Goal: Contribute content: Contribute content

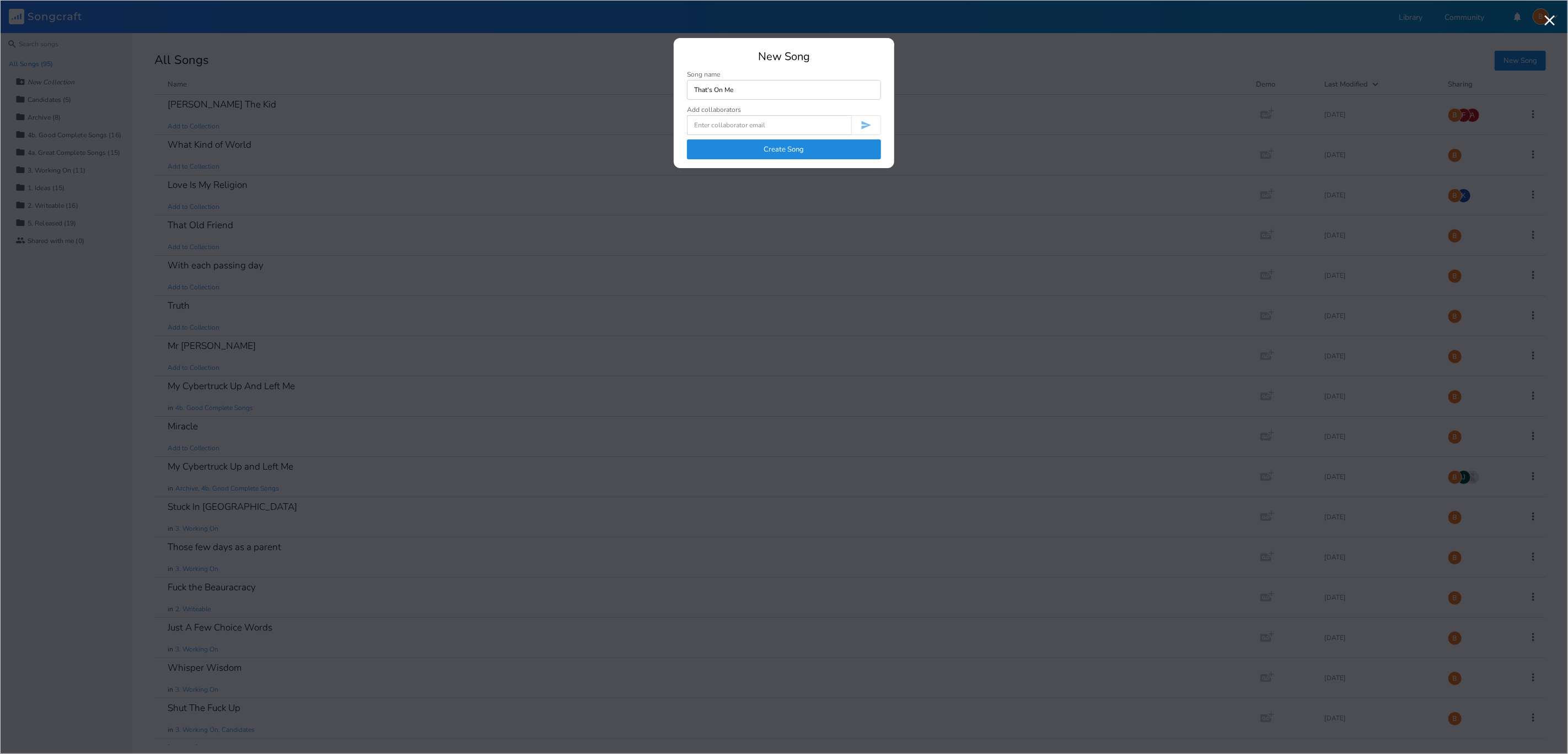
type input "That's On Me"
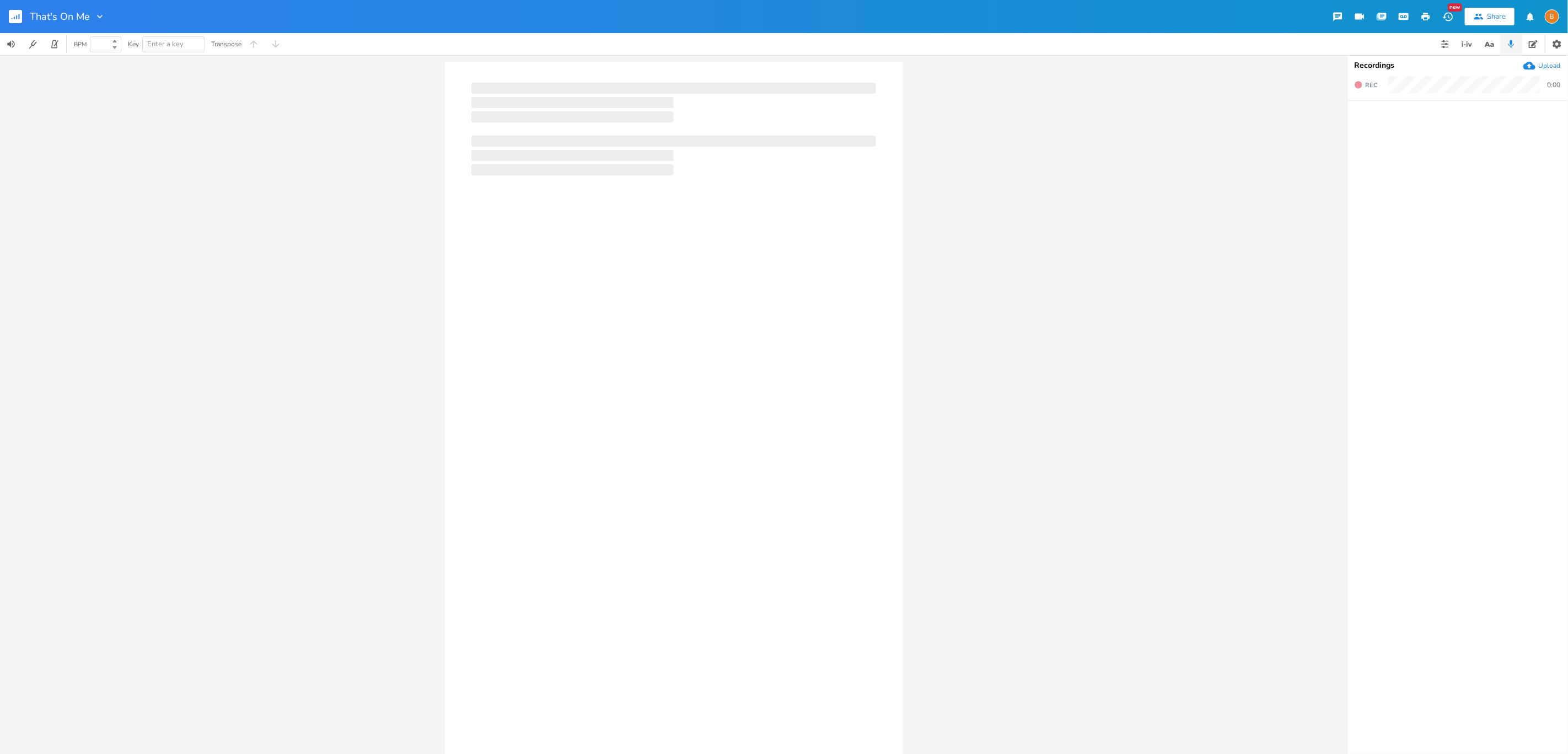
type input "100"
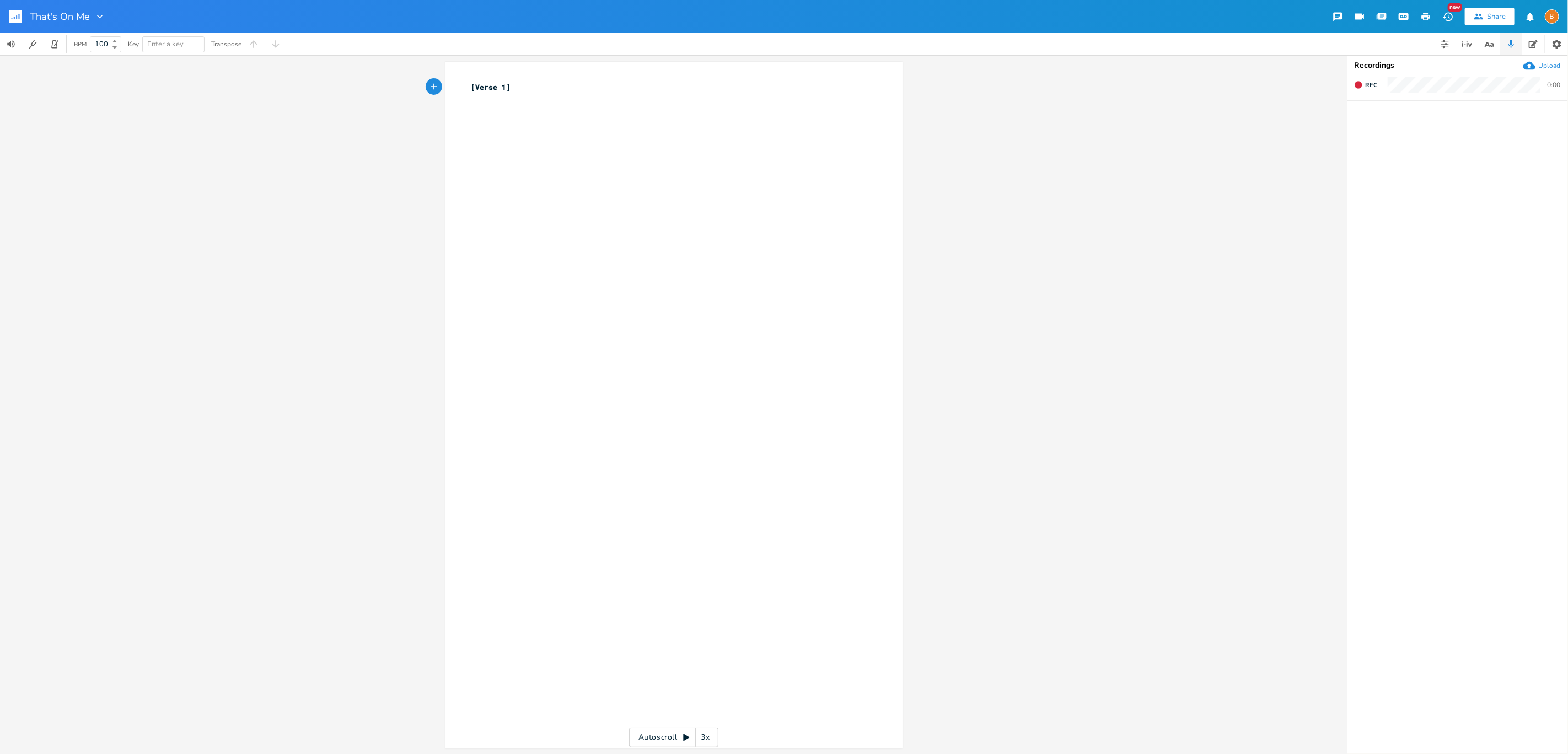
scroll to position [1, 0]
click at [483, 83] on span "[Verse 1]" at bounding box center [491, 86] width 40 height 10
click at [483, 83] on span "[Verse 1]" at bounding box center [491, 87] width 40 height 10
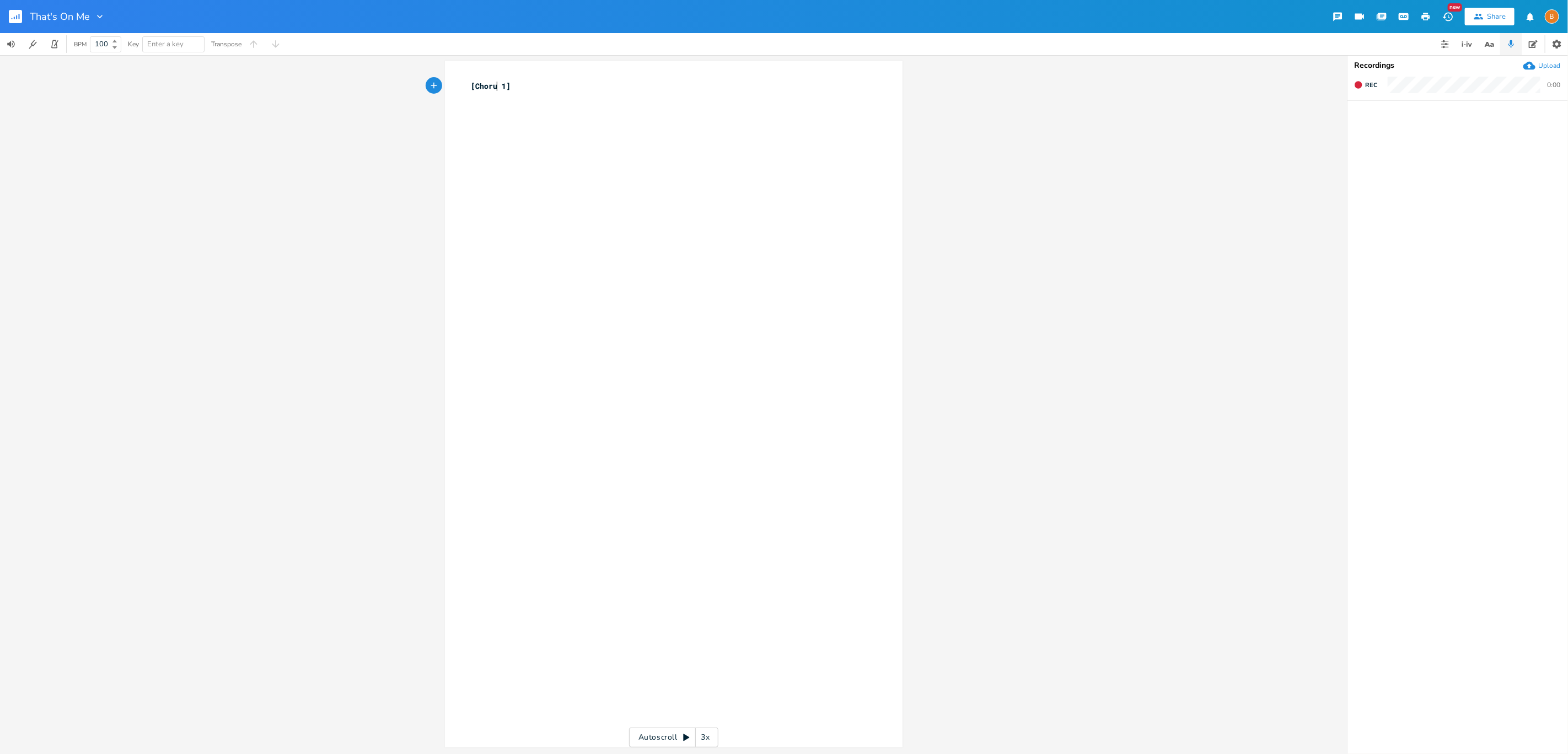
type textarea "Chorus"
click at [1363, 84] on button "Rec" at bounding box center [1365, 85] width 32 height 18
click at [1349, 76] on button "End" at bounding box center [1365, 85] width 32 height 18
click at [1369, 85] on span "Rec" at bounding box center [1371, 85] width 12 height 9
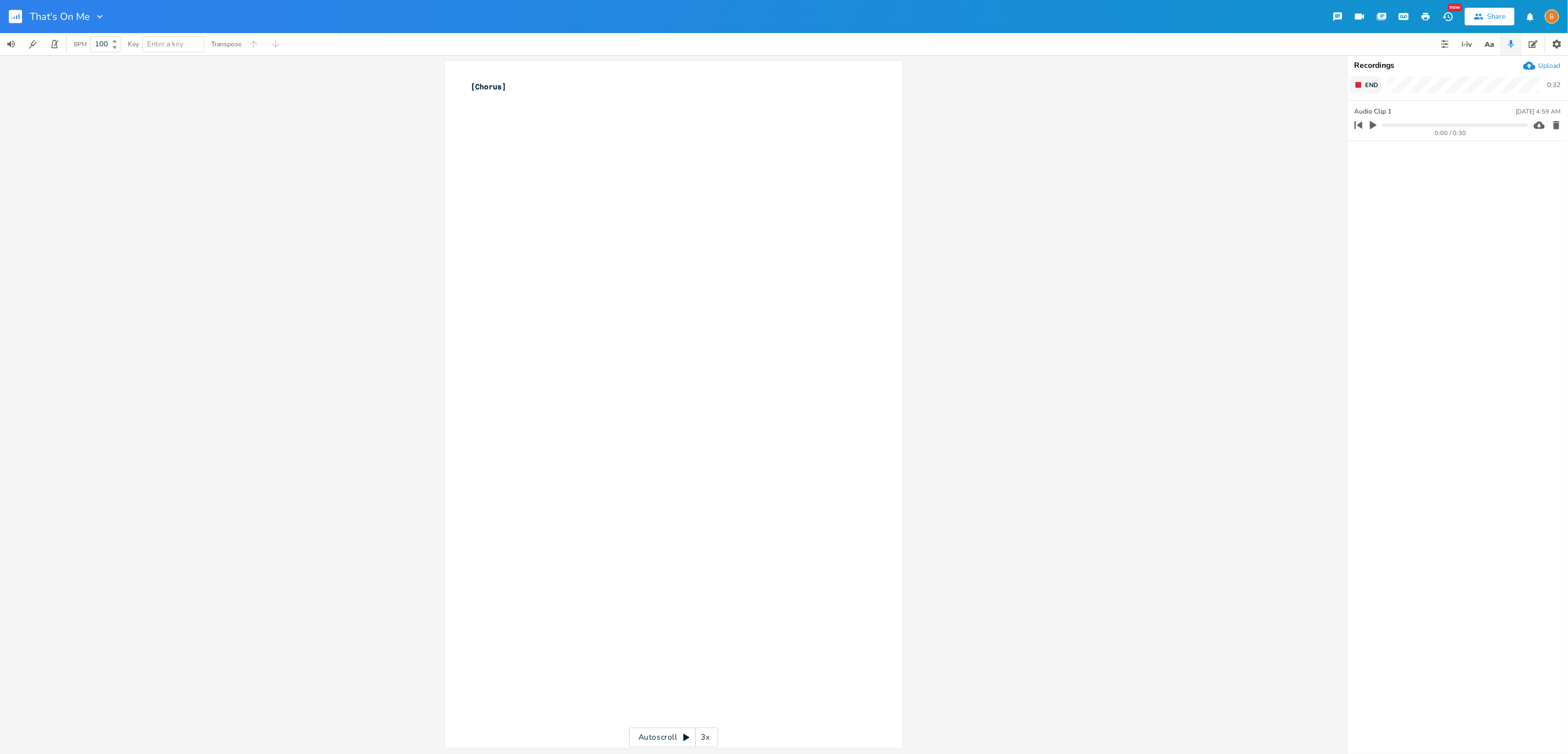
click at [1349, 76] on button "End" at bounding box center [1365, 85] width 32 height 18
click at [1349, 76] on button "Rec" at bounding box center [1365, 85] width 32 height 18
click at [1370, 120] on button "Play Clip" at bounding box center [1373, 125] width 15 height 18
click at [1370, 120] on button "button" at bounding box center [1373, 125] width 15 height 18
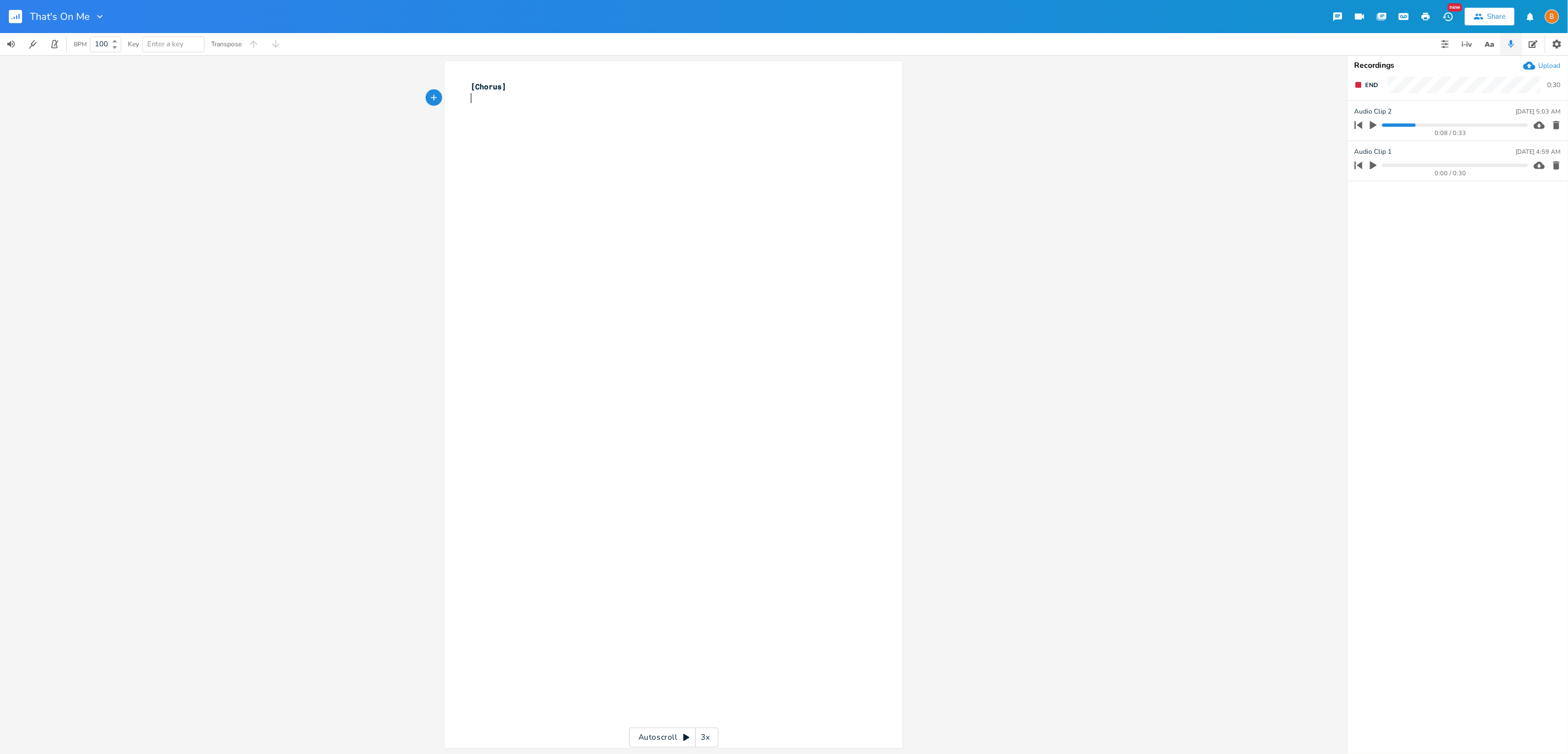
click at [544, 101] on pre "​" at bounding box center [668, 98] width 398 height 12
click at [1365, 82] on span "End" at bounding box center [1371, 85] width 13 height 9
click at [1375, 80] on button "Rec" at bounding box center [1365, 85] width 32 height 18
click at [1303, 131] on div "x [Chorus] ​ ​ Autoscroll 3x" at bounding box center [673, 405] width 1347 height 699
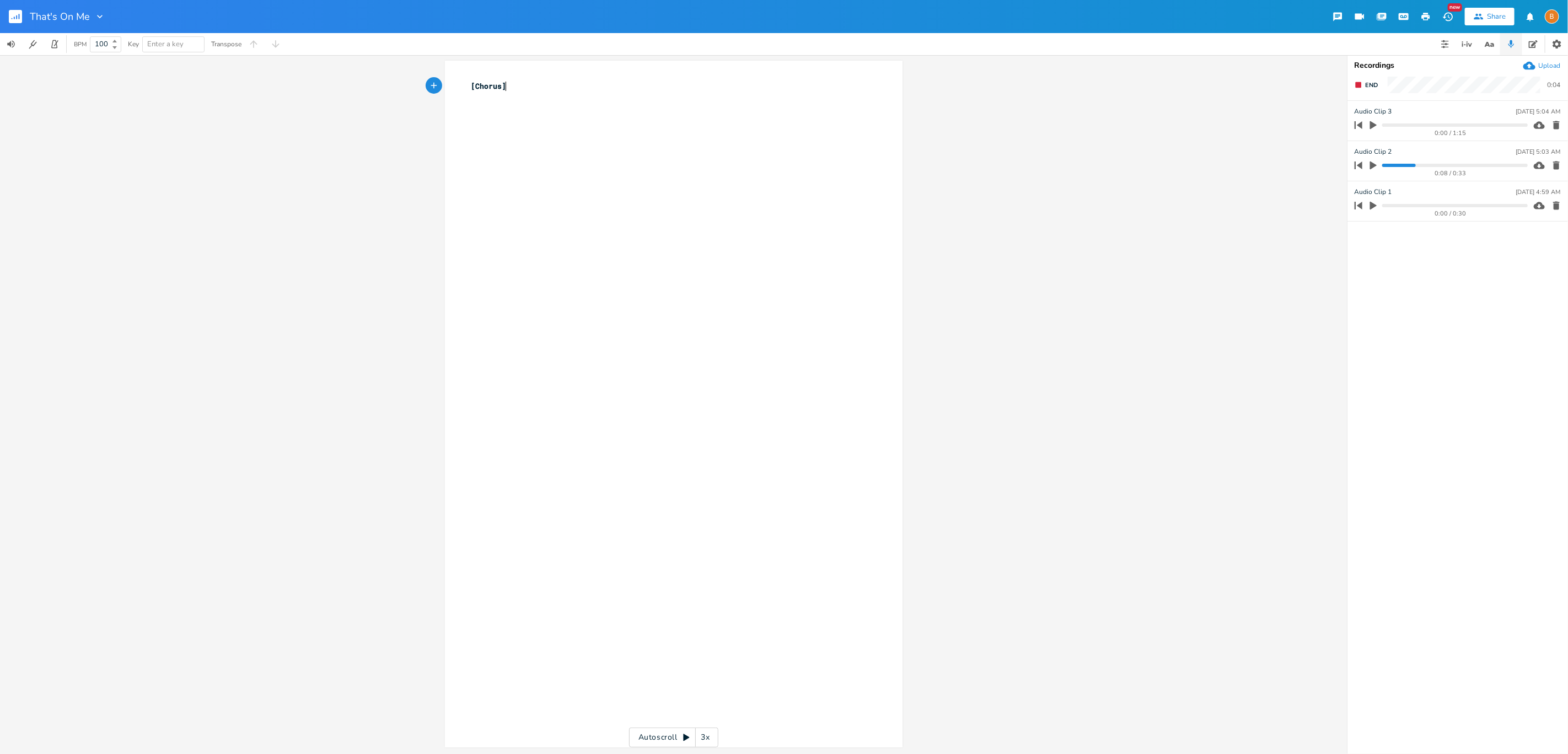
drag, startPoint x: 699, startPoint y: 89, endPoint x: 694, endPoint y: 83, distance: 7.8
click at [699, 87] on pre "[Chorus]" at bounding box center [668, 86] width 398 height 12
type textarea "Well if I lied bea"
type textarea "ce"
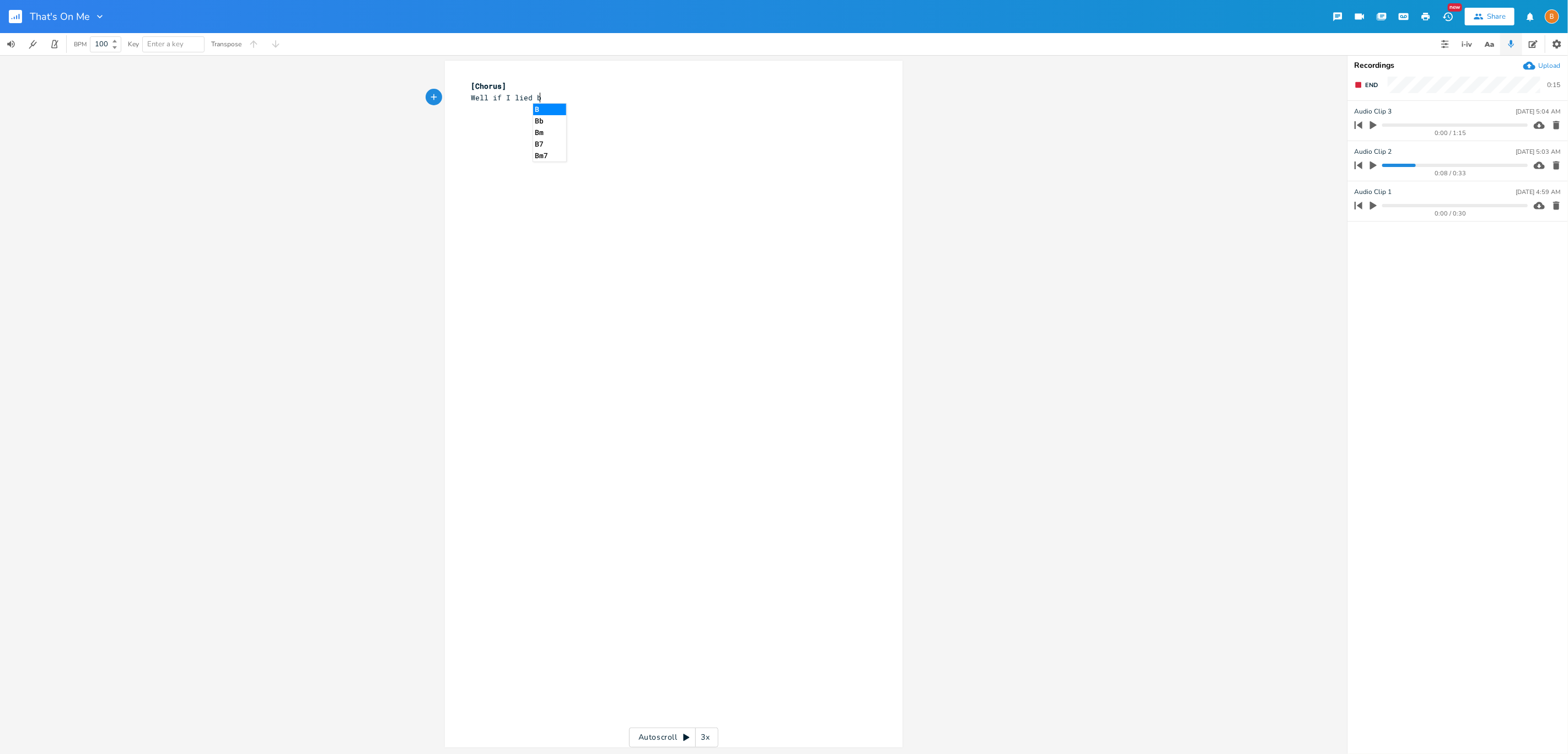
type textarea "e"
type textarea "to because of you"
type textarea "Well if I dried becu"
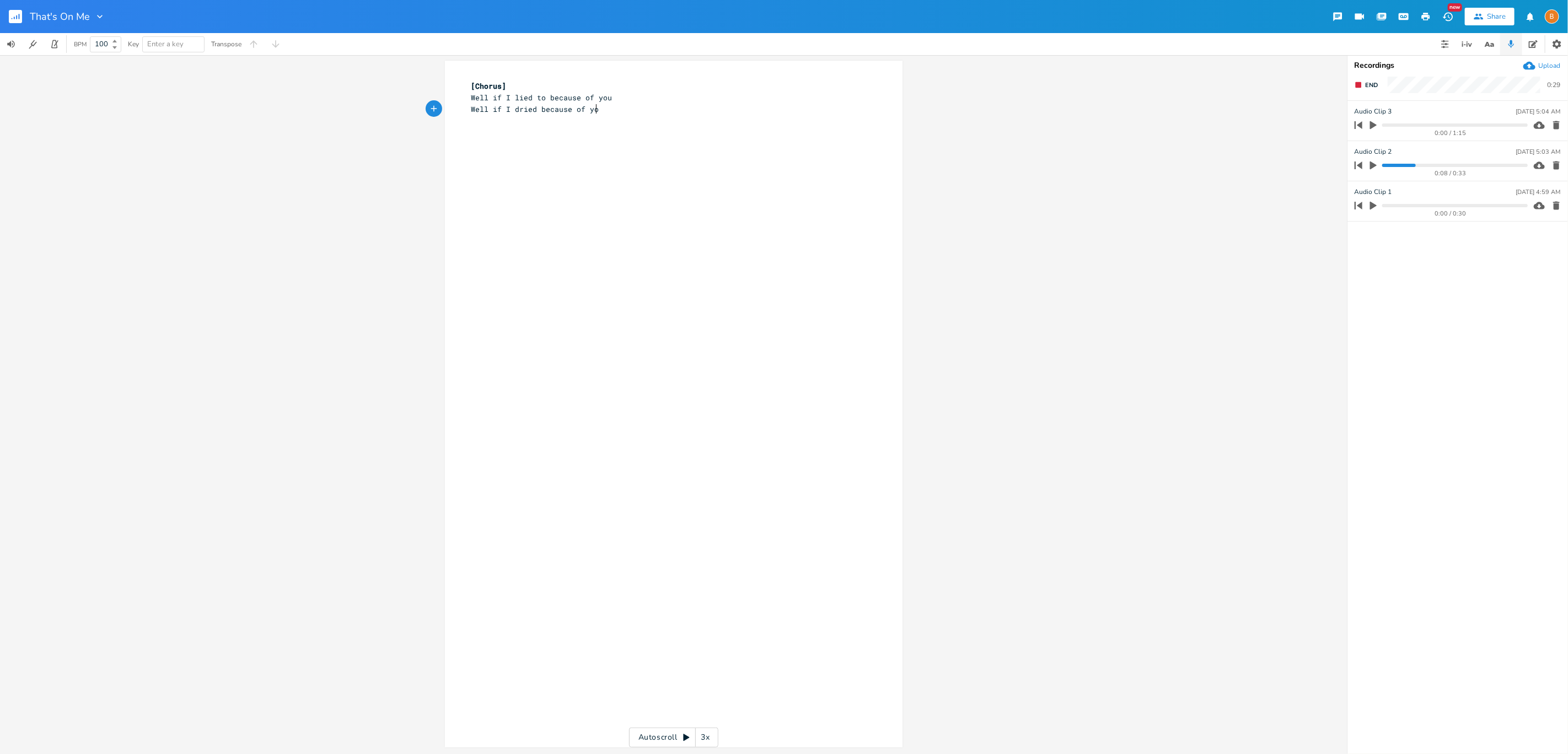
scroll to position [0, 37]
type textarea "ause of you"
type textarea "If I didn't try enough for you"
type textarea "Wle"
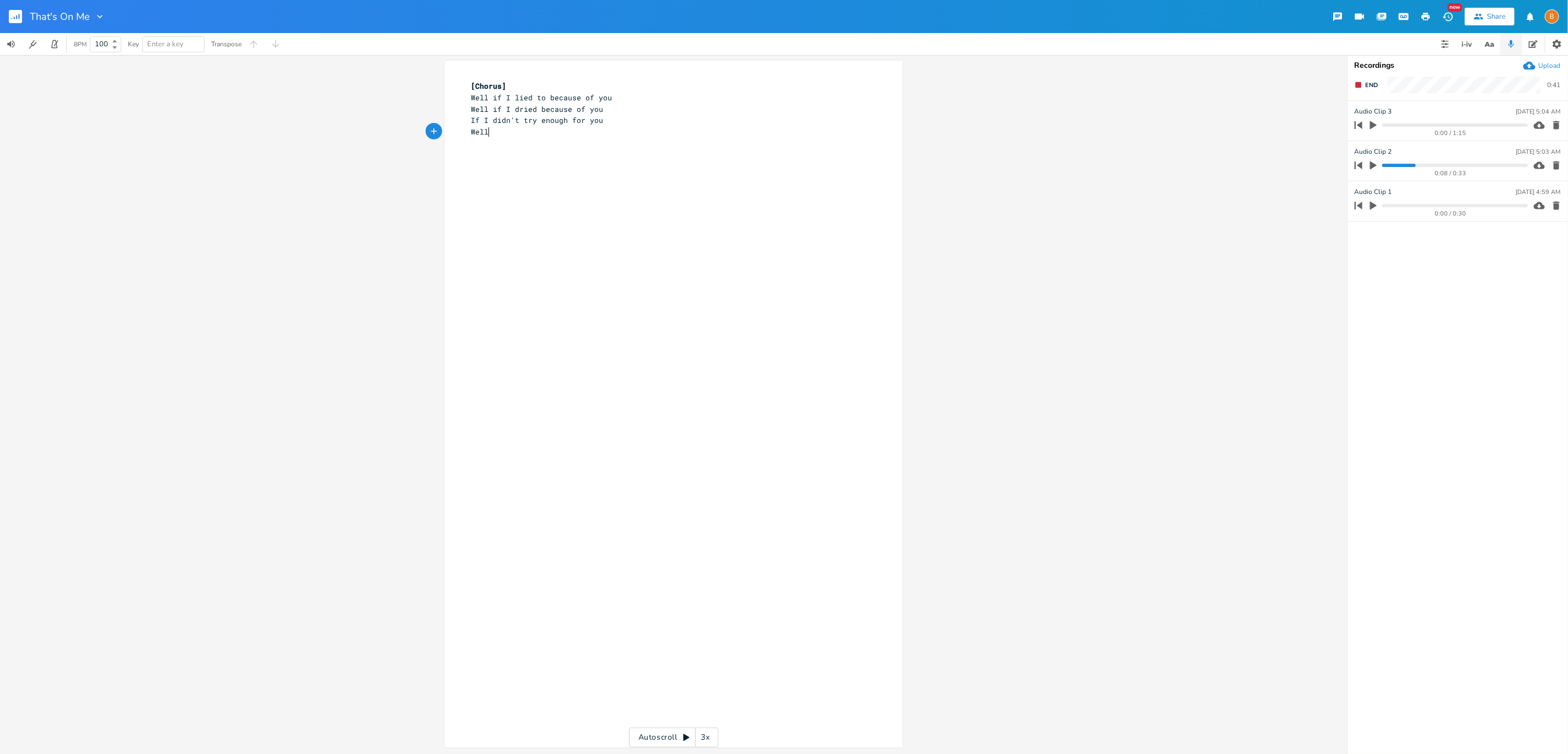
type textarea "elll"
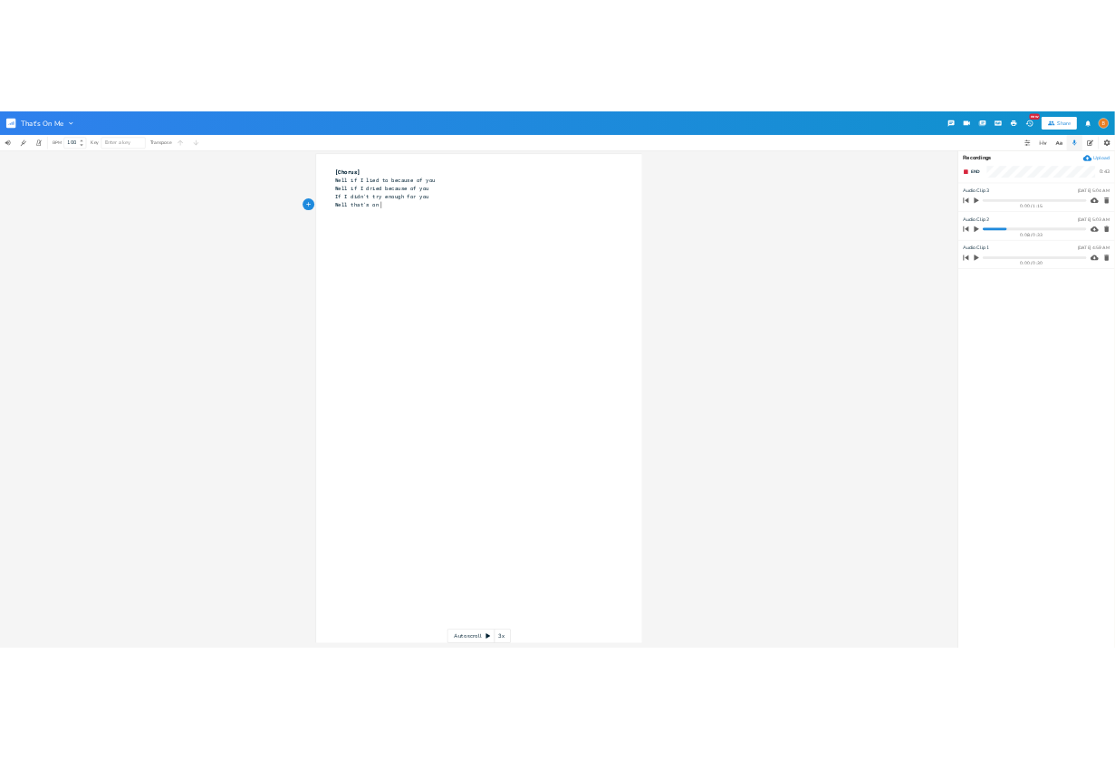
scroll to position [0, 68]
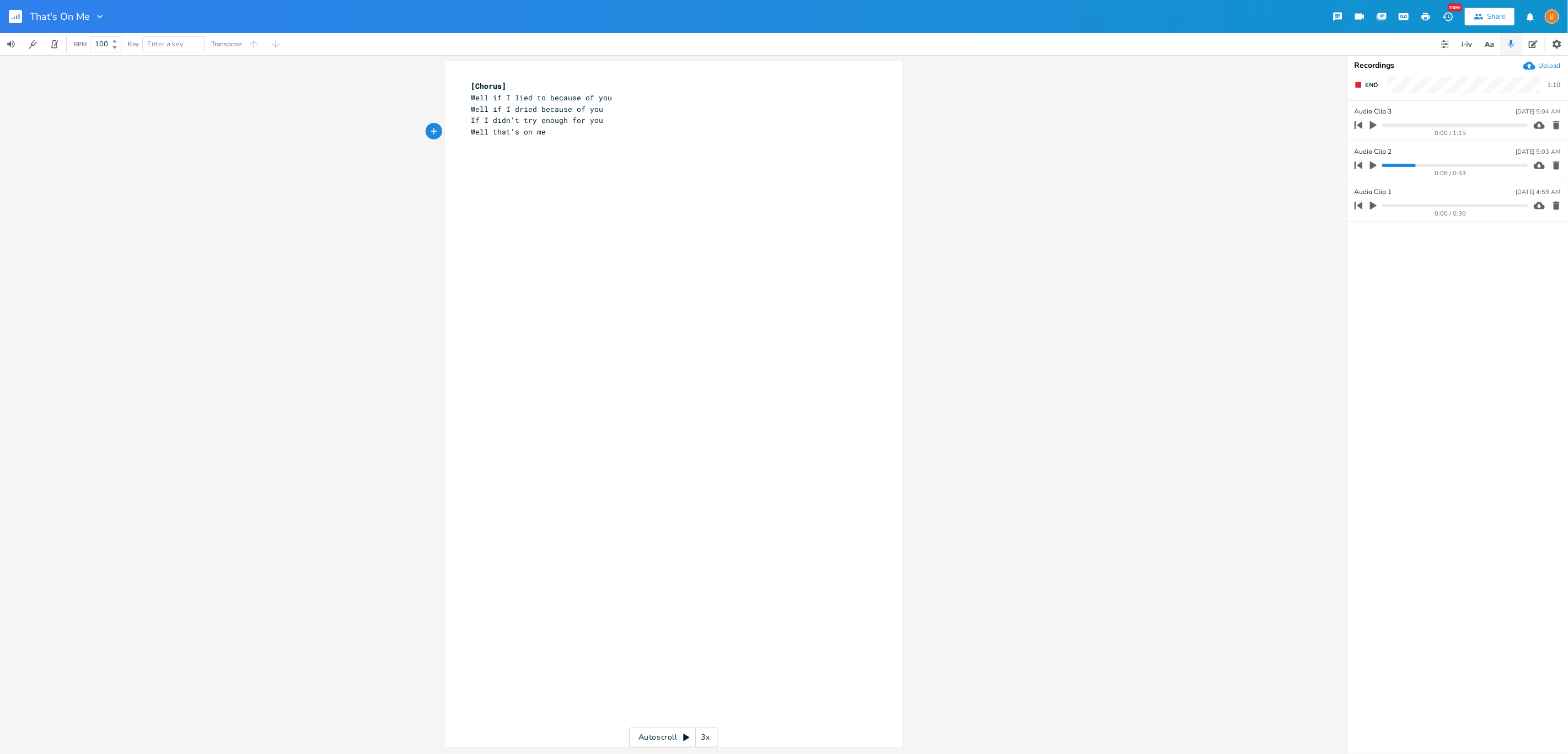
type textarea "that's on me"
click at [1562, 125] on button "Delete Clip" at bounding box center [1556, 125] width 15 height 18
click at [1553, 128] on icon "button" at bounding box center [1556, 125] width 7 height 9
click at [1559, 124] on icon "button" at bounding box center [1556, 125] width 11 height 11
click at [1539, 67] on div "Upload" at bounding box center [1549, 66] width 22 height 9
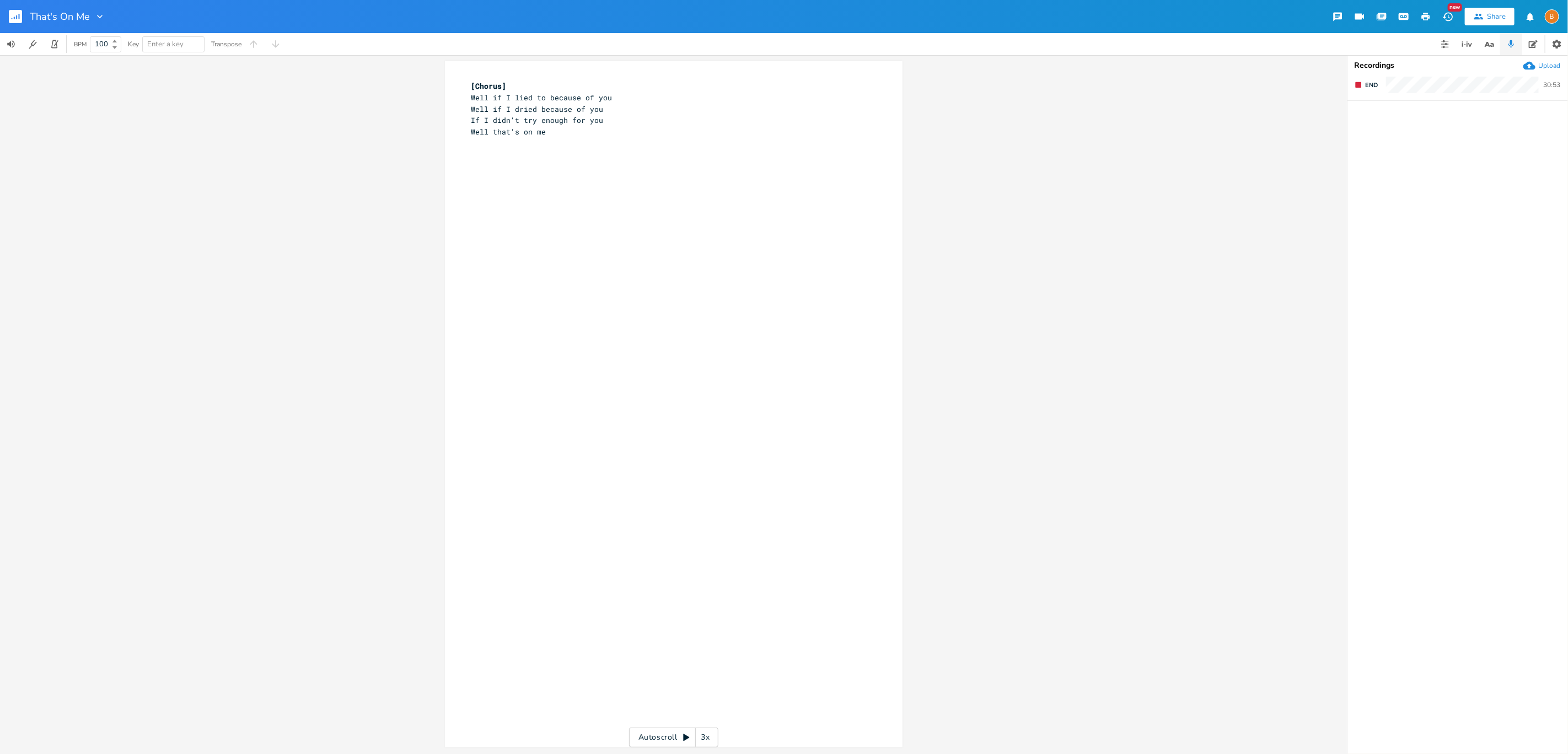
click at [1516, 46] on button "button" at bounding box center [1511, 44] width 22 height 22
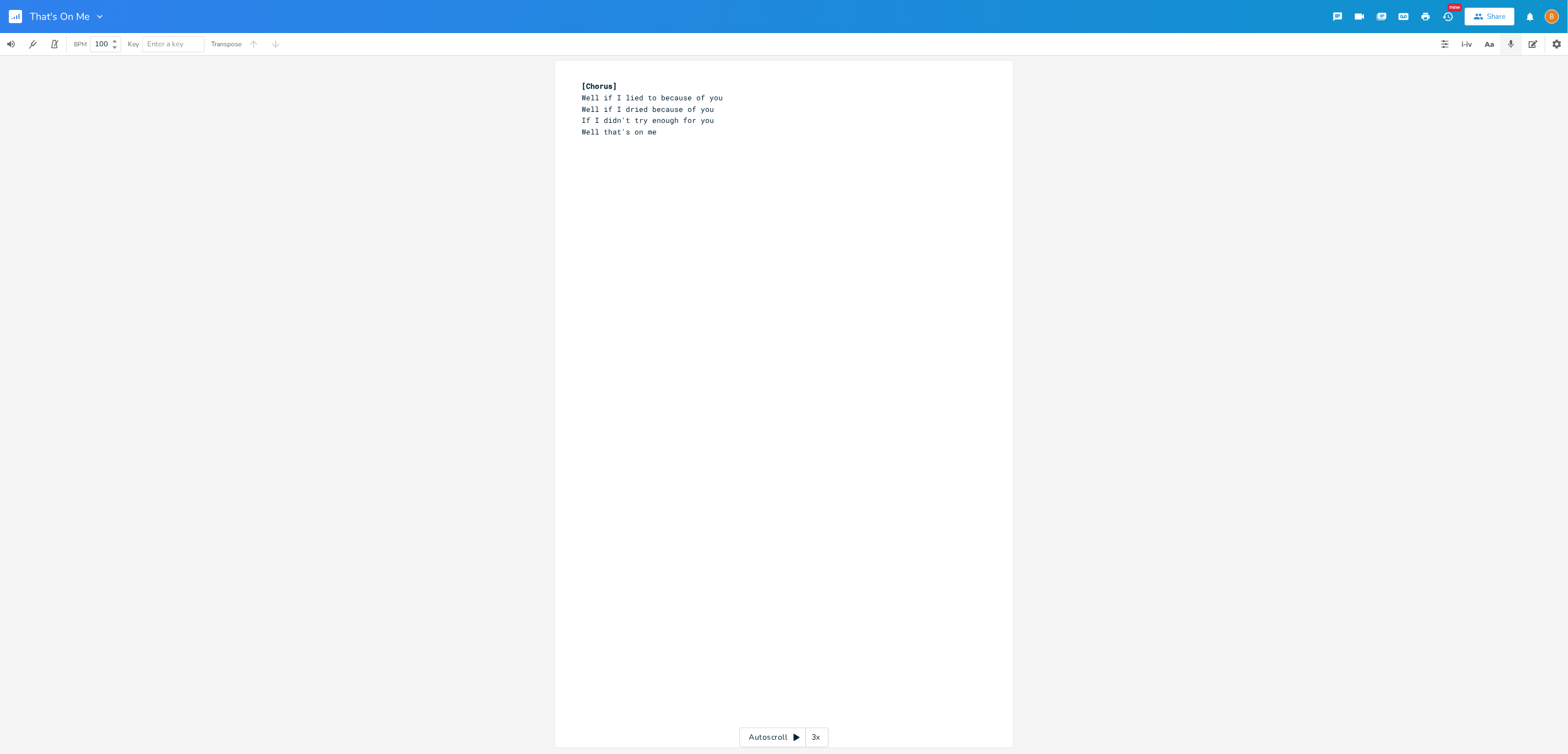
click at [1516, 46] on button "button" at bounding box center [1511, 44] width 22 height 22
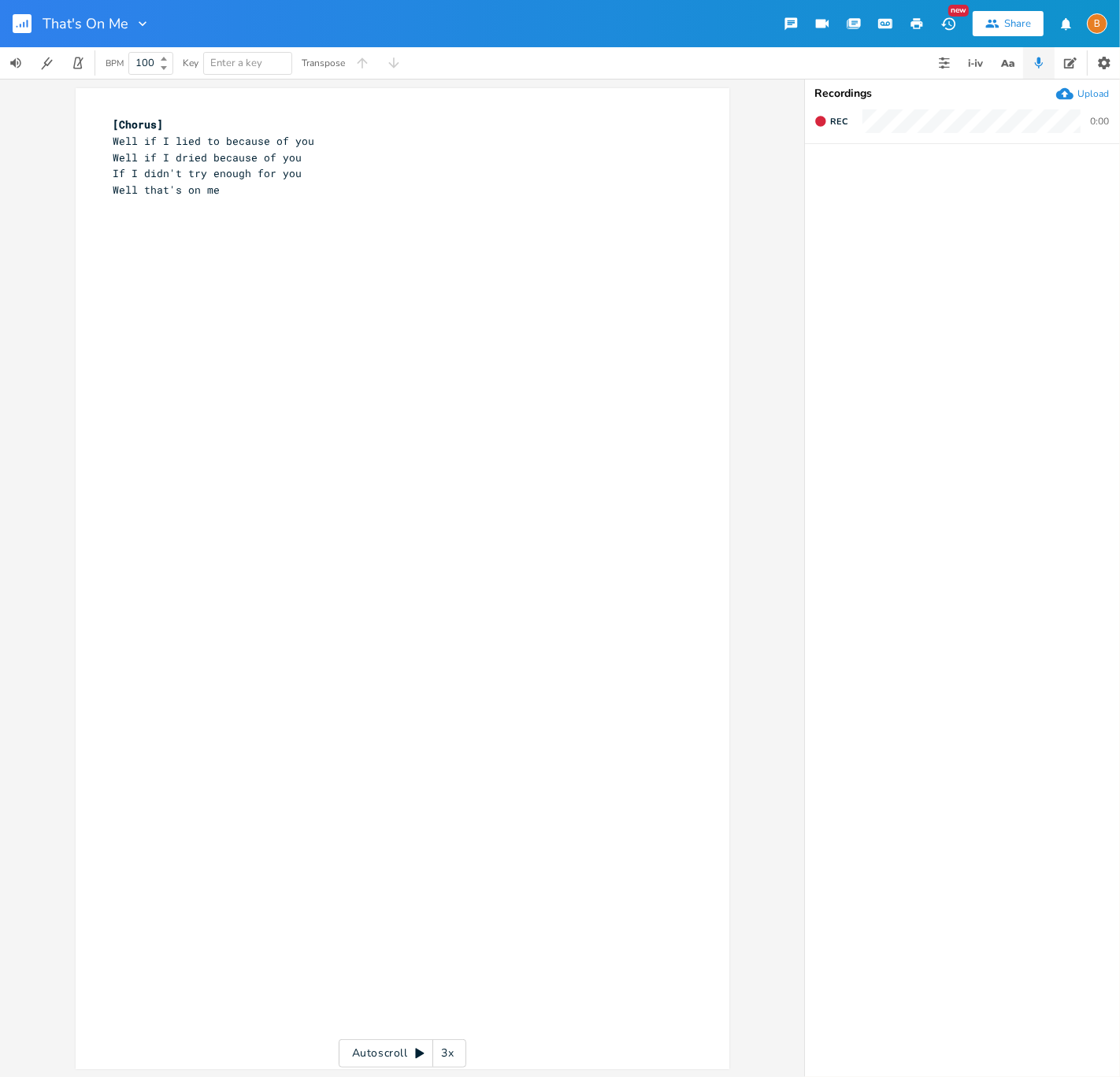
scroll to position [0, 0]
click at [406, 456] on div "[Chorus] 9 Well if I lied to because of you 8 Well if I dried because of you 9 …" at bounding box center [414, 593] width 608 height 961
click at [343, 122] on pre "[Chorus]" at bounding box center [395, 123] width 569 height 17
type textarea "C"
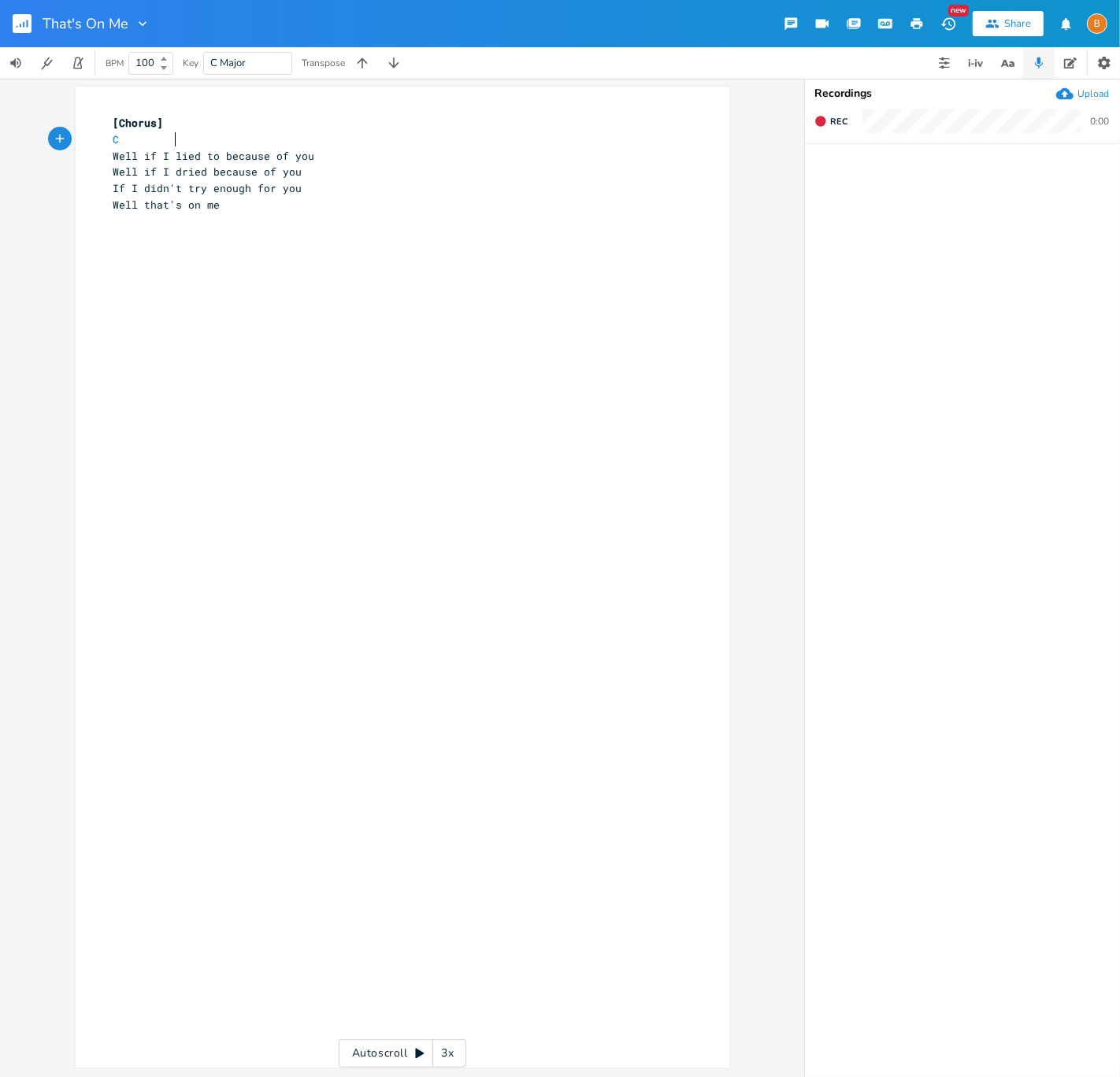
scroll to position [0, 7]
type textarea "G"
type textarea "Am"
type textarea "C G Am"
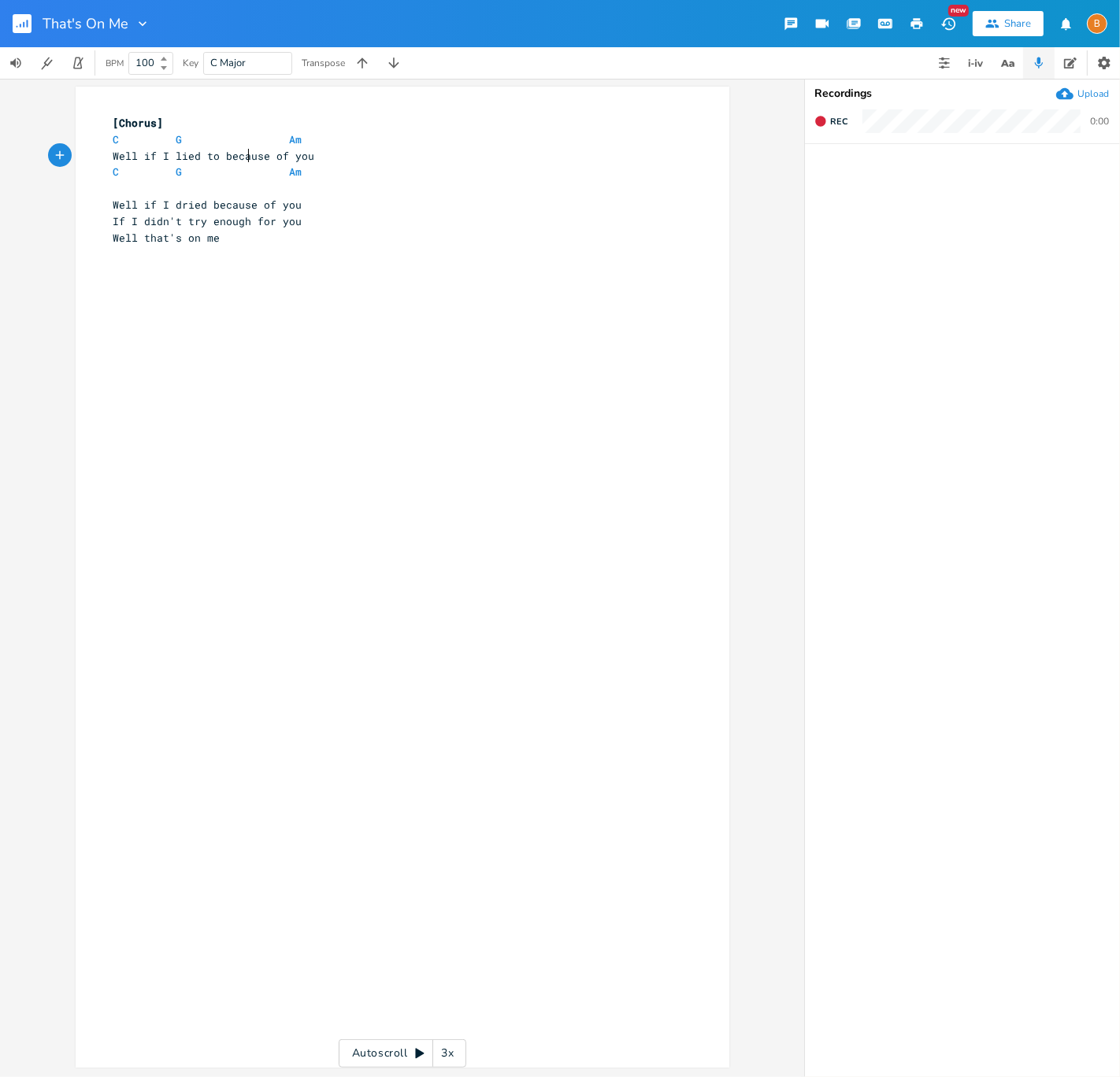
click at [242, 151] on span "Well if I lied to because of you" at bounding box center [214, 156] width 202 height 14
type textarea "because"
click at [242, 151] on span "Well if I lied to because of you" at bounding box center [214, 156] width 202 height 14
drag, startPoint x: 175, startPoint y: 192, endPoint x: 297, endPoint y: 316, distance: 174.0
click at [175, 192] on span "Well if I dried because of you" at bounding box center [207, 188] width 189 height 14
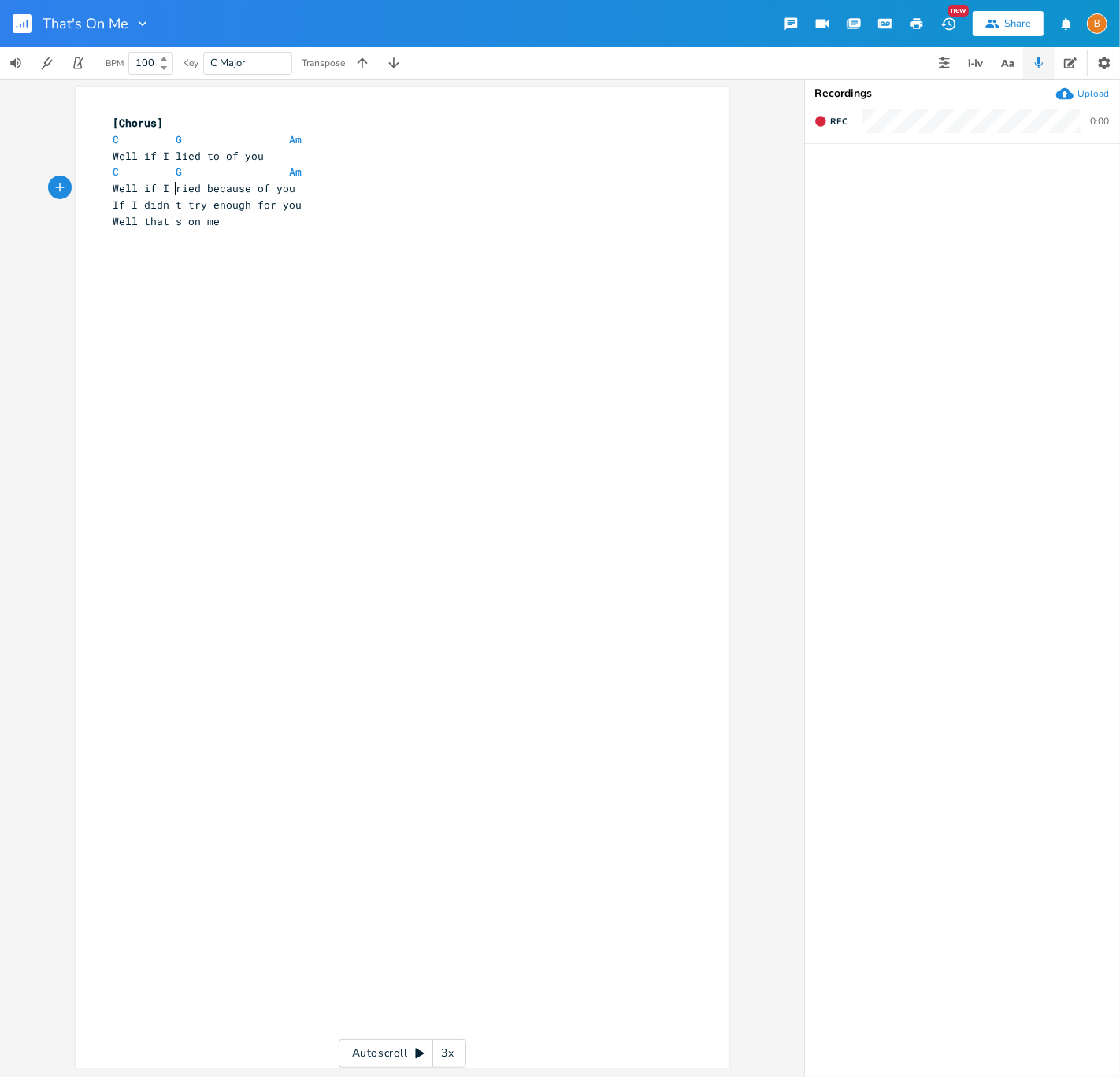
type textarea "c"
click at [401, 193] on pre "Well if I cried because of you" at bounding box center [395, 188] width 569 height 17
click at [225, 222] on span "If I didn't try enough for you" at bounding box center [207, 221] width 189 height 14
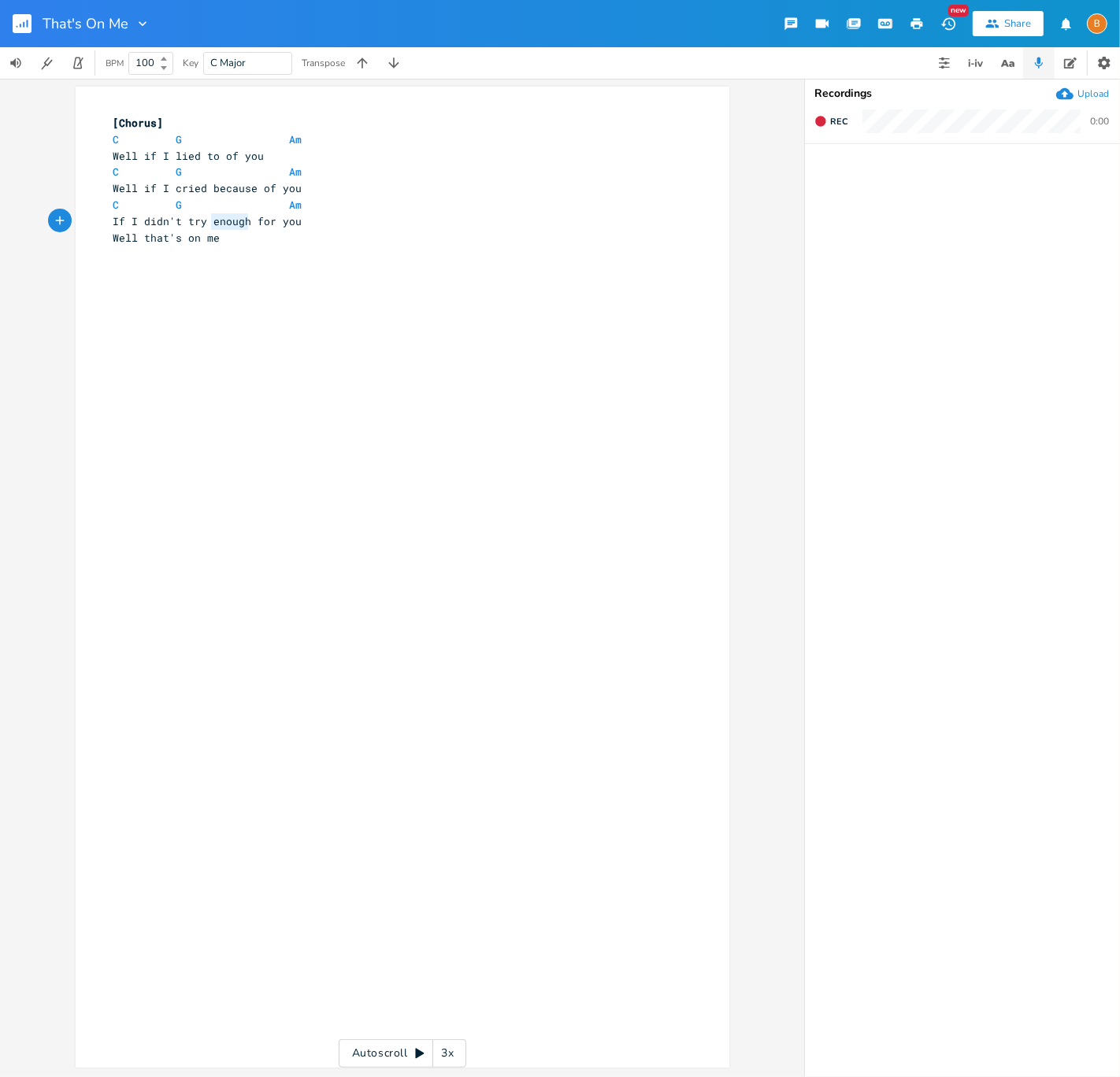
click at [225, 222] on span "If I didn't try enough for you" at bounding box center [207, 221] width 189 height 14
type textarea "Didn't try hard enough for you"
click at [434, 214] on pre "Didn't try hard enough for you" at bounding box center [395, 221] width 569 height 17
click at [437, 210] on pre "C G Am" at bounding box center [395, 204] width 569 height 17
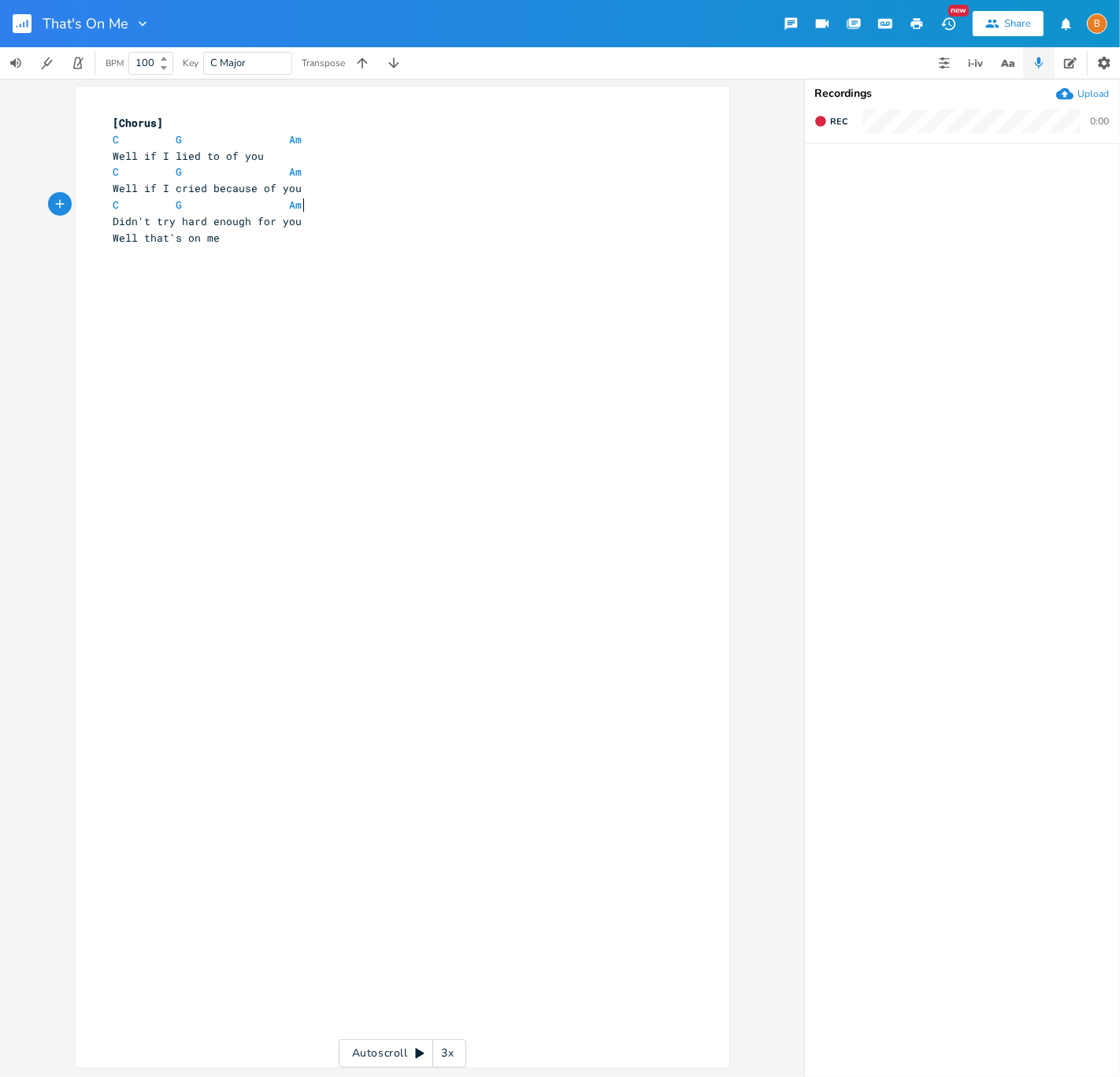
type textarea "F"
type textarea "Baby"
type textarea "C F C"
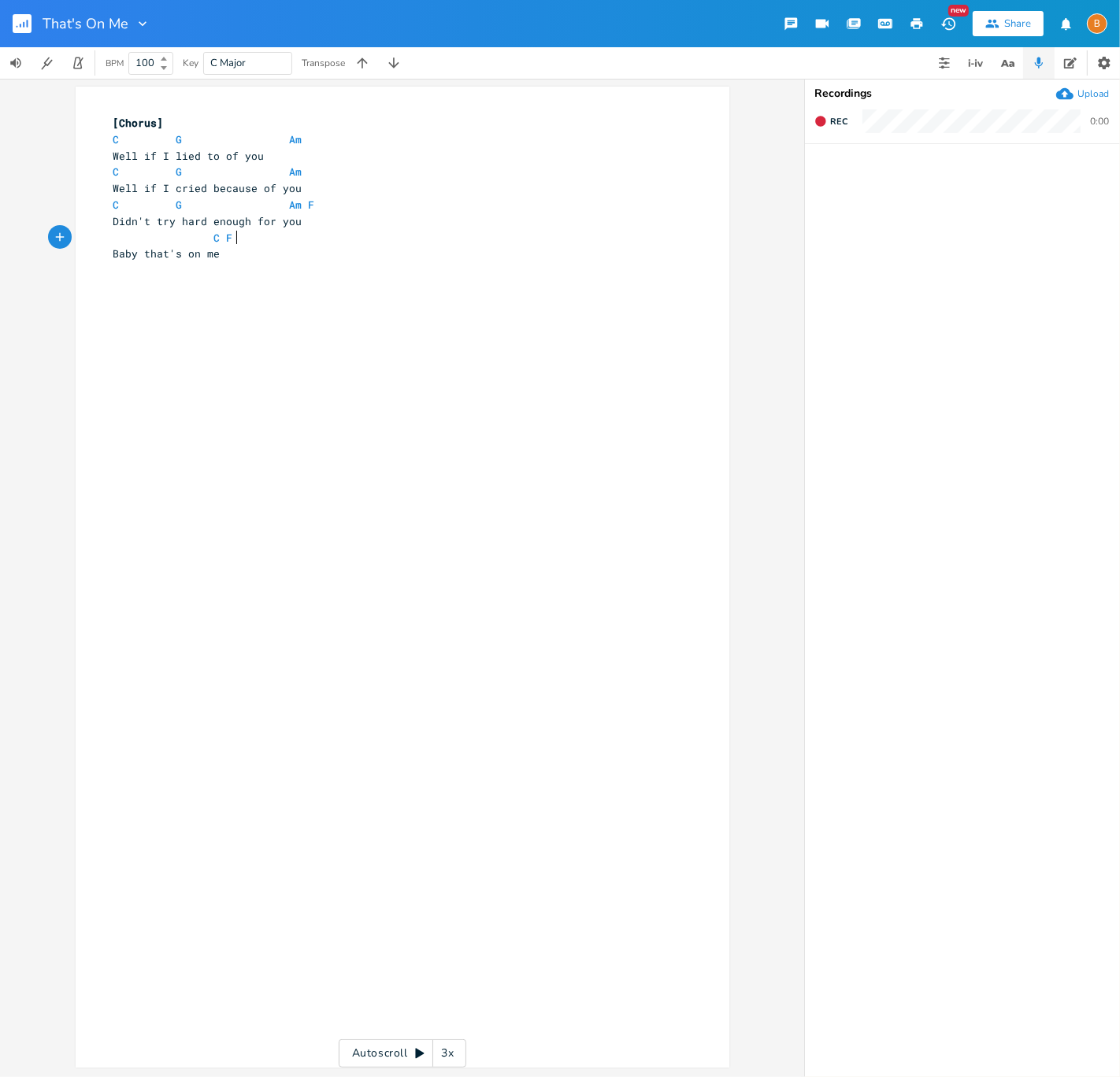
scroll to position [0, 23]
click at [606, 255] on pre "Baby that's on me" at bounding box center [395, 254] width 569 height 17
type textarea "If you hurt because of me"
type textarea "Became your worst beacuse o fme"
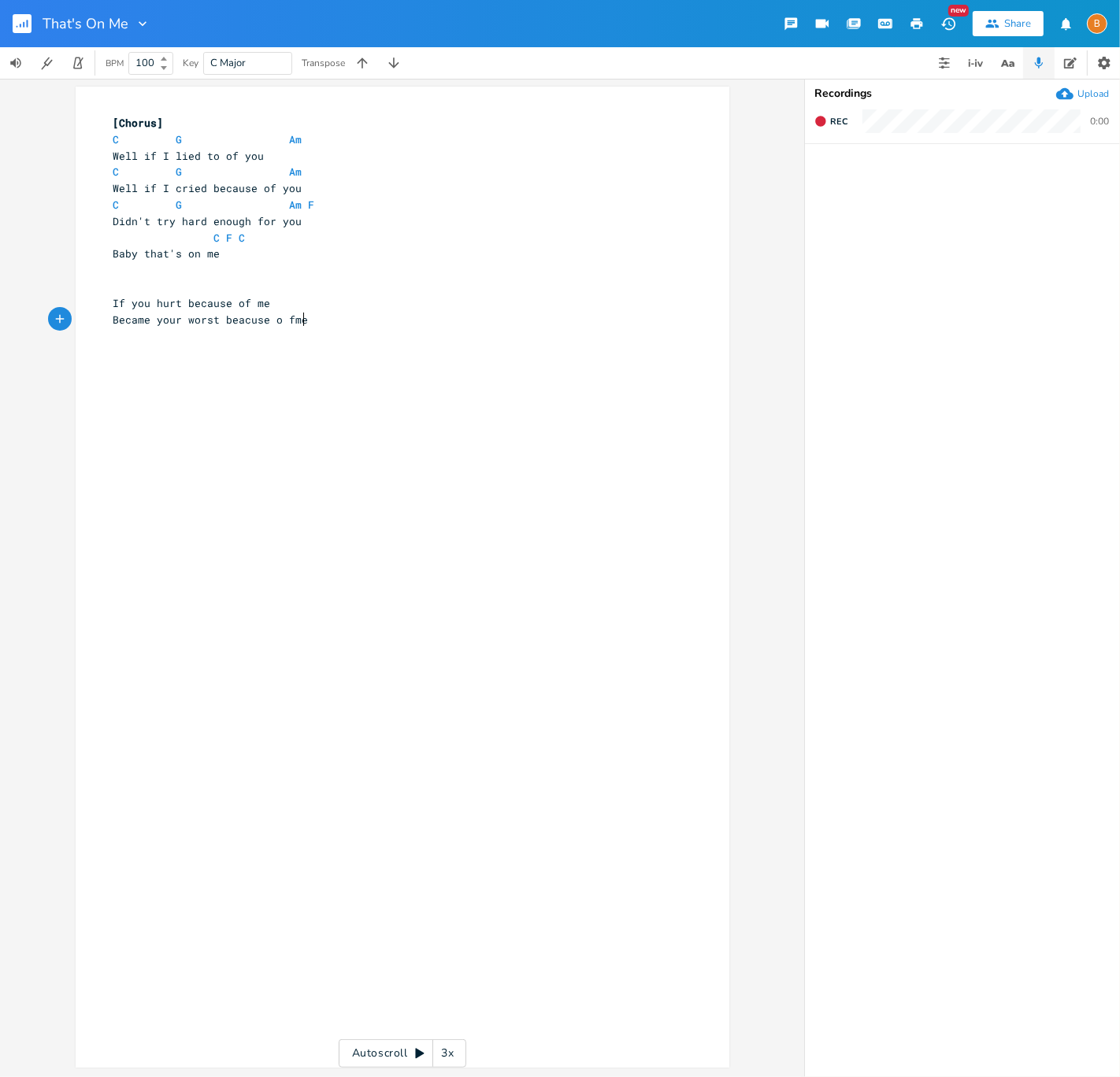
scroll to position [0, 160]
type textarea "f"
type textarea "of me"
click at [1012, 60] on icon "button" at bounding box center [1008, 63] width 20 height 20
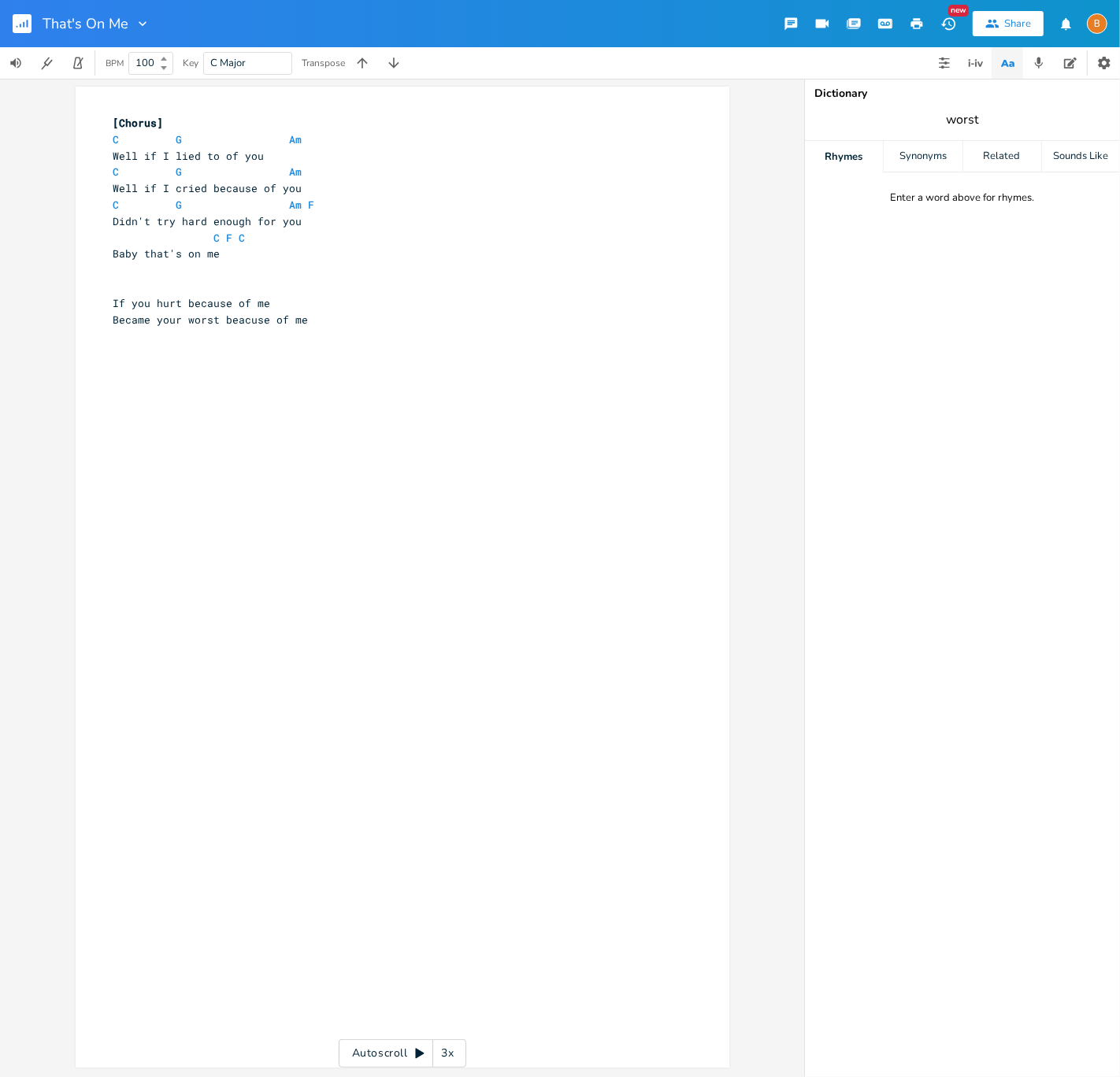
type input "worst"
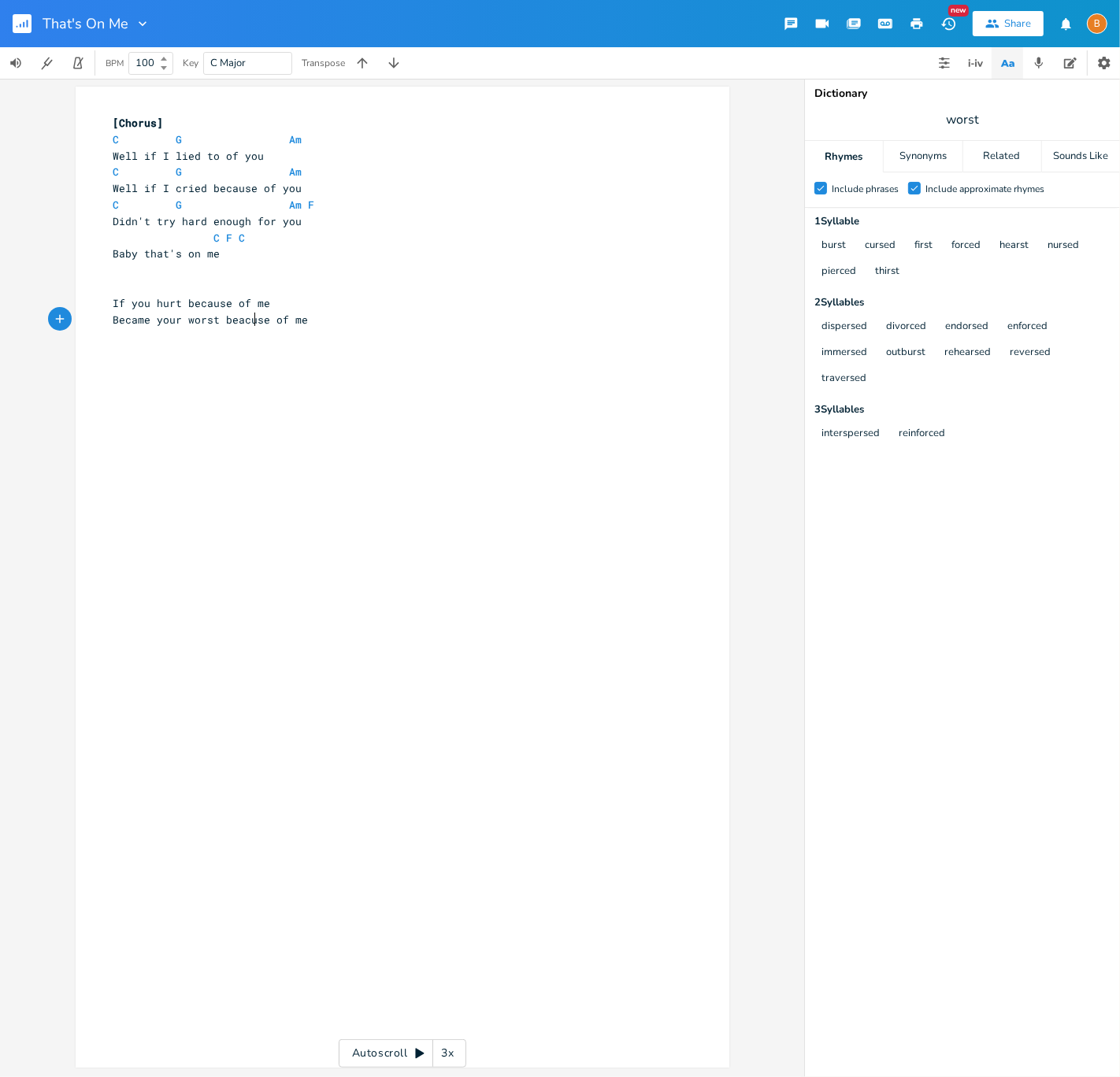
scroll to position [0, 0]
click at [251, 322] on span "Became your worst beacuse of me" at bounding box center [210, 320] width 196 height 14
click at [252, 322] on span "Became your worst beacuse of me" at bounding box center [210, 320] width 196 height 14
type textarea "because"
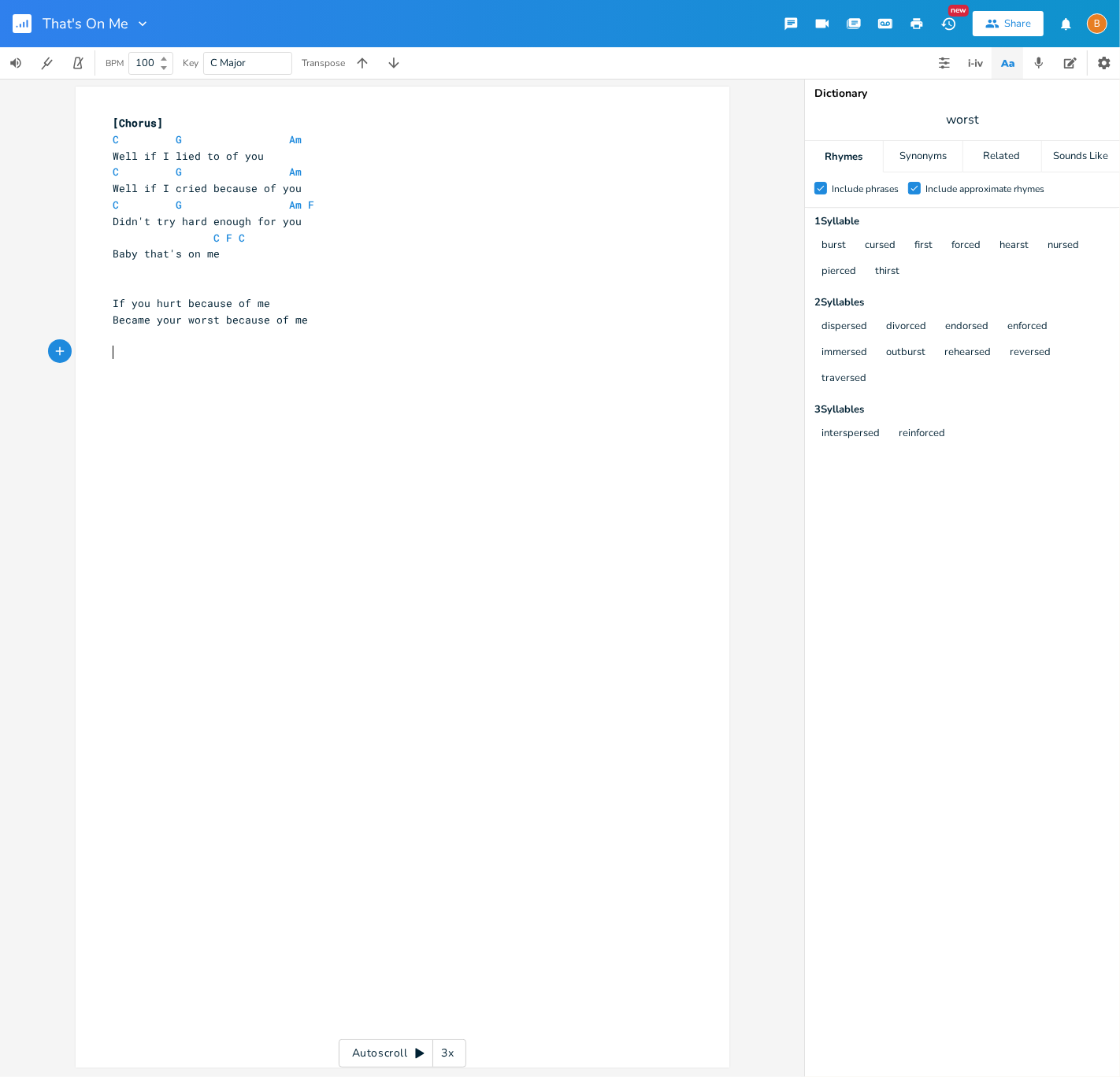
click at [223, 349] on pre "​" at bounding box center [395, 352] width 569 height 17
click at [222, 340] on pre "​" at bounding box center [395, 336] width 569 height 17
type textarea "Couldn't quendh"
type textarea "ch you"
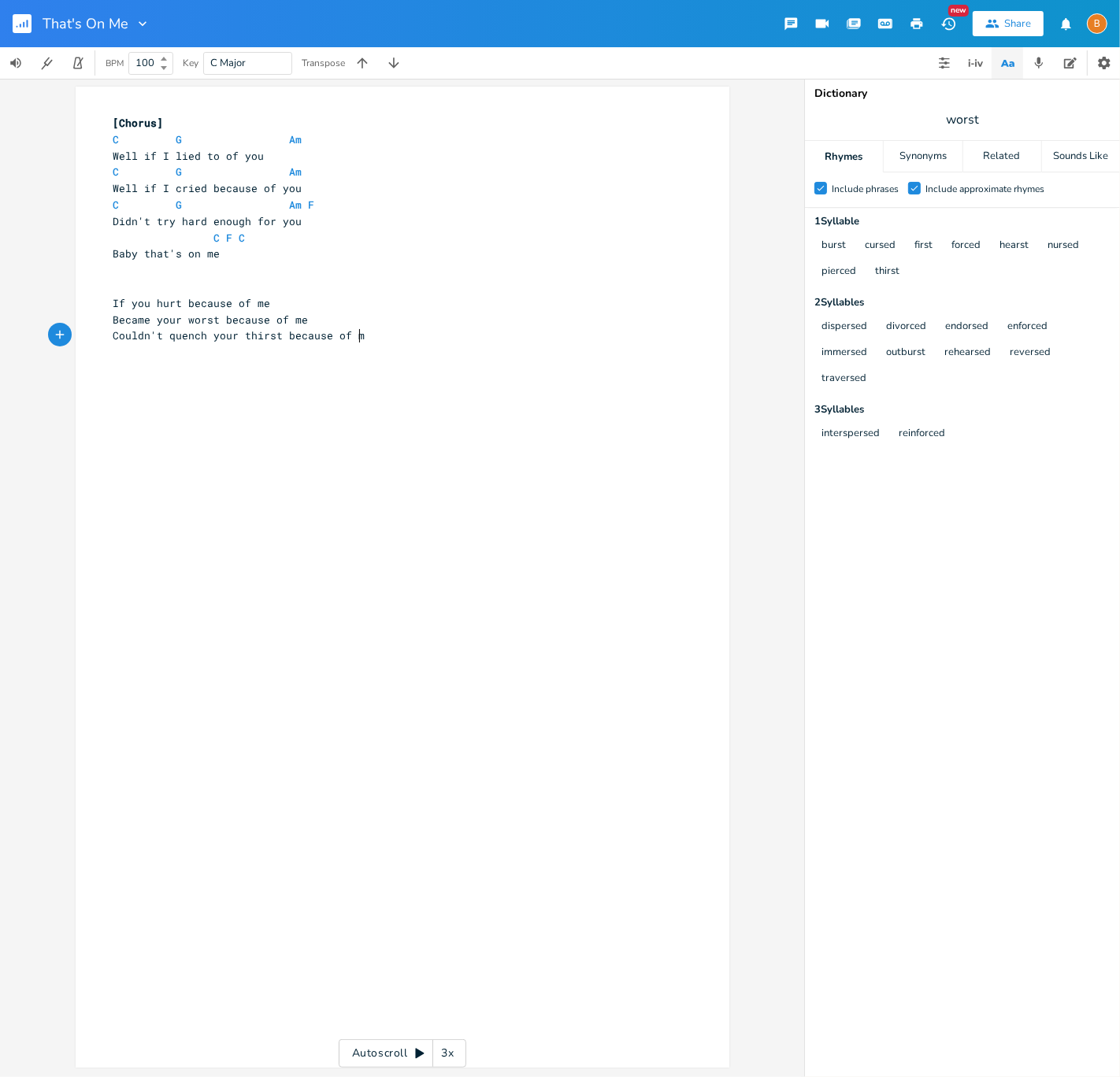
type textarea "r thirst because of me"
type textarea "Baby that"
type textarea "'s on me that's on me"
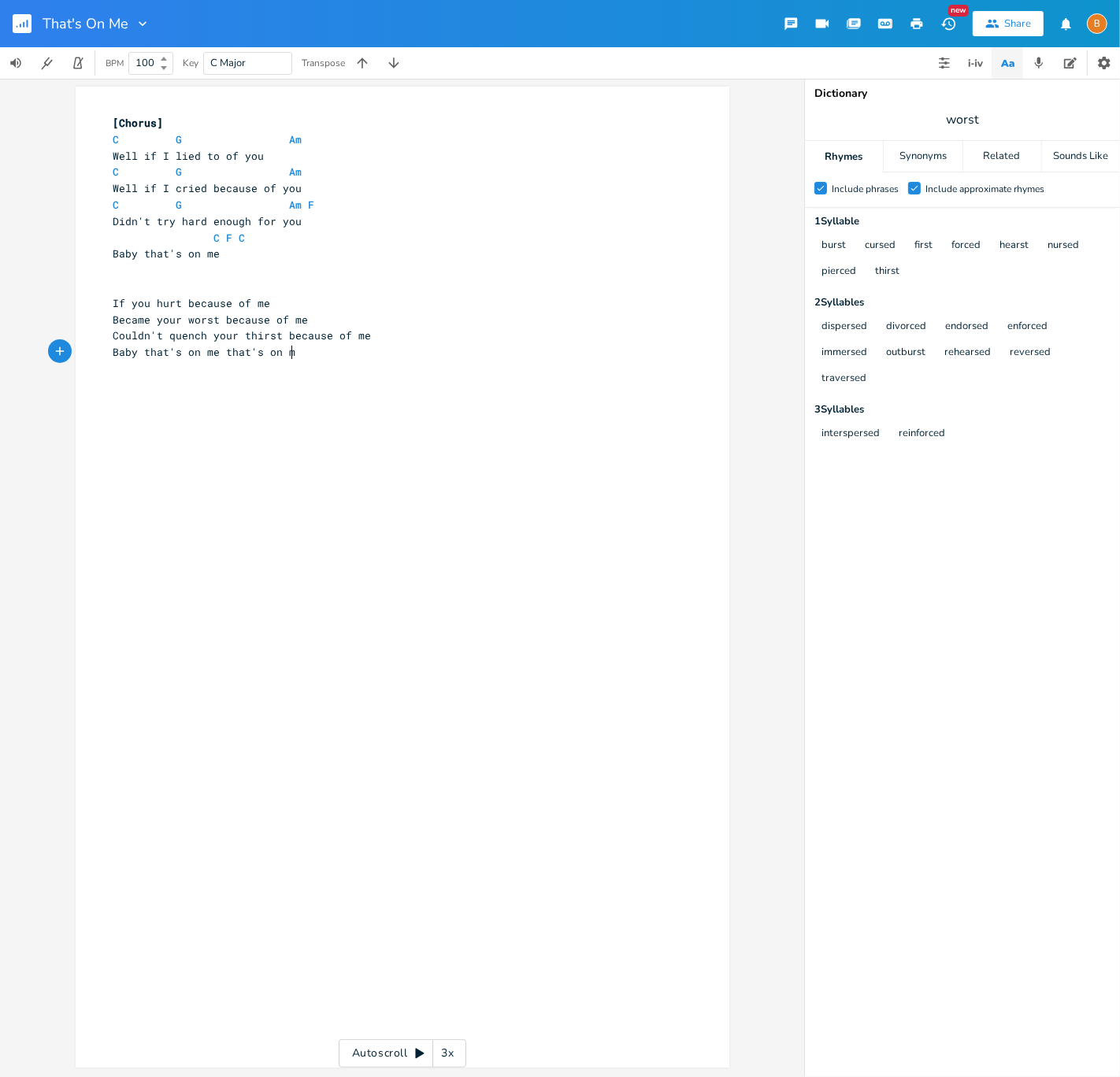
scroll to position [0, 98]
click at [310, 143] on pre "C G Am" at bounding box center [395, 139] width 569 height 17
type textarea "C G Am"
click at [310, 143] on pre "C G Am" at bounding box center [395, 139] width 569 height 17
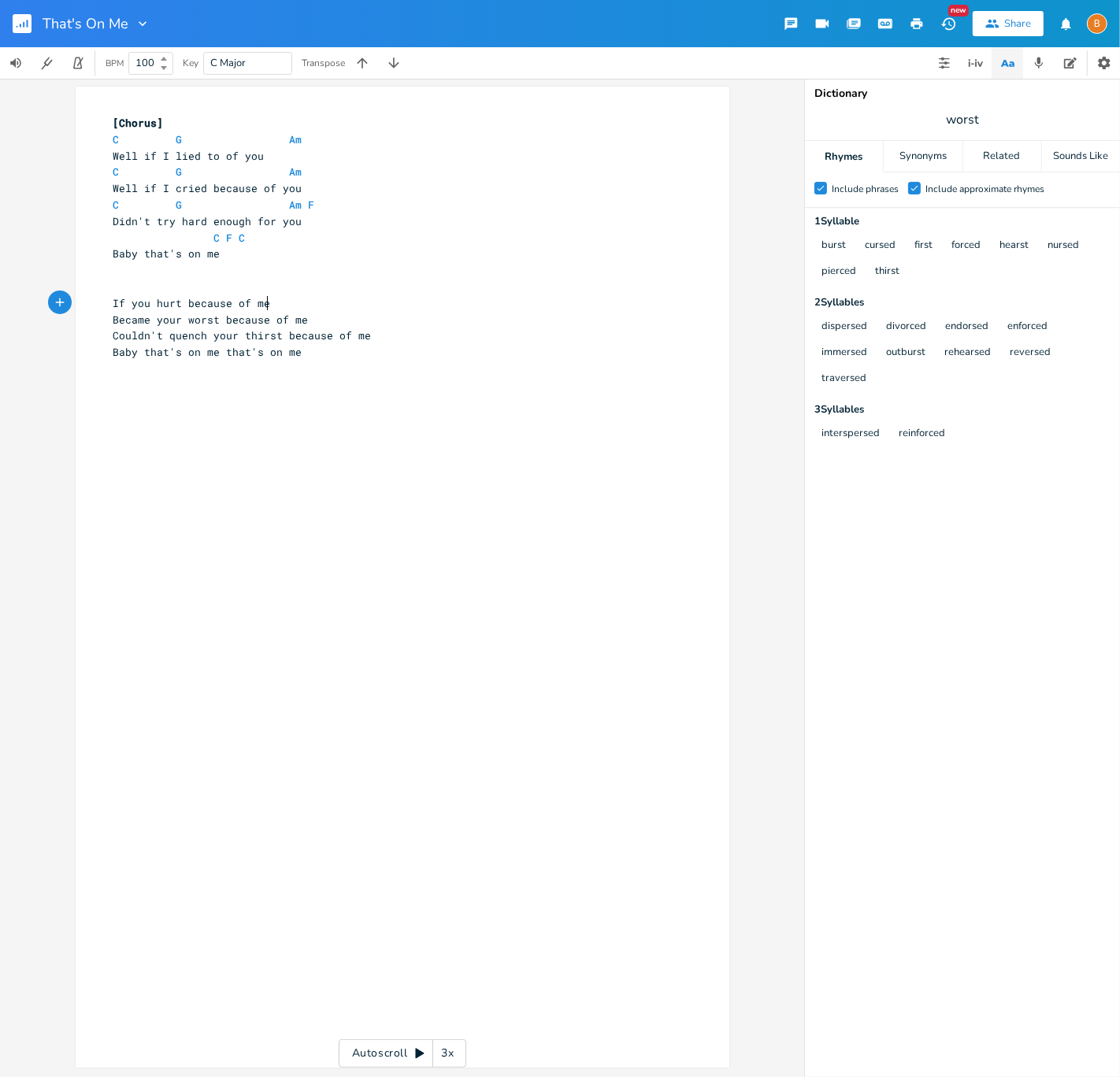
click at [270, 296] on pre "If you hurt because of me" at bounding box center [395, 303] width 569 height 17
click at [272, 292] on pre "​" at bounding box center [395, 287] width 569 height 17
click at [239, 176] on span at bounding box center [251, 171] width 25 height 17
type textarea "C G Am"
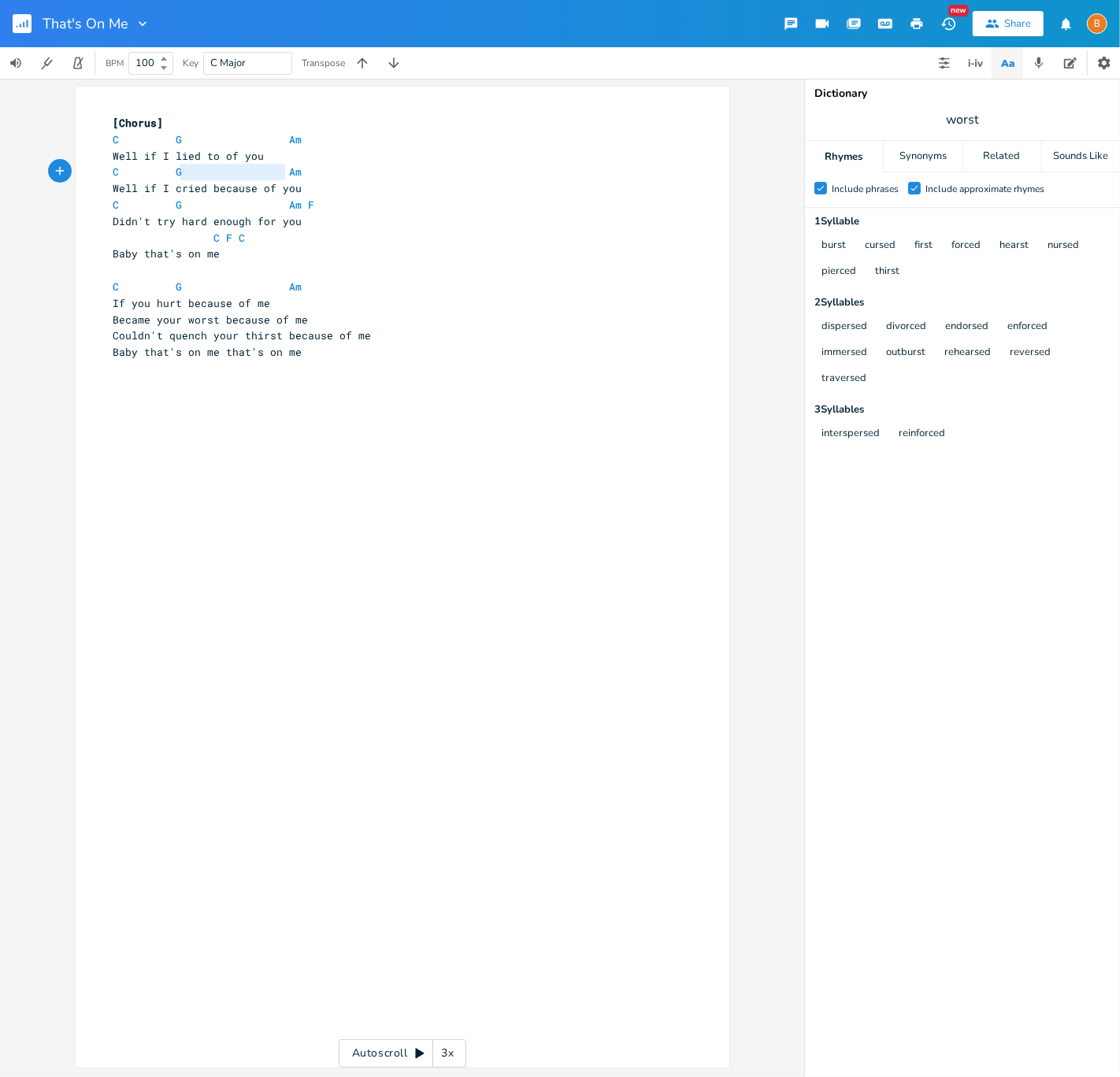
click at [239, 176] on span at bounding box center [251, 171] width 25 height 17
click at [306, 303] on pre "If you hurt because of me" at bounding box center [395, 303] width 569 height 17
click at [330, 338] on pre "Became your worst because of me" at bounding box center [395, 336] width 569 height 17
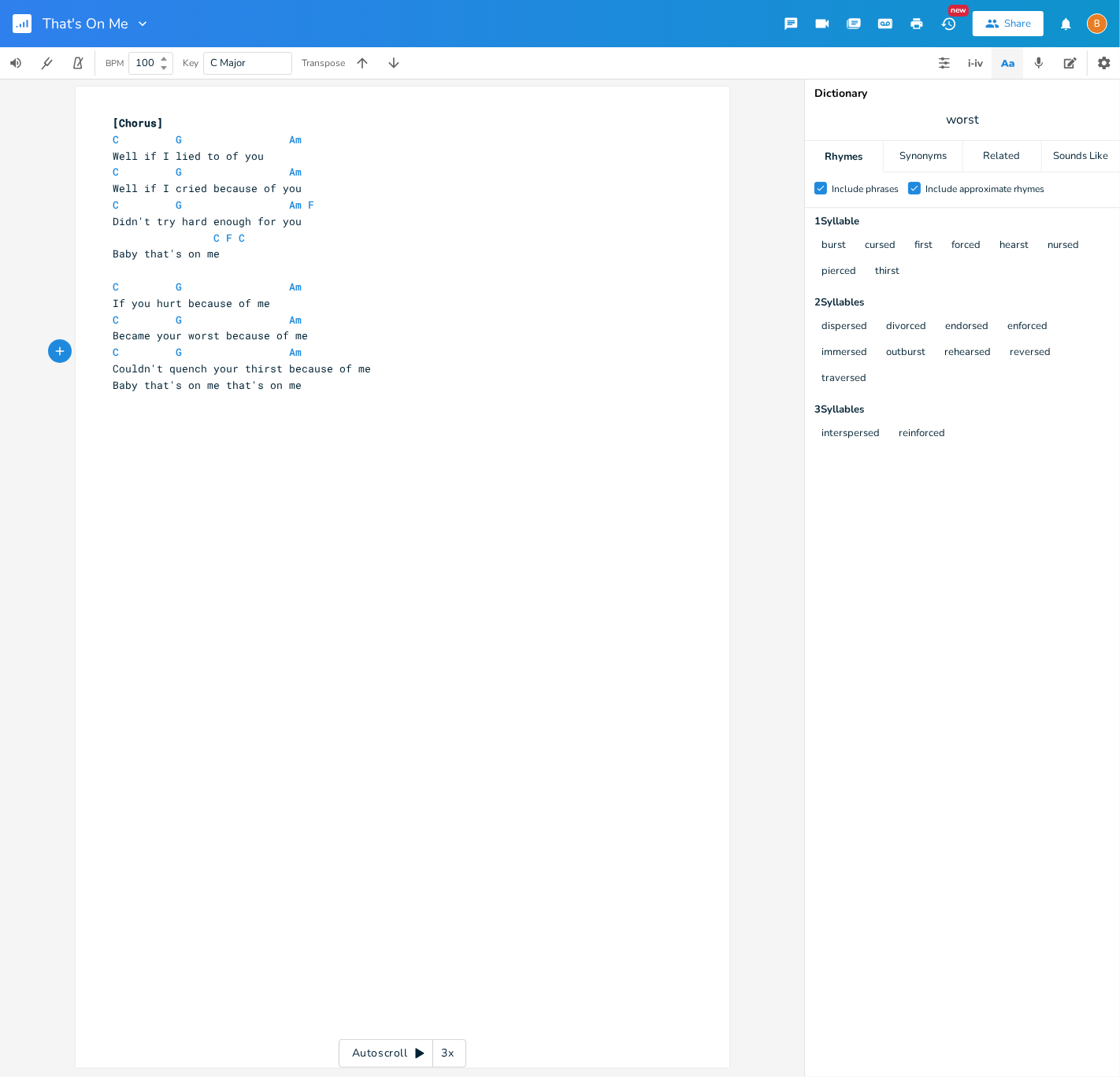
click at [423, 369] on pre "Couldn't quench your thirst because of me" at bounding box center [395, 369] width 569 height 17
click at [257, 232] on pre "C F C" at bounding box center [395, 237] width 569 height 17
type textarea "C"
click at [257, 232] on pre "C F C" at bounding box center [395, 237] width 569 height 17
click at [257, 255] on pre "Baby that's on me" at bounding box center [395, 254] width 569 height 17
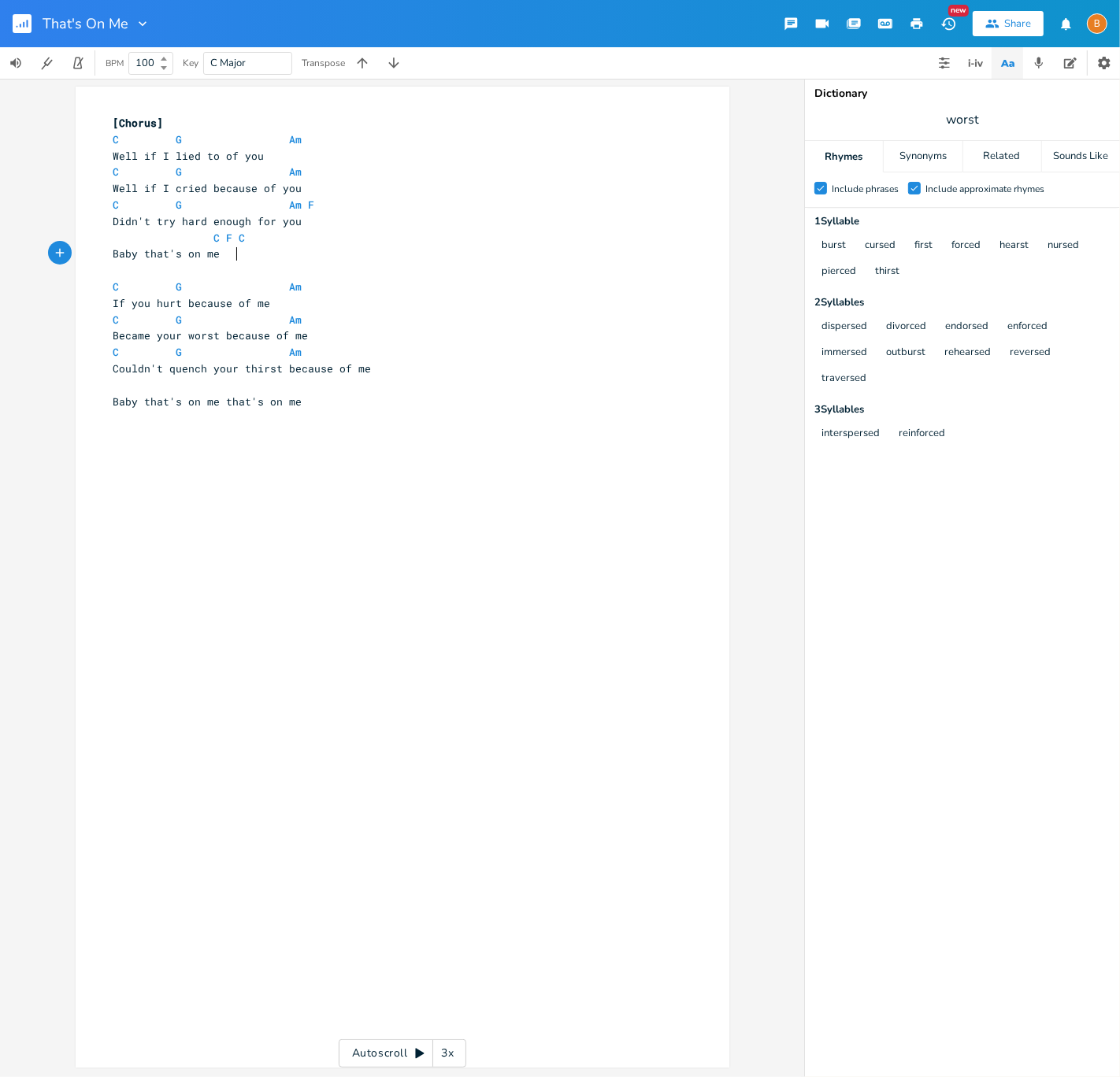
scroll to position [0, 6]
type textarea "that's on me"
type textarea "C F C Baby that's on me that's on me"
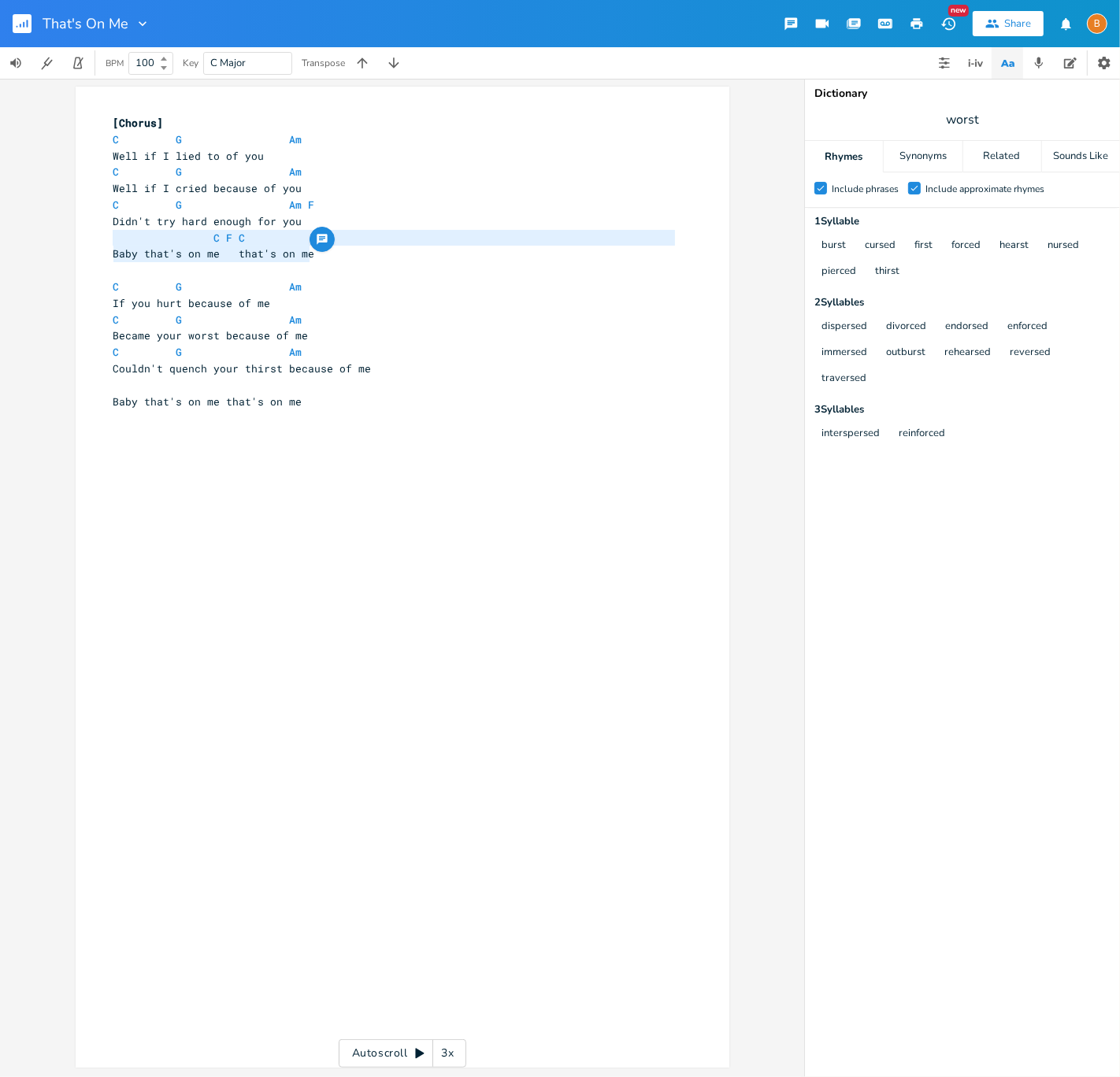
drag, startPoint x: 318, startPoint y: 256, endPoint x: 92, endPoint y: 237, distance: 226.8
click at [92, 237] on div "C F C Baby that's on me that's on me x [Chorus] C G Am 7 Well if I lied to of y…" at bounding box center [403, 577] width 654 height 981
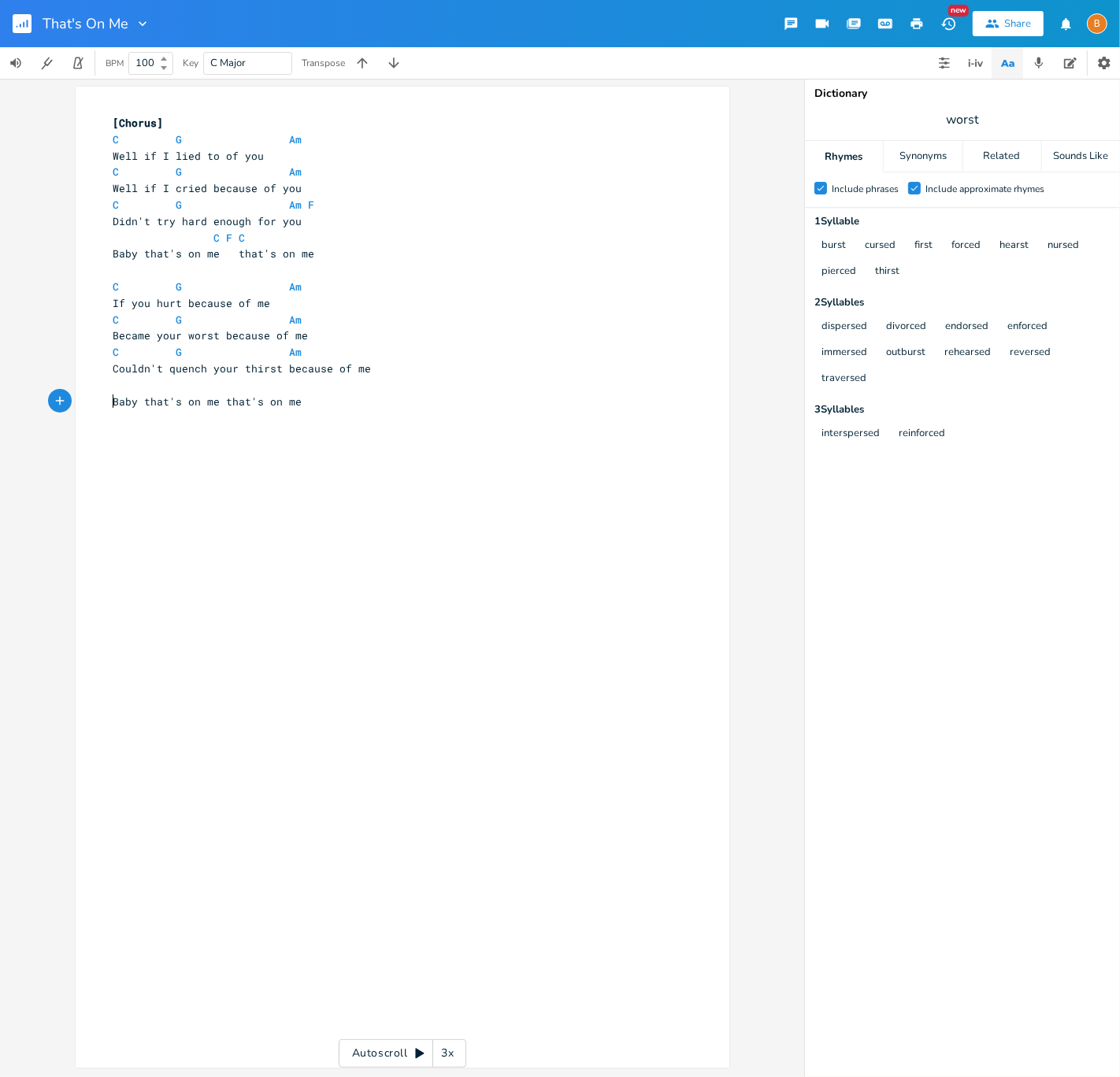
click at [110, 402] on pre "Baby that's on me that's on me" at bounding box center [395, 402] width 569 height 17
type textarea "Baby that's on me that's on me"
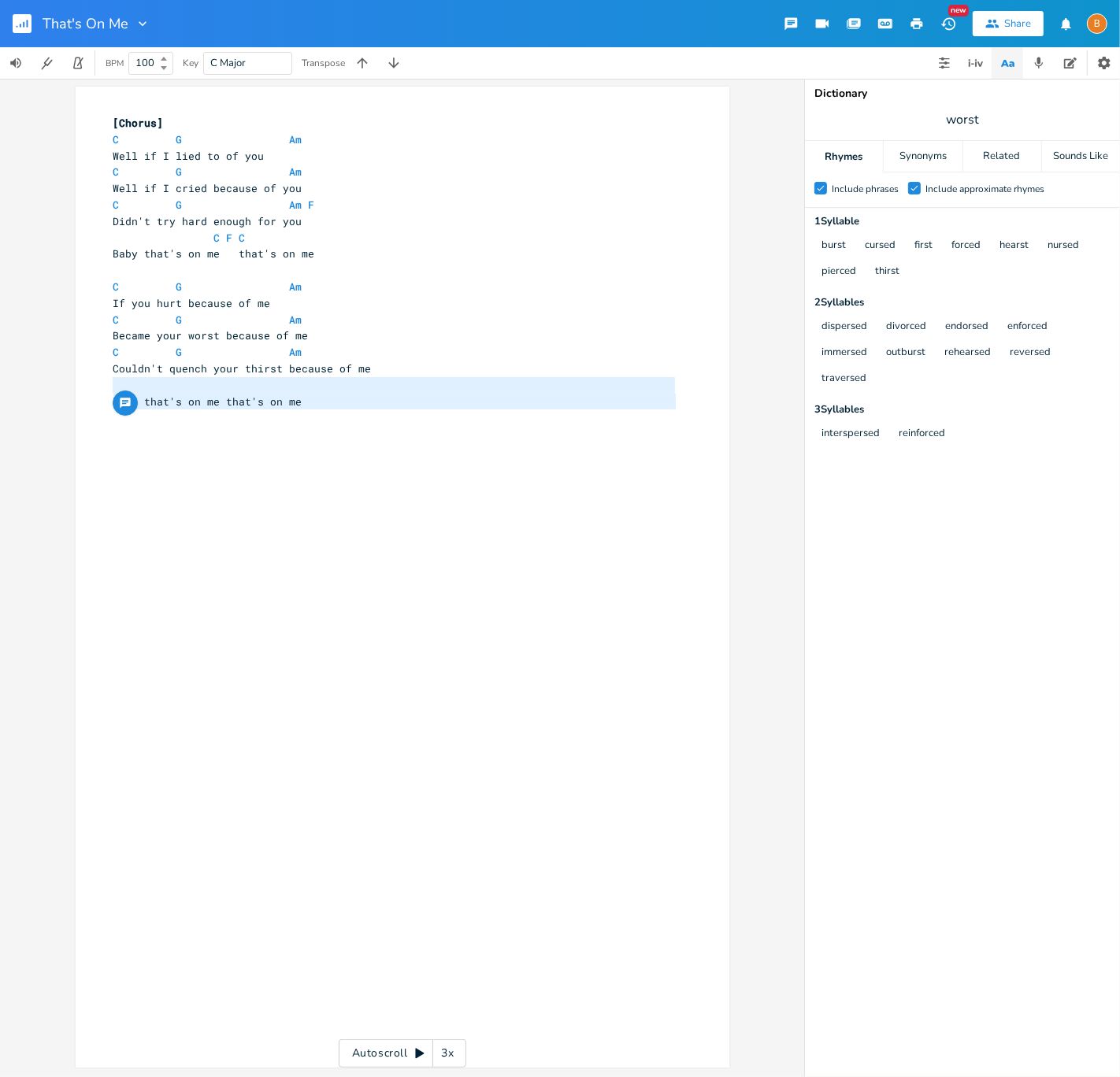
drag, startPoint x: 109, startPoint y: 385, endPoint x: 251, endPoint y: 412, distance: 144.5
click at [251, 412] on div "[Chorus] C G Am 7 Well if I lied to of you C G Am 8 Well if I cried because of …" at bounding box center [395, 295] width 569 height 361
paste textarea
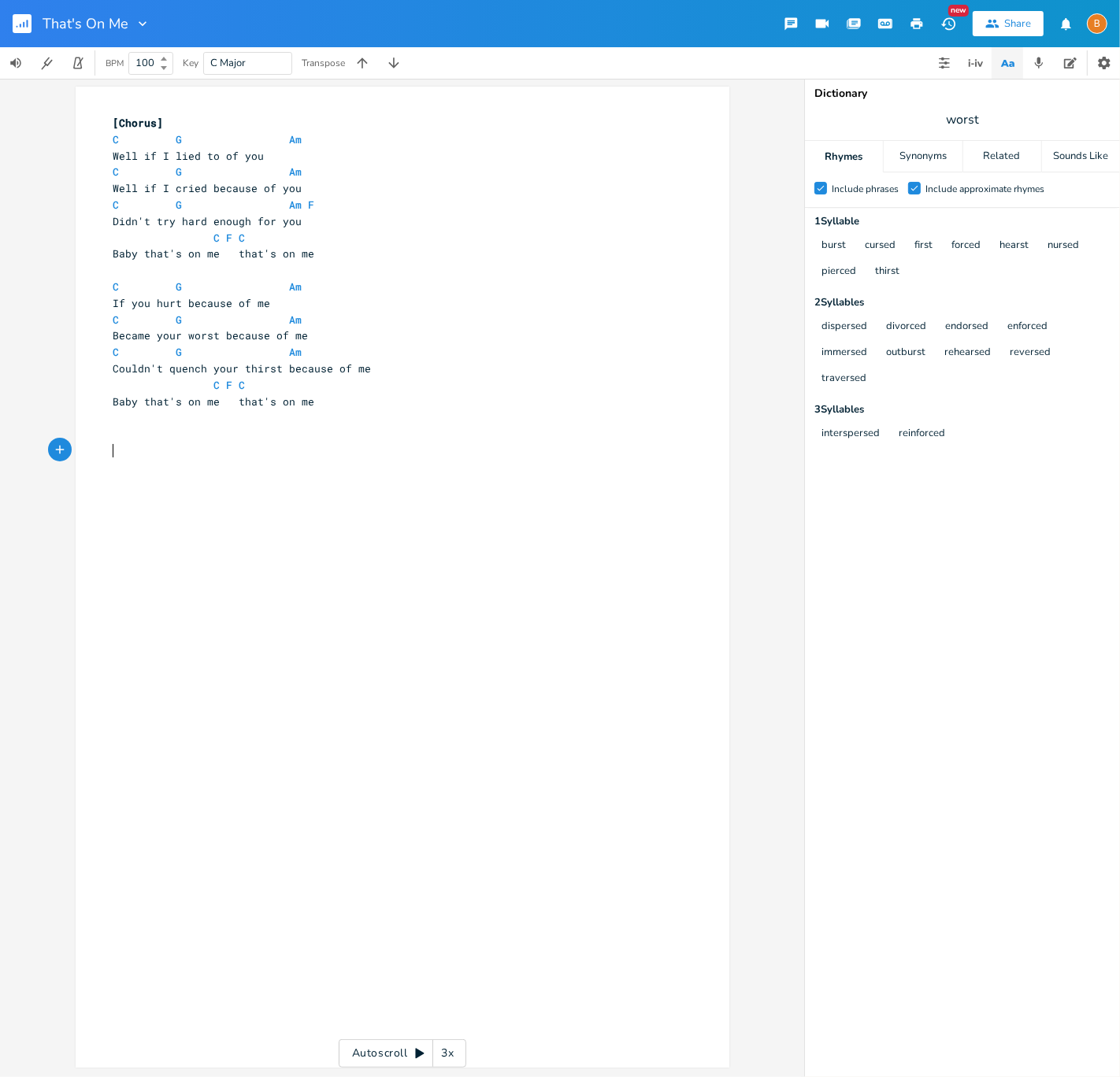
click at [379, 484] on div "x [Chorus] C G Am 7 Well if I lied to of you C G Am 8 Well if I cried because o…" at bounding box center [414, 592] width 608 height 961
type textarea "Two sides to every story two tales t"
type textarea "o ell"
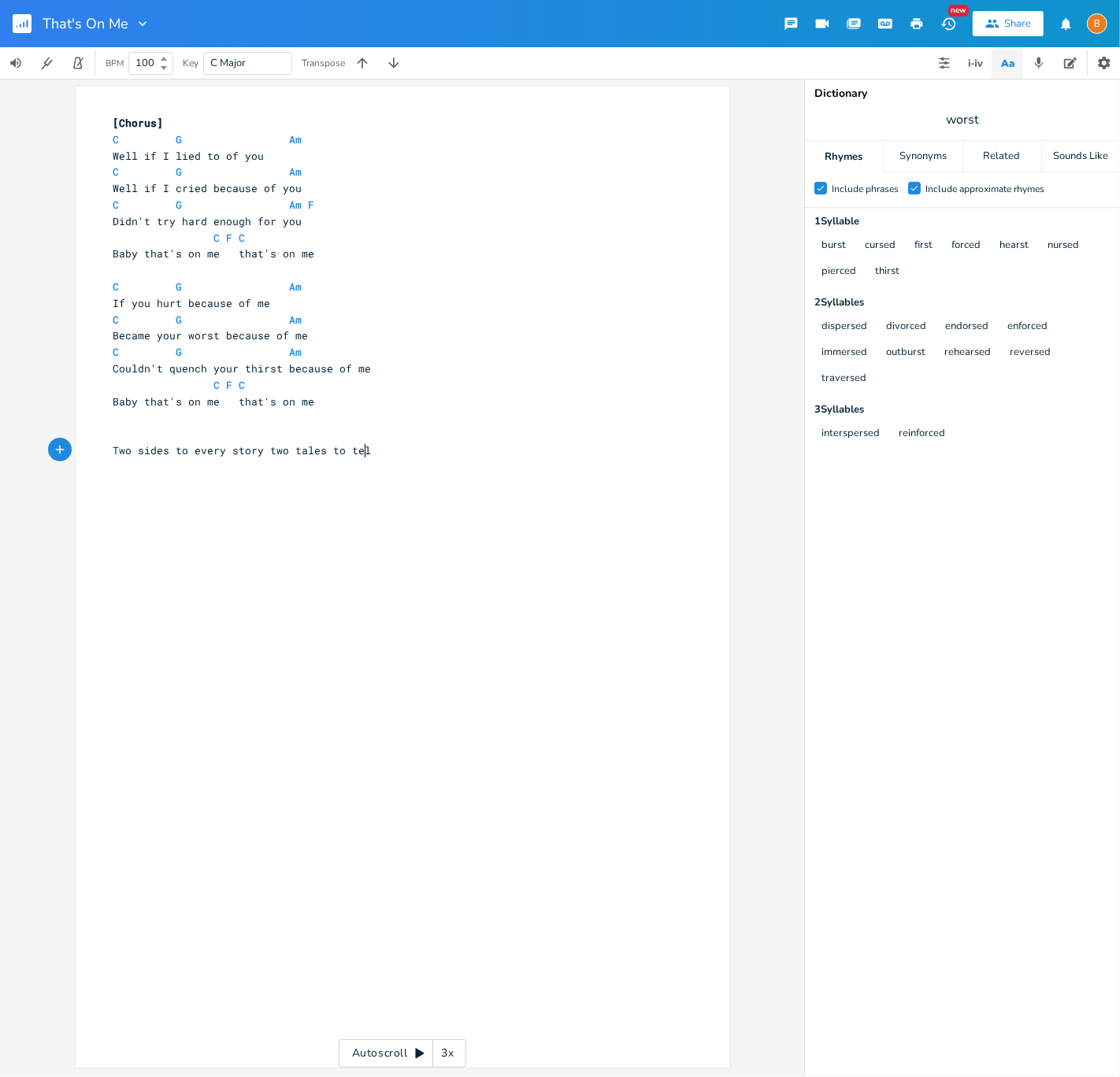
type textarea "tell"
type textarea "No side is heave"
type textarea "a"
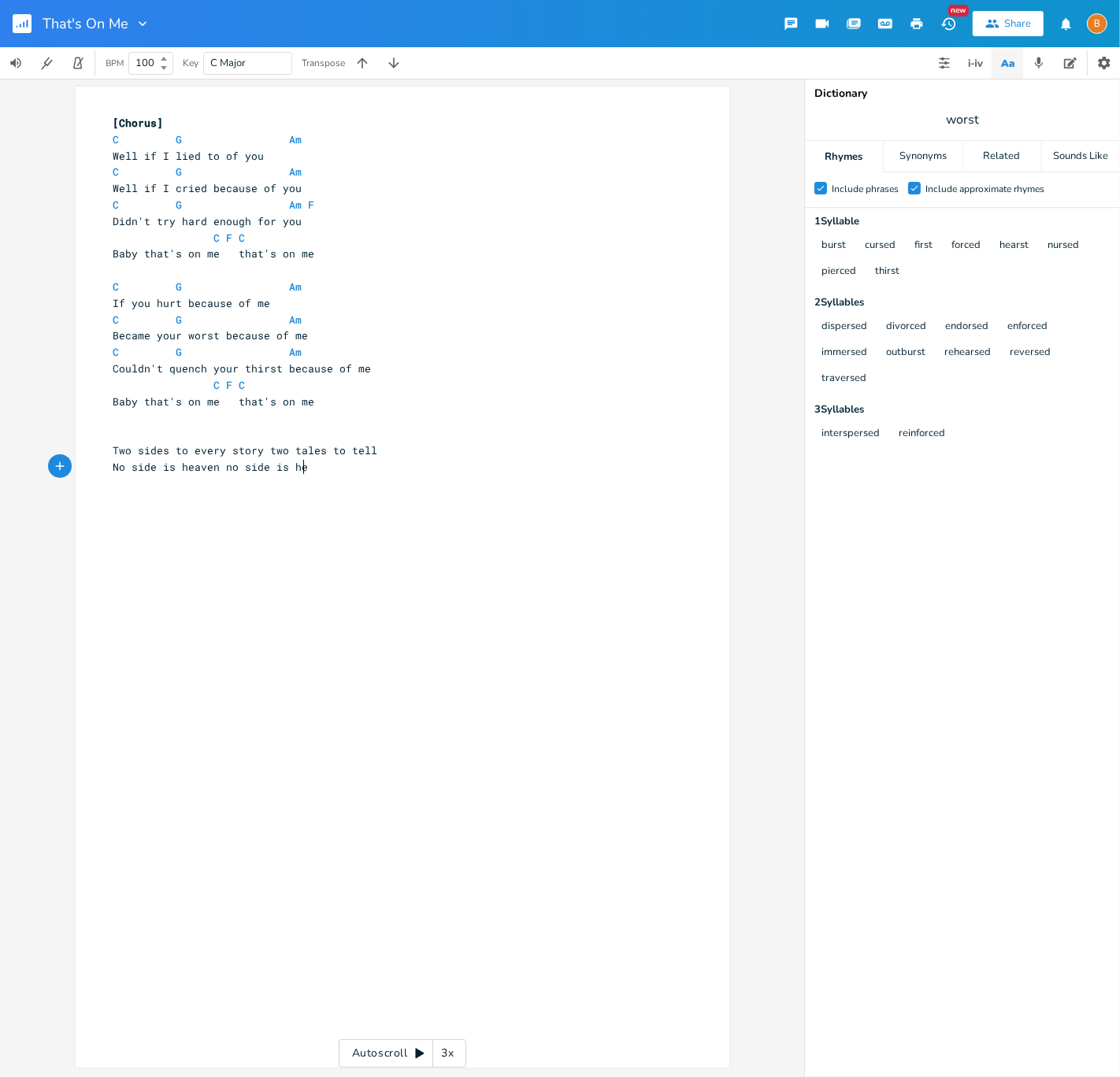
type textarea "en no side is hell"
type textarea "I'll own my side you can just run an dhid"
type textarea "d his"
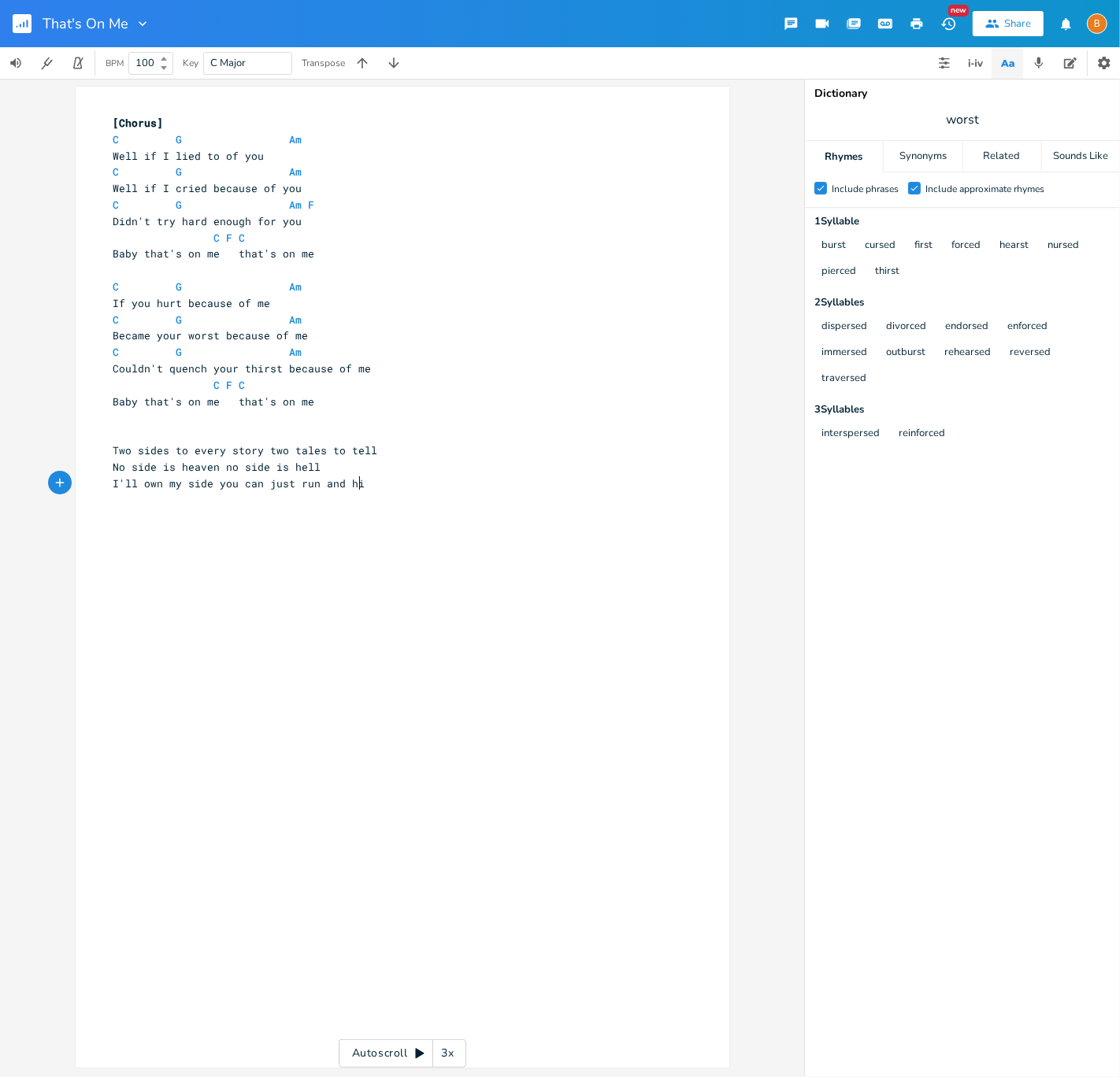
type textarea "de"
type textarea "It's on me"
click at [193, 452] on span "Two sides to every story two tales to tell" at bounding box center [245, 450] width 264 height 14
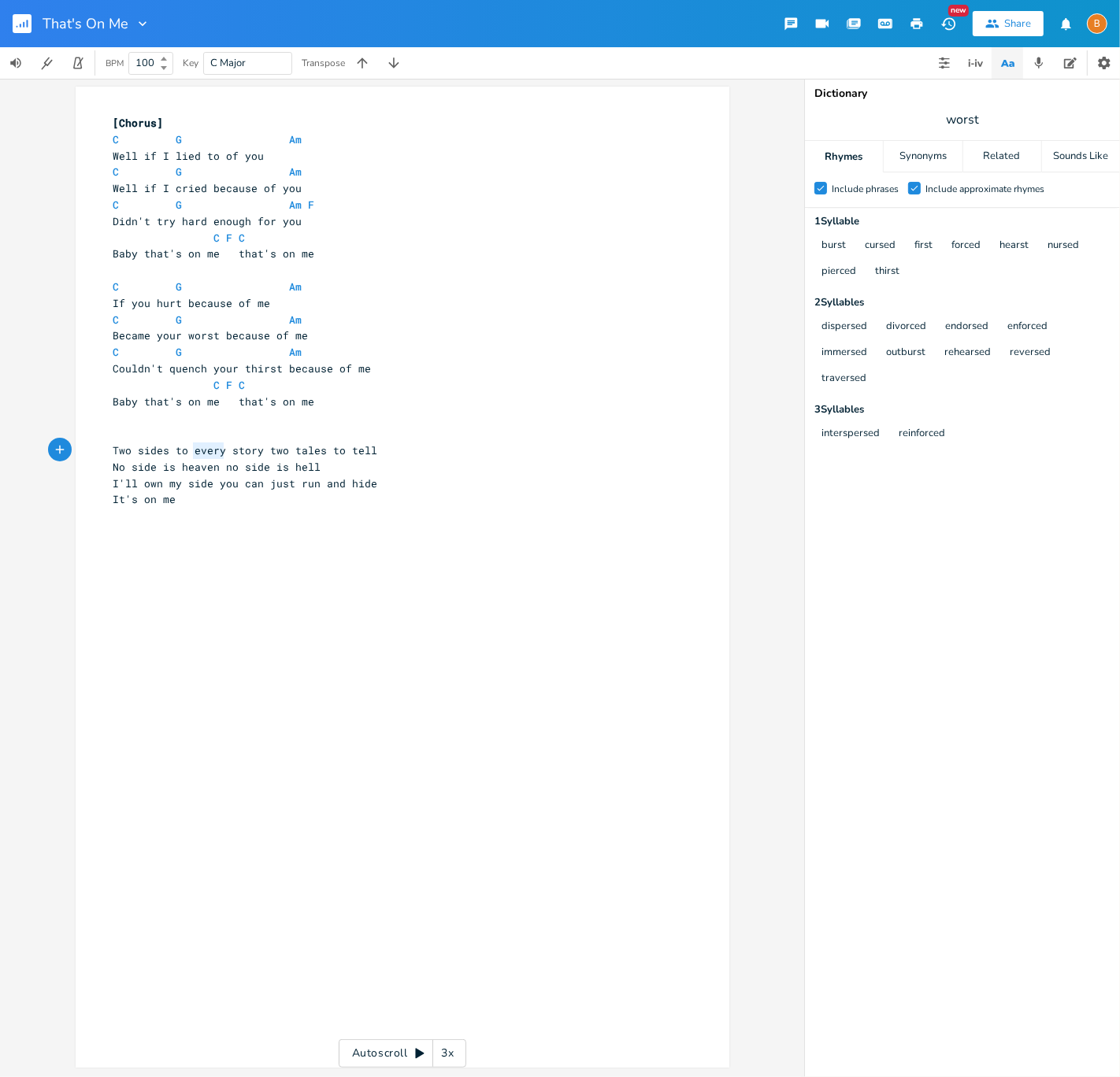
click at [193, 452] on span "Two sides to every story two tales to tell" at bounding box center [245, 450] width 264 height 14
type textarea "thee"
click at [117, 471] on span "No side is heaven no side is hell" at bounding box center [217, 469] width 208 height 14
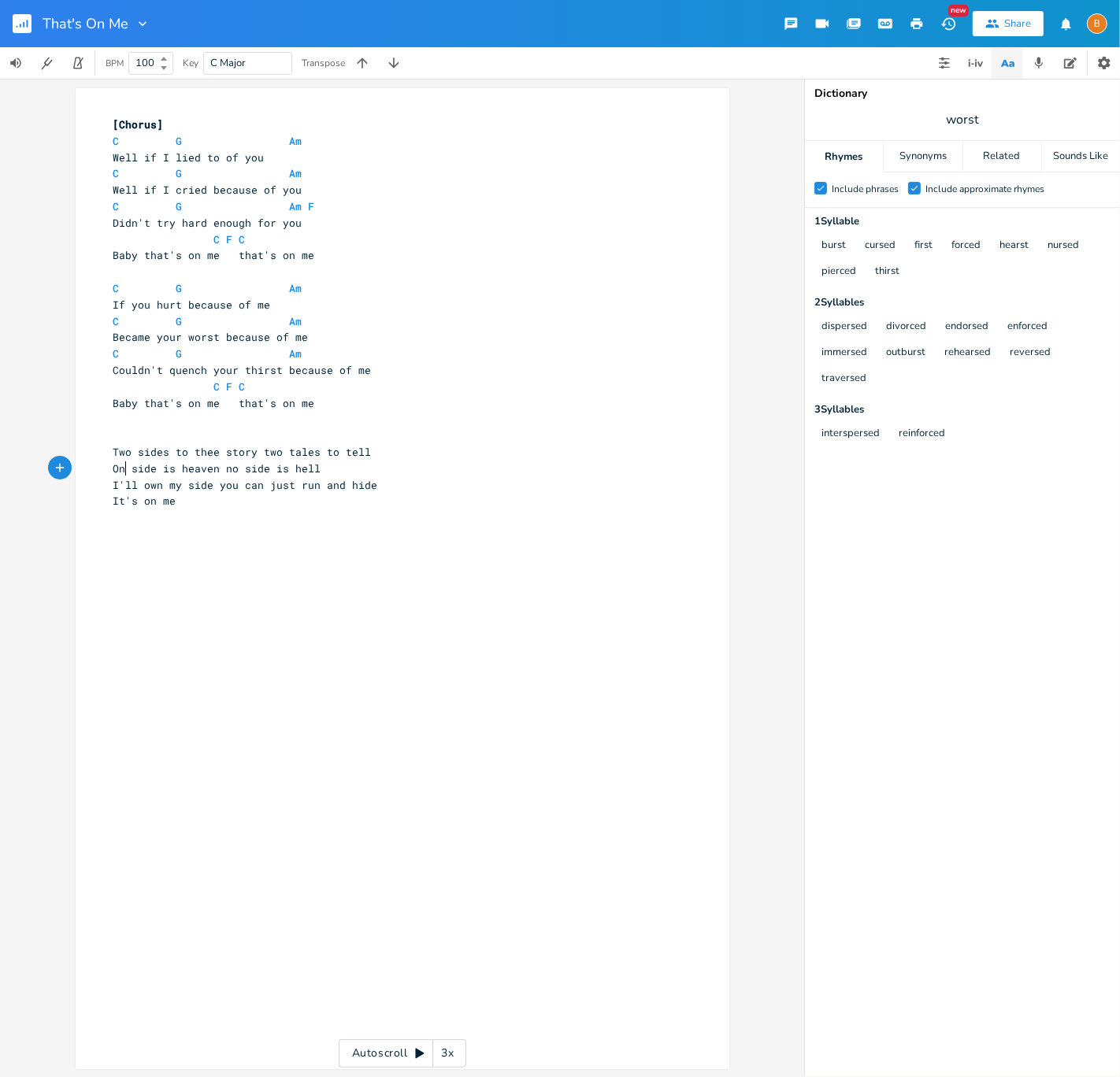
type textarea "One"
click at [233, 469] on span "One side is heaven no side is hell" at bounding box center [220, 469] width 214 height 14
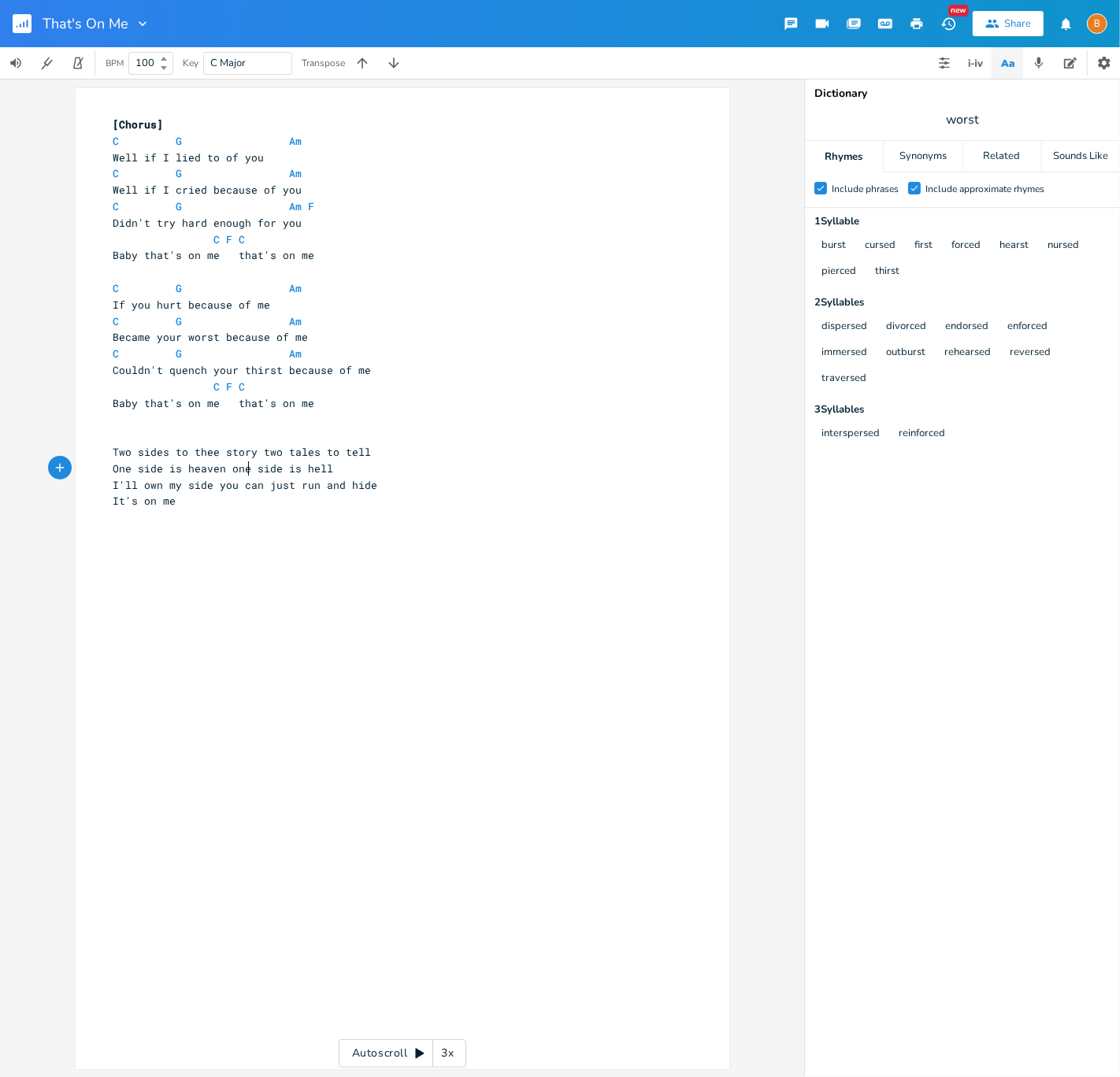
type textarea "one"
click at [381, 442] on pre "​" at bounding box center [395, 435] width 569 height 17
type textarea "Am"
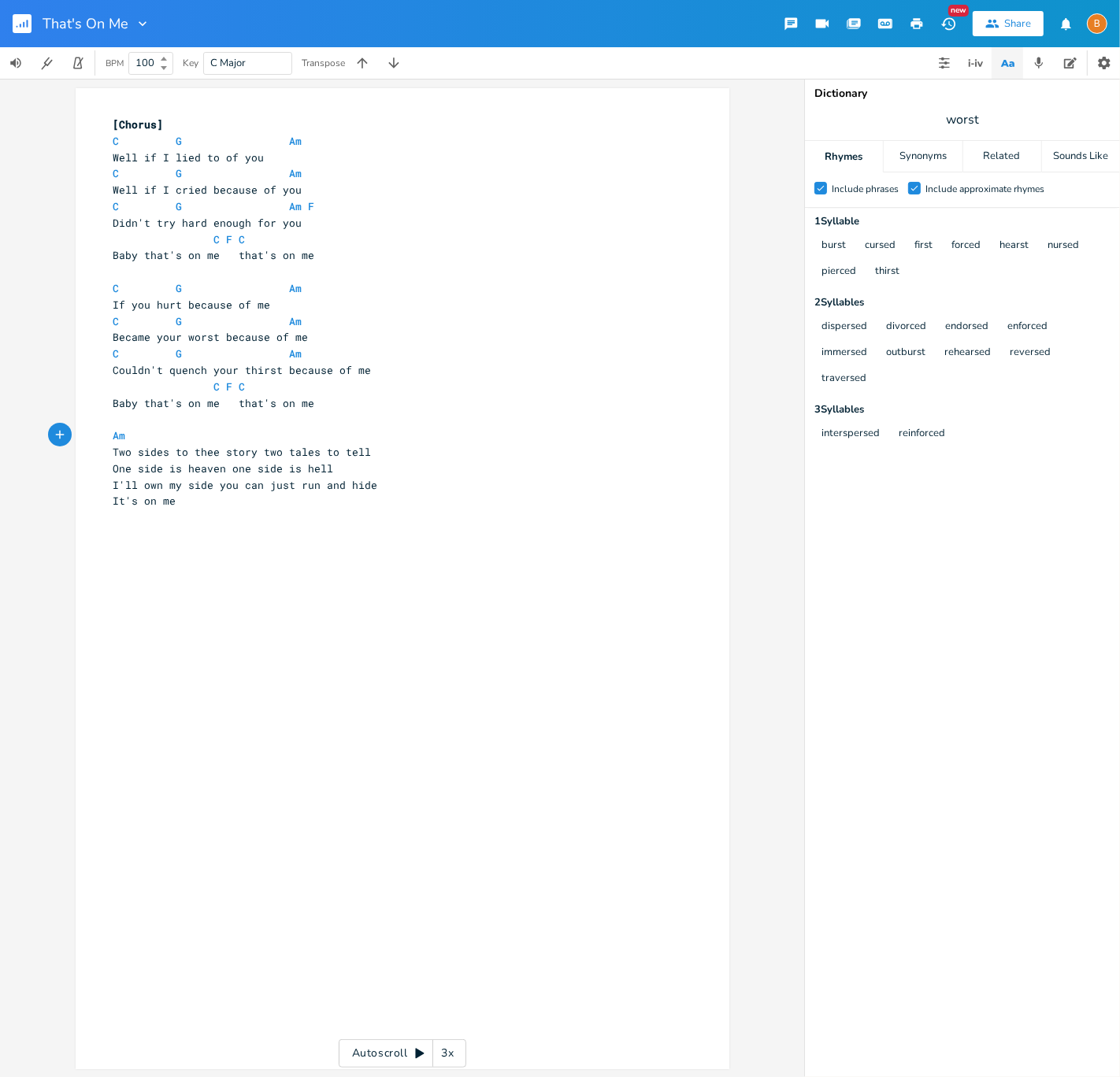
type textarea "G"
click at [382, 447] on pre "Two sides to thee story two tales to tell" at bounding box center [395, 452] width 569 height 17
type textarea "Am"
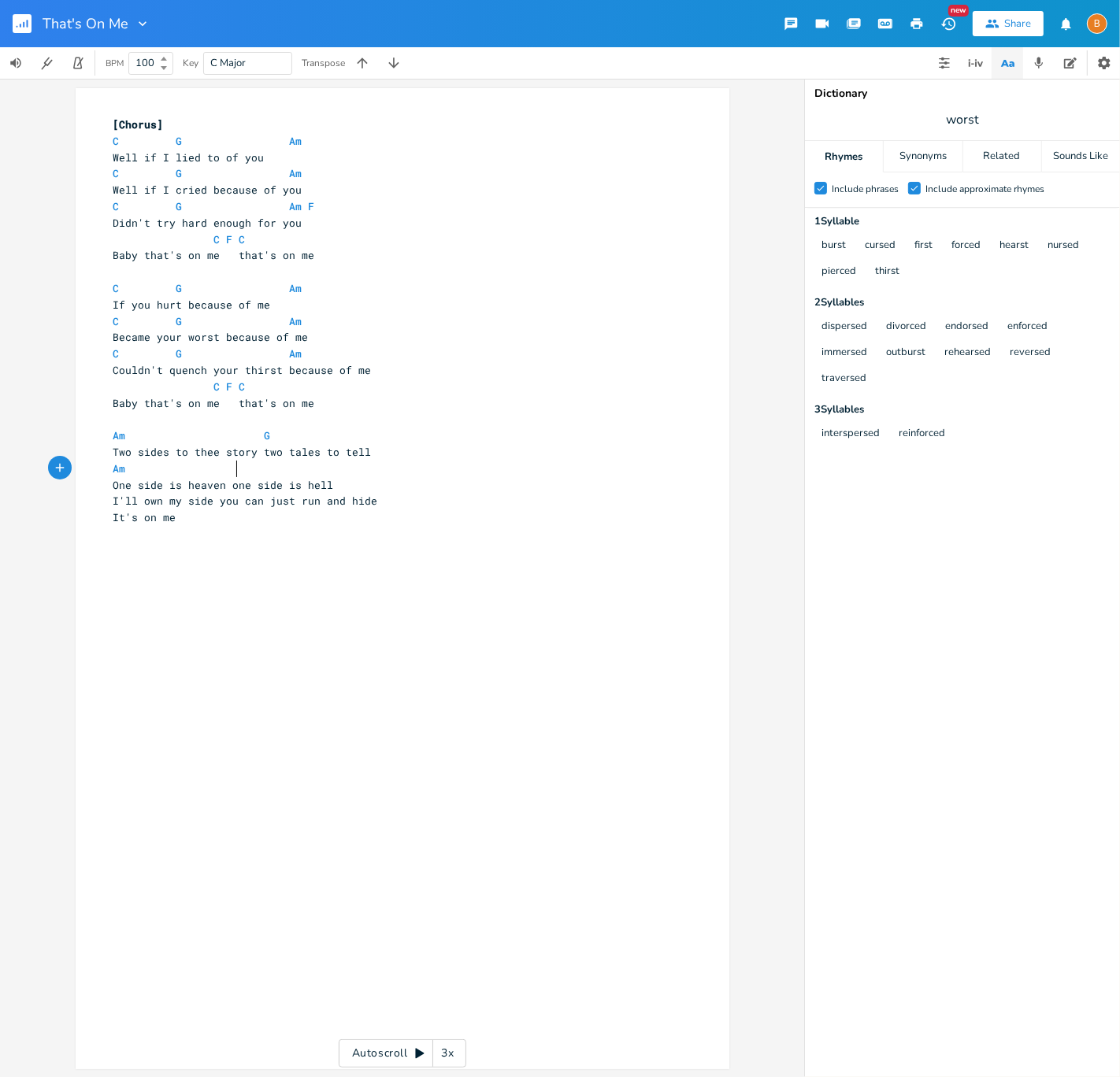
type textarea "G"
click at [468, 489] on pre "One side is heaven one side is hell" at bounding box center [395, 483] width 569 height 17
type textarea "Am"
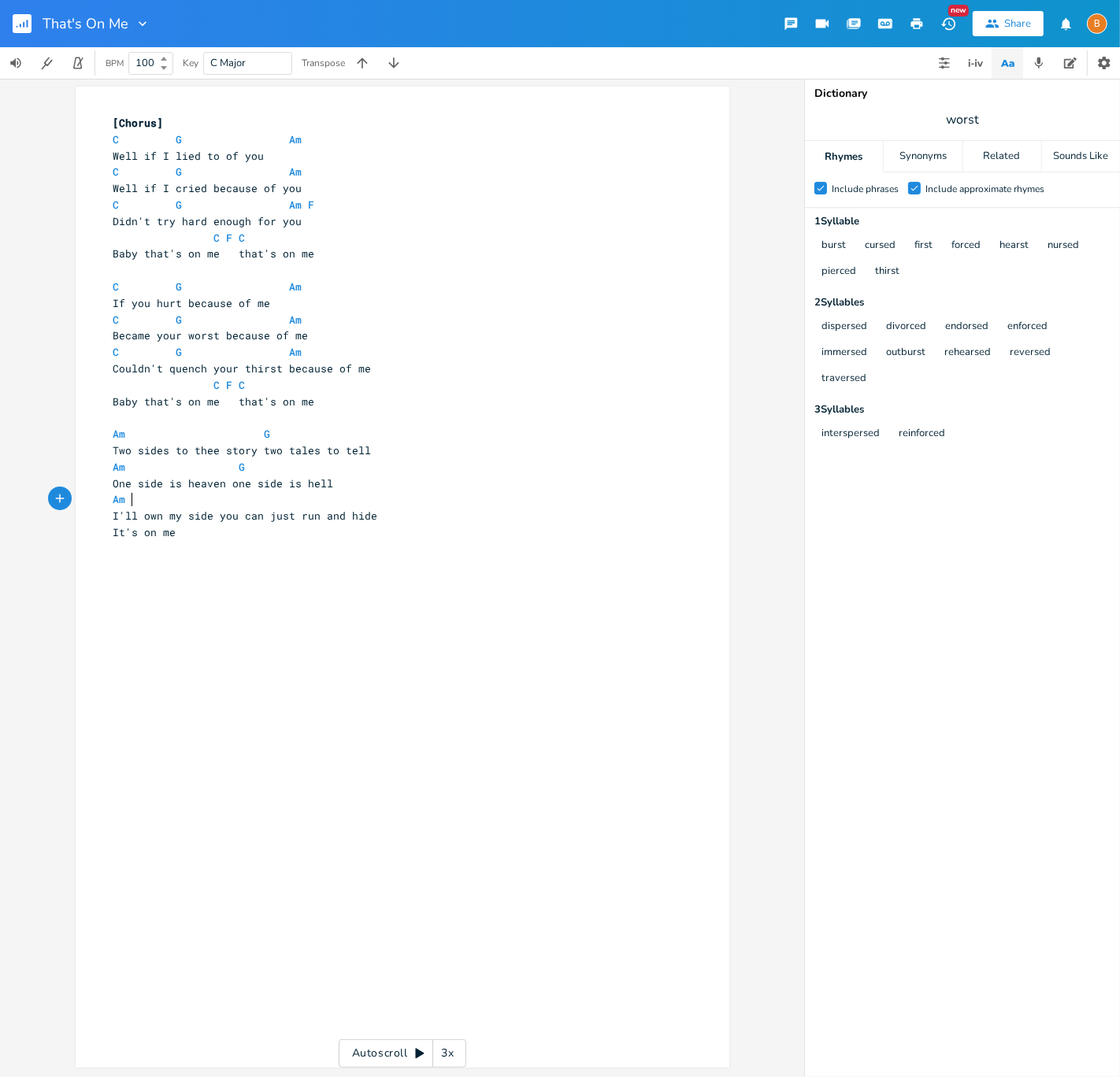
scroll to position [0, 17]
type textarea "F"
click at [472, 514] on pre "I'll own my side you can just run and hide" at bounding box center [395, 515] width 569 height 17
type textarea "C"
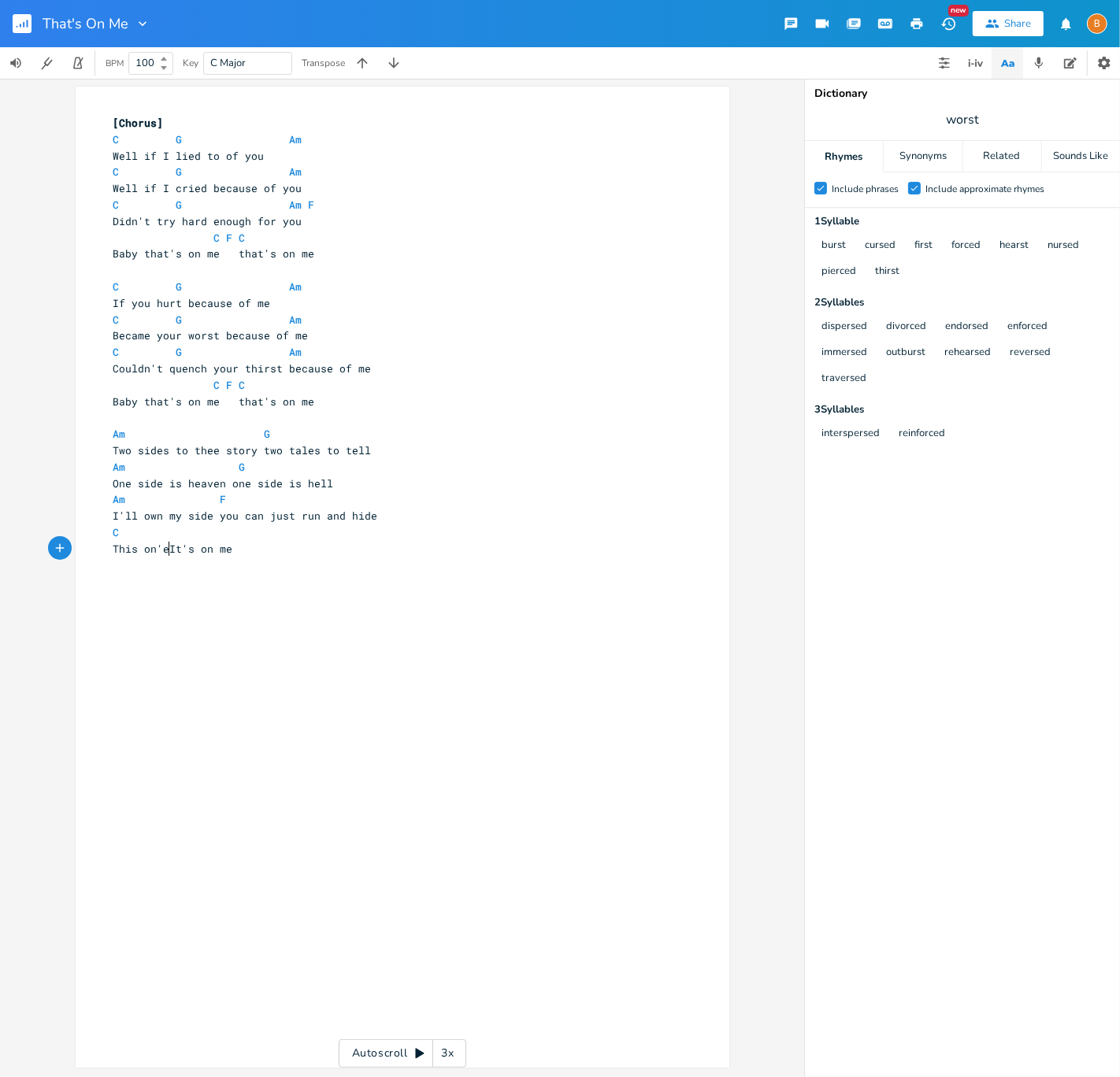
type textarea "This on'es"
type textarea "e's on"
click at [110, 548] on pre "This one's on It's on me" at bounding box center [395, 548] width 569 height 17
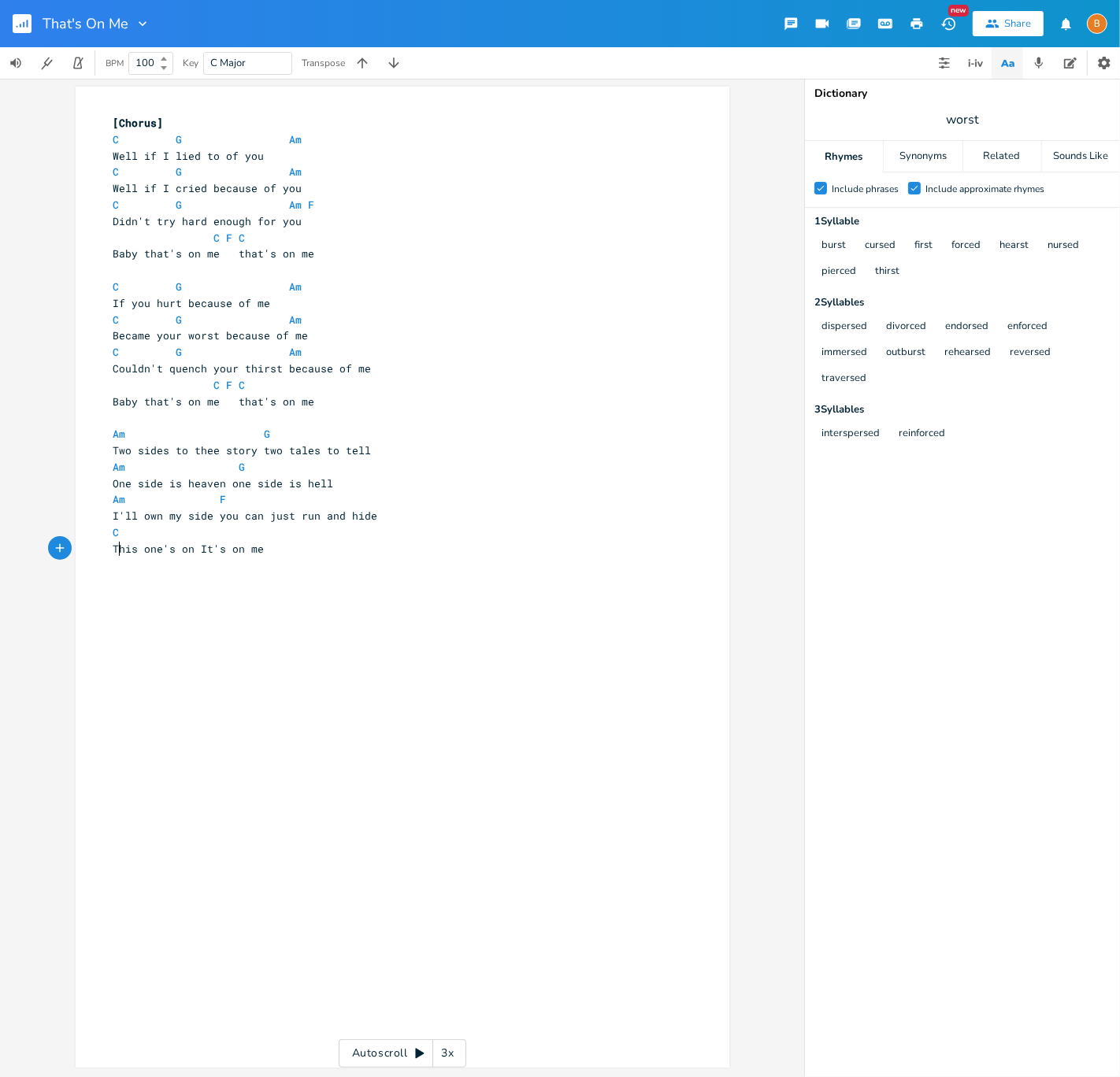
scroll to position [0, 4]
click at [137, 535] on pre "C" at bounding box center [395, 532] width 569 height 17
type textarea "F"
click at [327, 570] on div "x [Chorus] C G Am 7 Well if I lied to of you C G Am 8 Well if I cried because o…" at bounding box center [414, 592] width 608 height 961
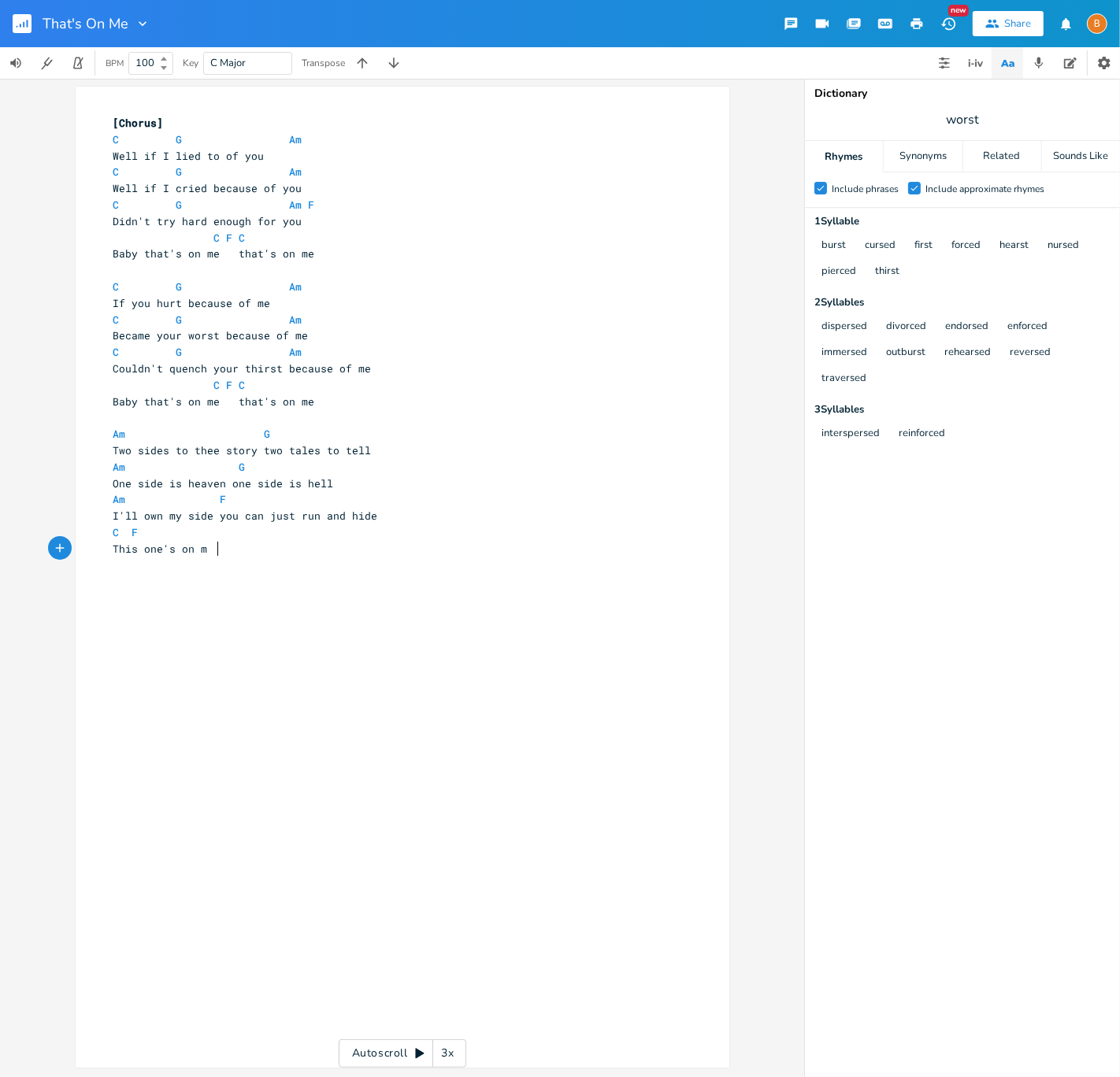
type textarea "me"
type textarea "C"
click at [354, 555] on pre "This one's on me" at bounding box center [395, 549] width 569 height 17
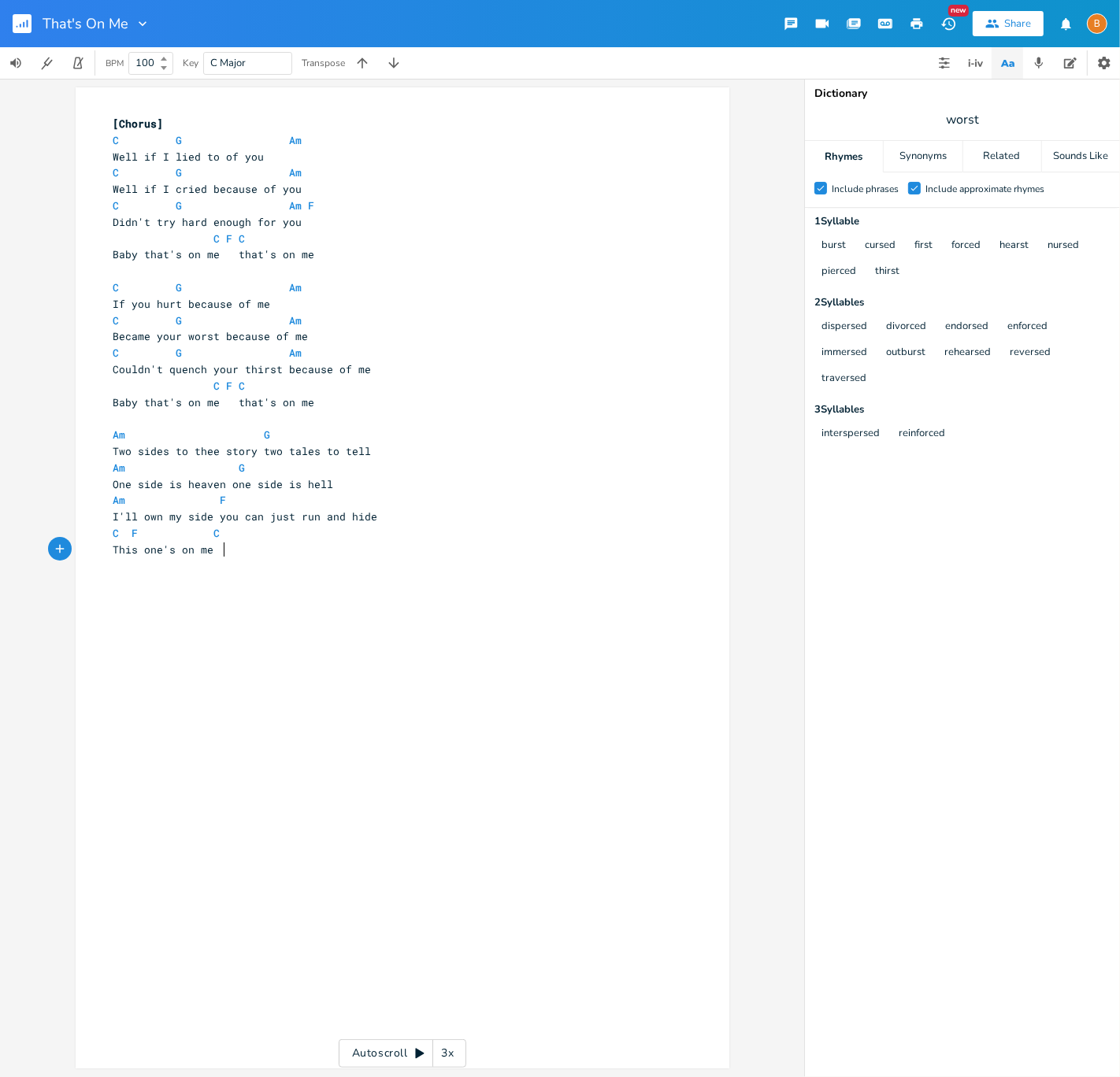
scroll to position [2, 0]
click at [315, 530] on pre "C F C" at bounding box center [395, 532] width 569 height 17
type textarea "C F C"
click at [315, 530] on pre "C F C" at bounding box center [395, 532] width 569 height 17
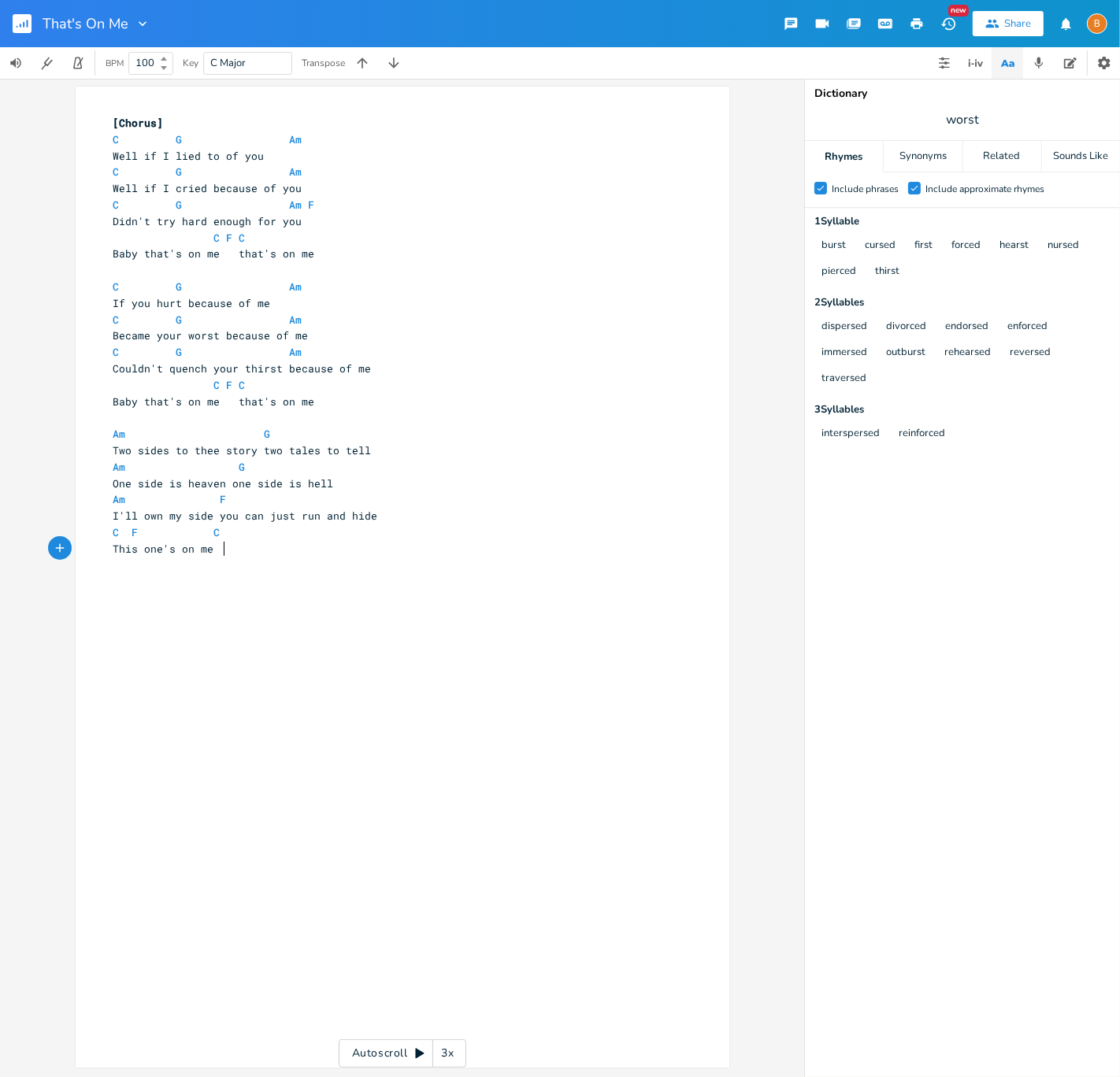
click at [333, 554] on pre "This one's on me" at bounding box center [395, 548] width 569 height 17
click at [263, 532] on pre "C F C" at bounding box center [395, 532] width 569 height 17
type textarea "F"
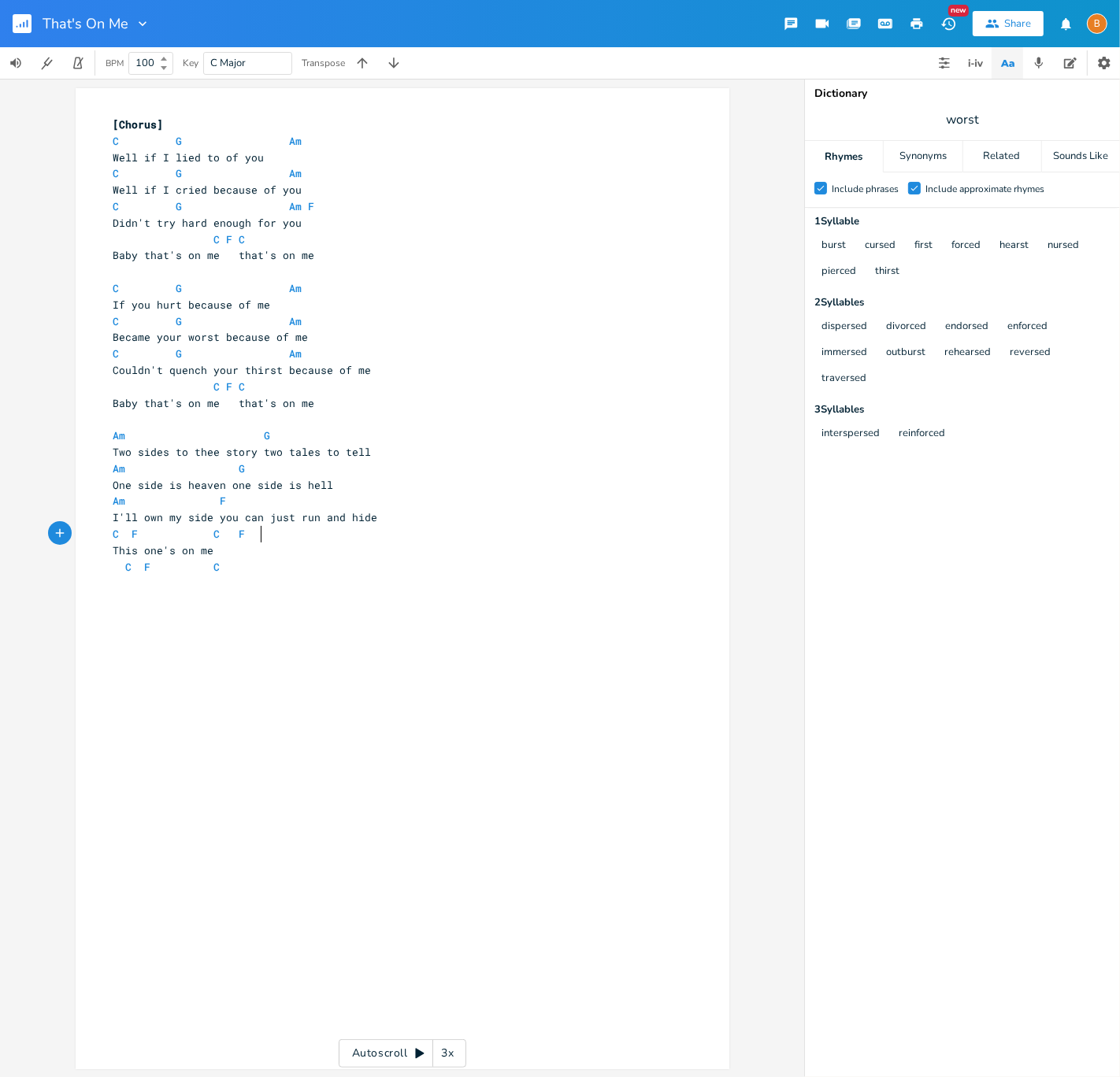
type textarea "C"
click at [237, 487] on span "One side is heaven one side is hell" at bounding box center [223, 485] width 221 height 14
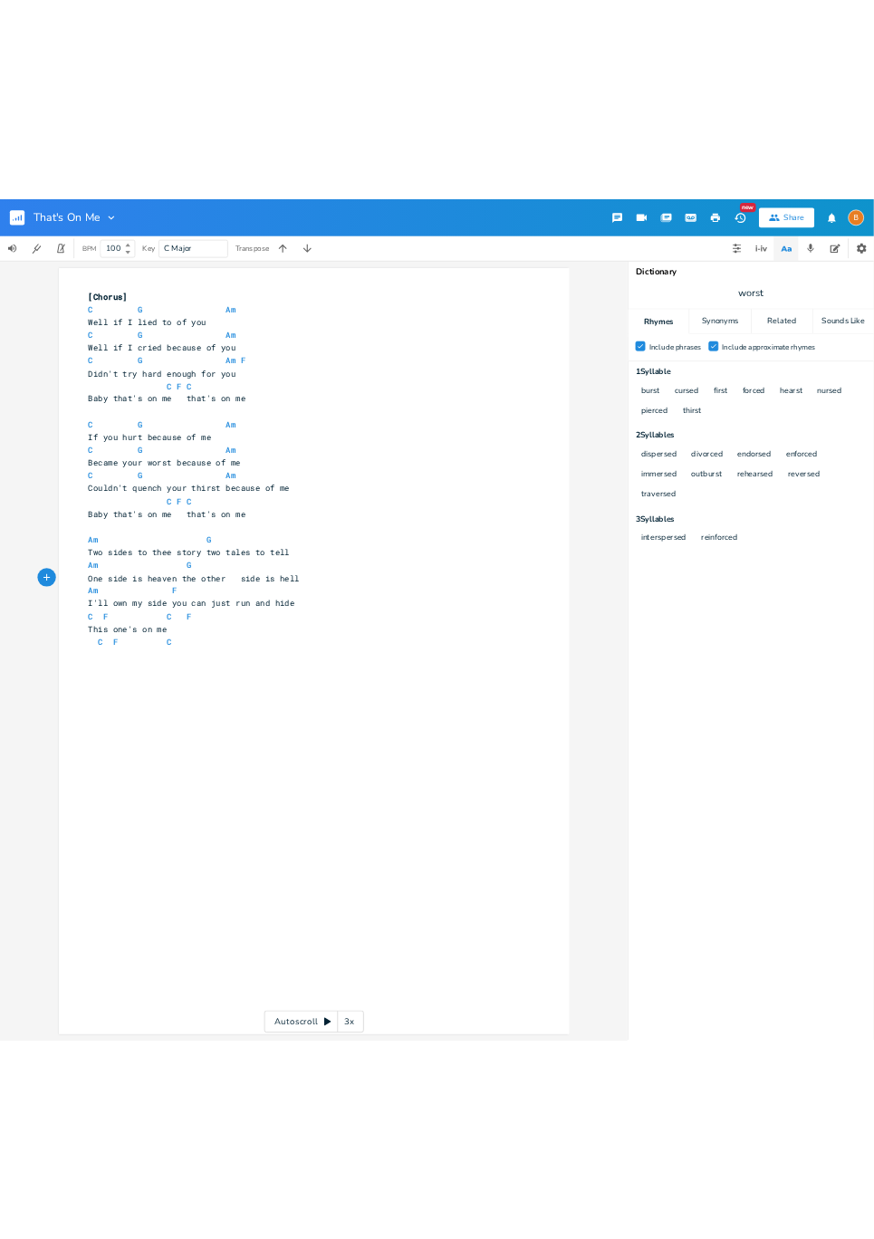
scroll to position [0, 56]
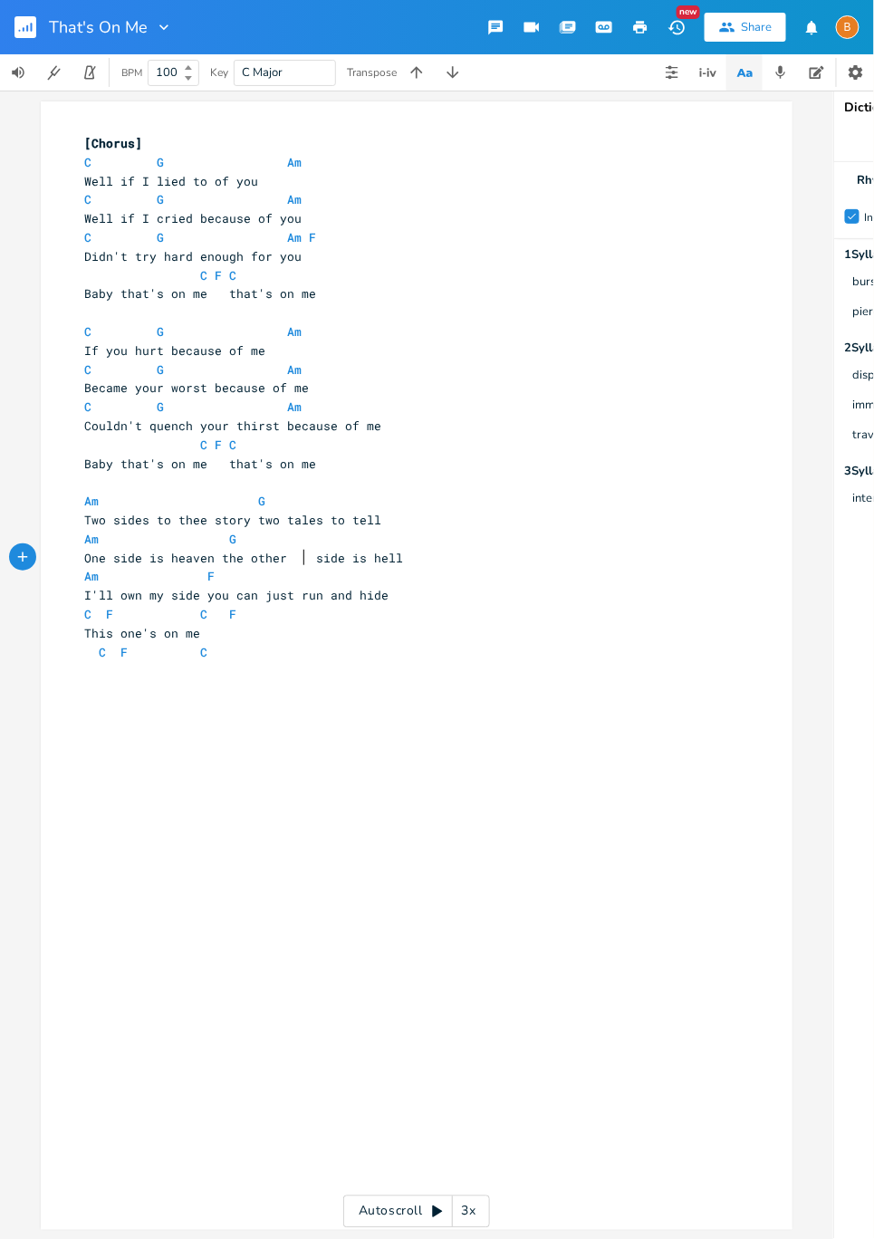
type textarea "the other"
click at [255, 644] on pre "C F C" at bounding box center [408, 650] width 654 height 19
type textarea "Baby it's on me"
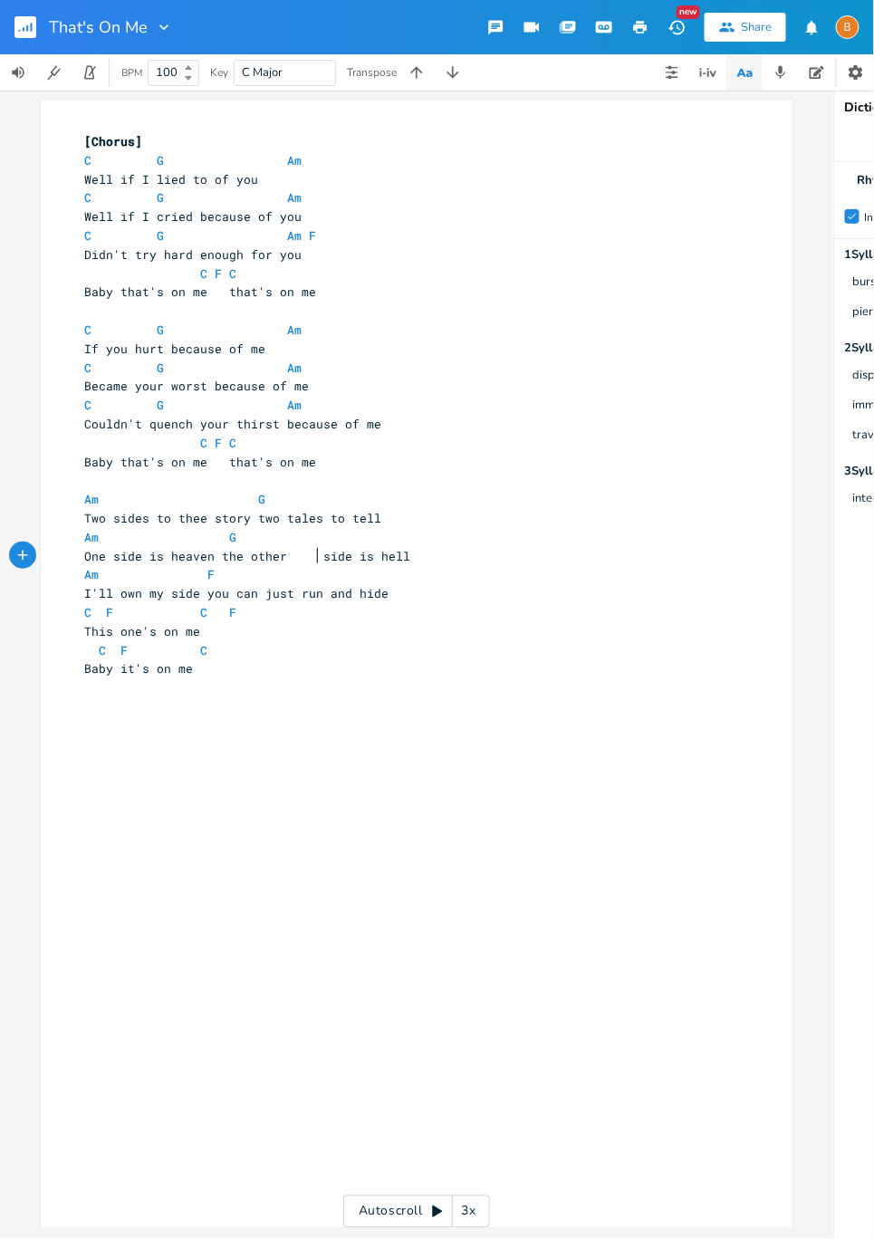
click at [312, 556] on span "One side is heaven the other side is hell" at bounding box center [247, 556] width 326 height 16
click at [341, 668] on pre "Baby it's on me" at bounding box center [408, 668] width 654 height 19
click at [277, 726] on div "xxxxxxxxxx [Chorus] C G Am 7 Well if I lied to of you C G Am 8 Well if I cried …" at bounding box center [430, 681] width 699 height 1105
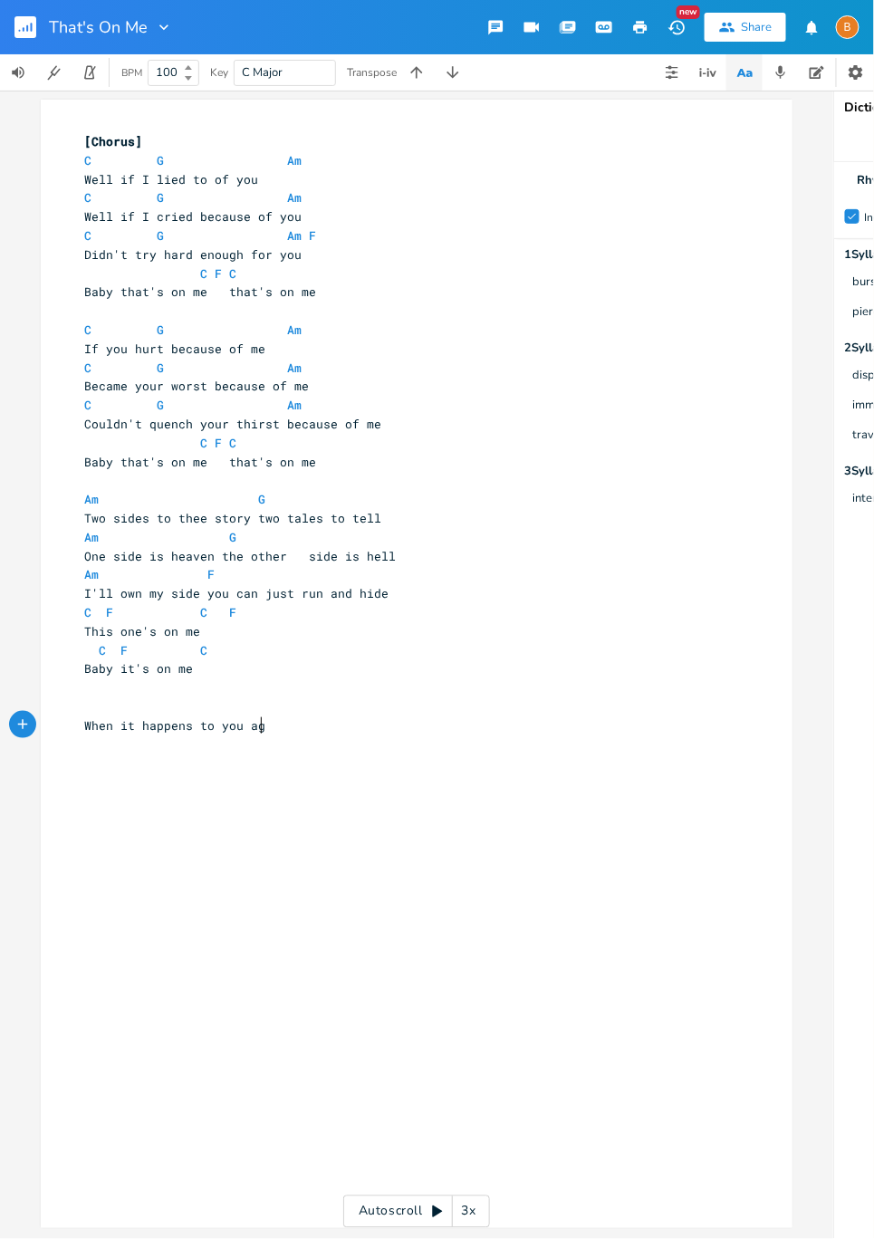
type textarea "When it happens to you again"
type textarea "Don't come aru"
type textarea "running"
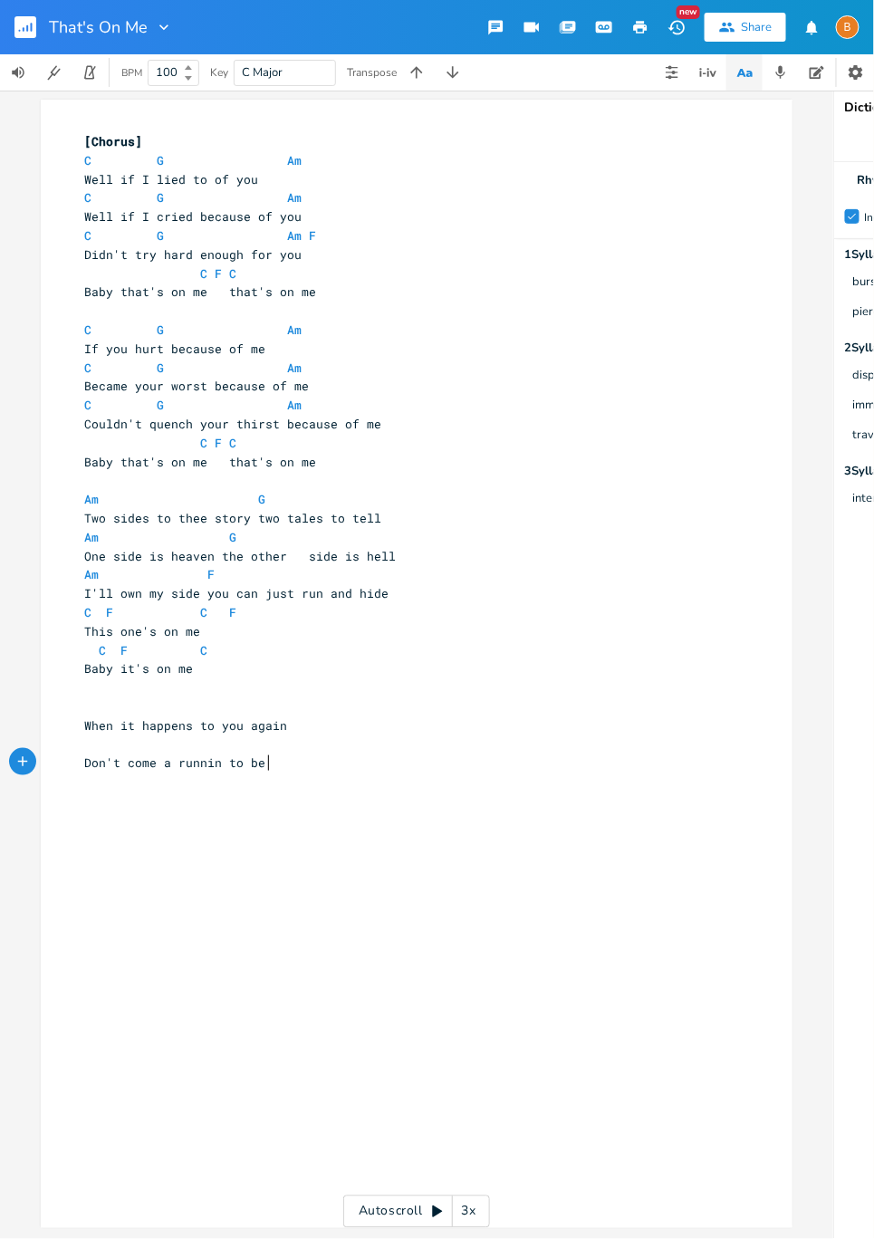
type textarea "to be m"
type textarea "to be my friend"
click at [379, 727] on pre "When it happens to you again" at bounding box center [408, 725] width 654 height 19
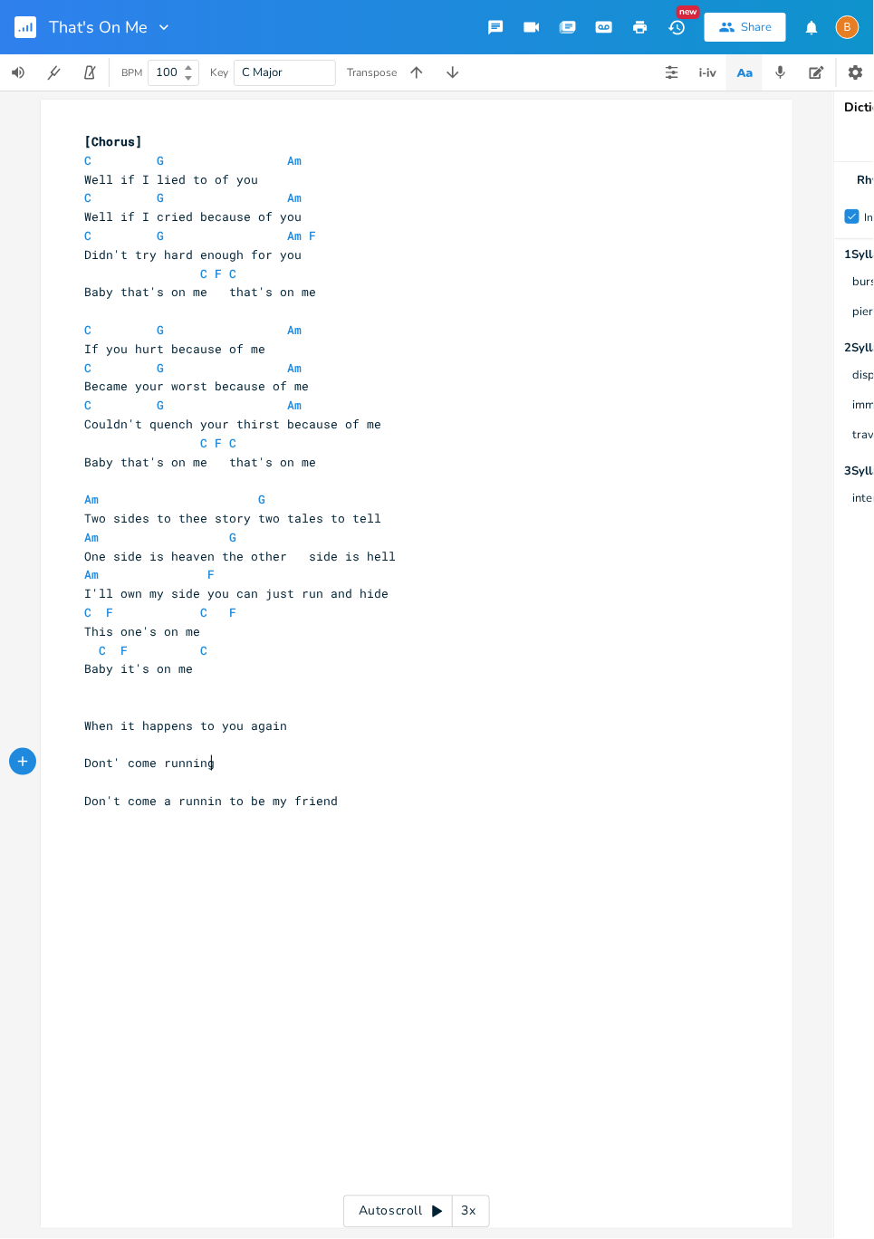
scroll to position [0, 107]
type textarea "Dont' come running wanting to be my friend"
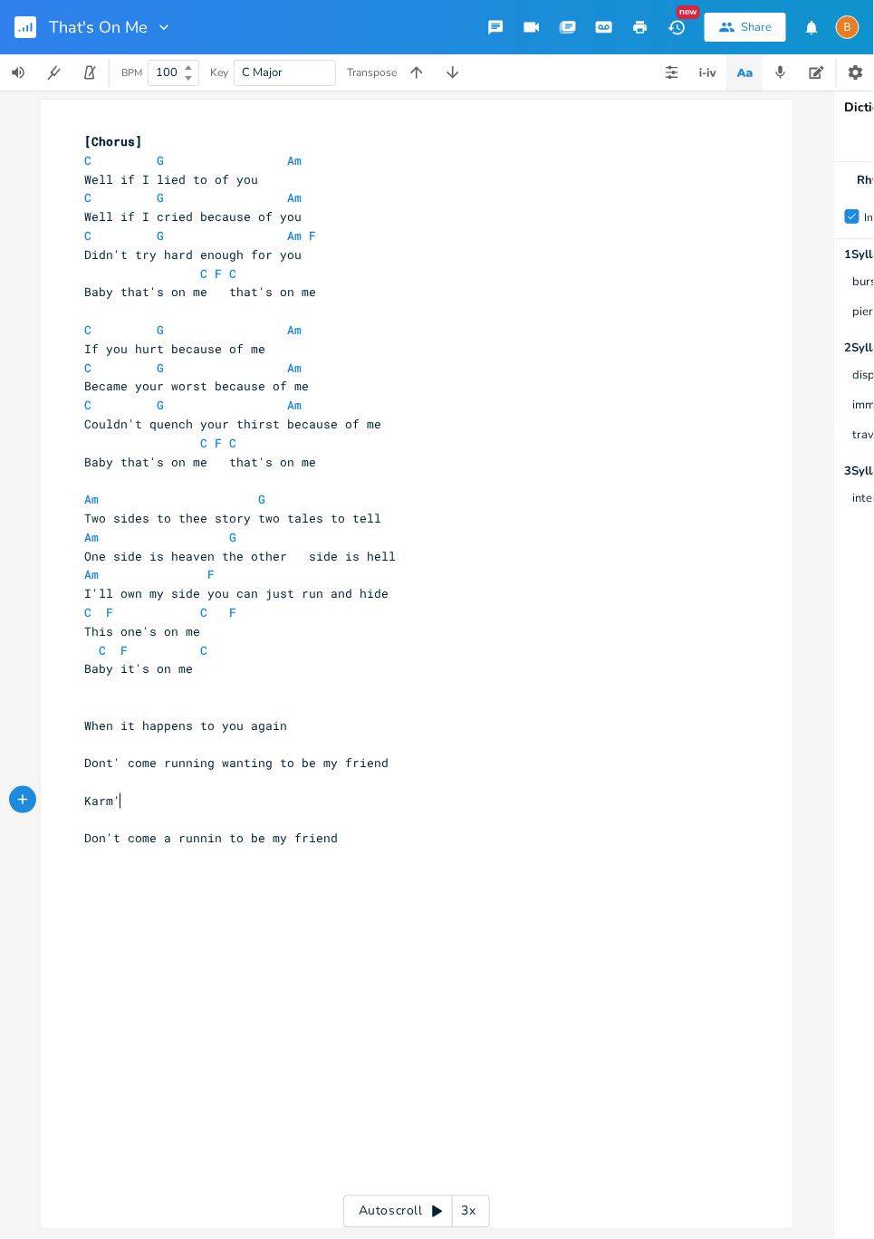
type textarea "Karm'a"
type textarea "a's a c"
type textarea "bith"
type textarea "ch in the end"
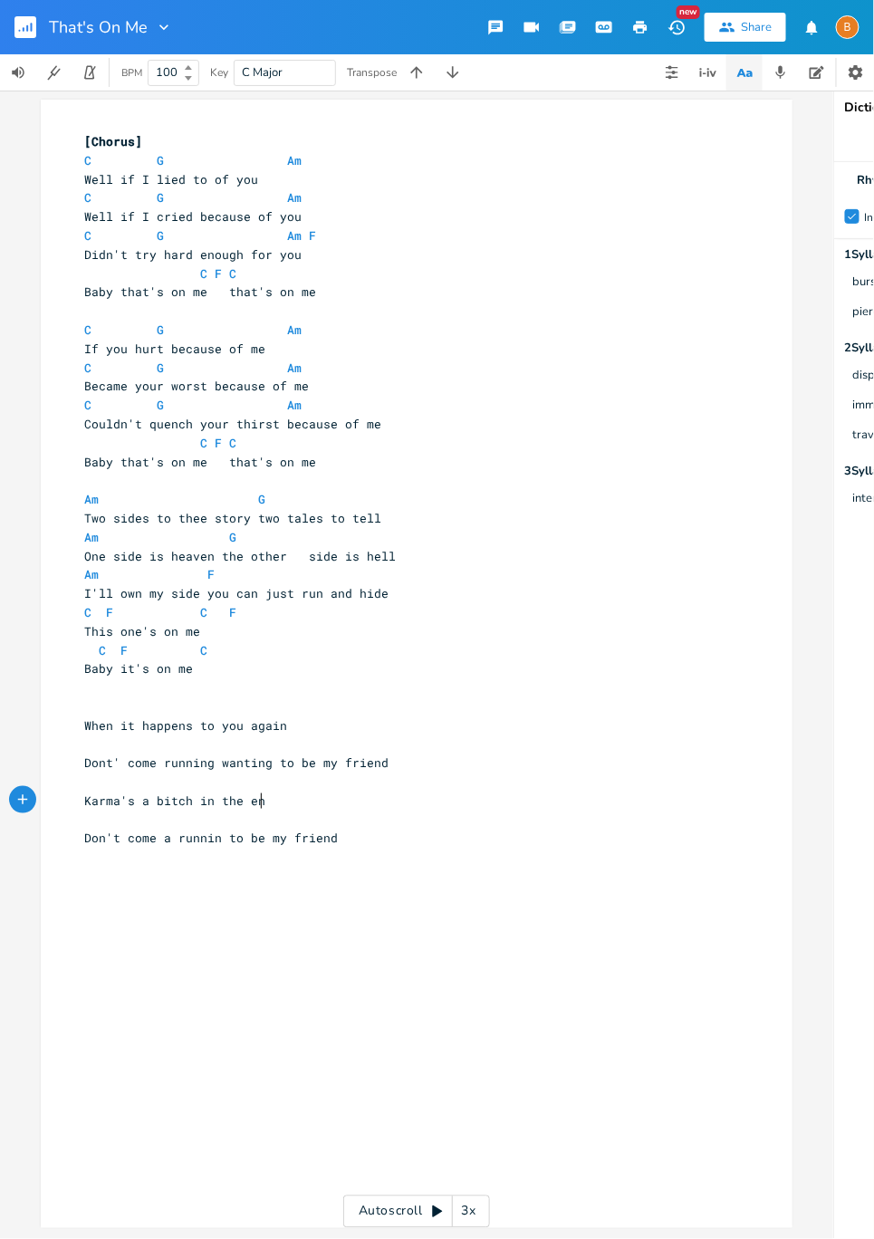
scroll to position [0, 68]
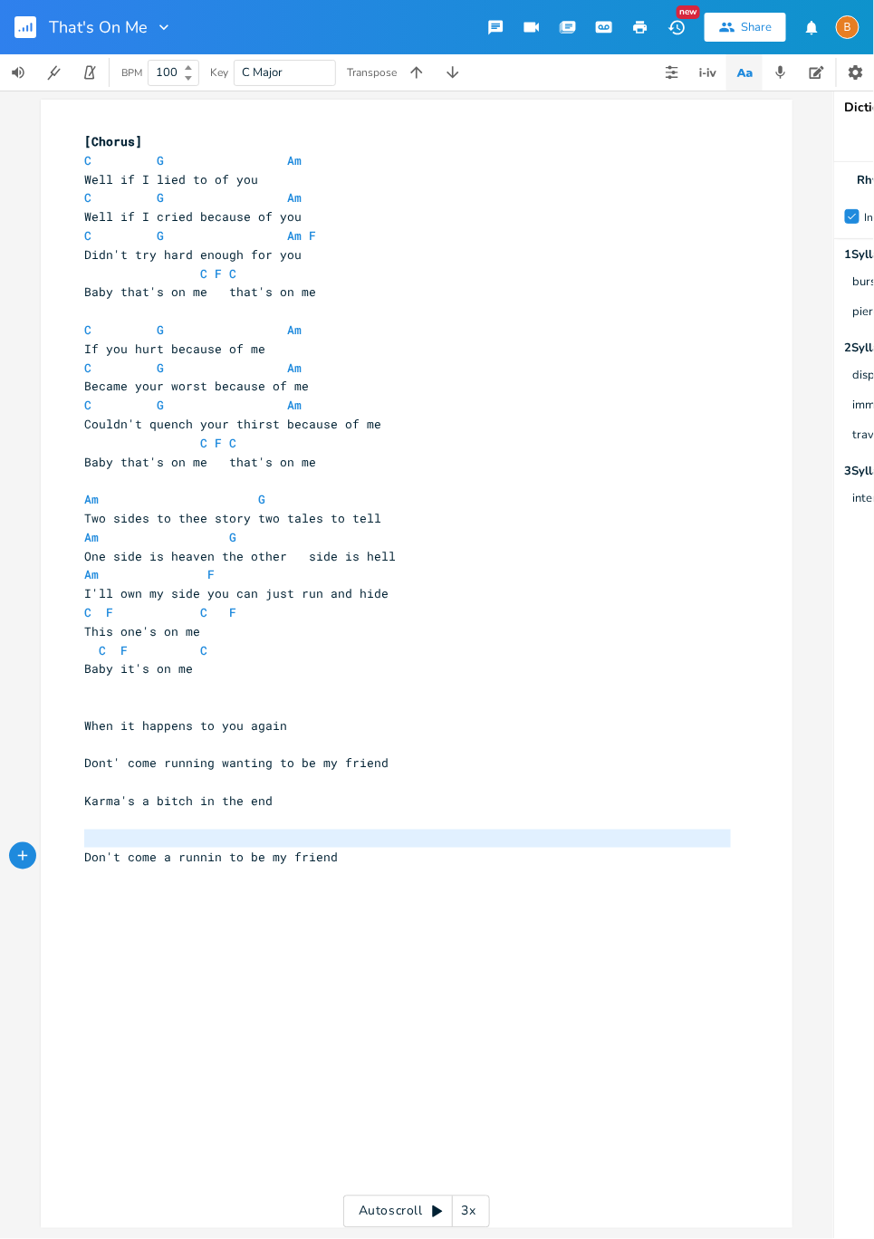
type textarea "Don't come a runnin to be my friend"
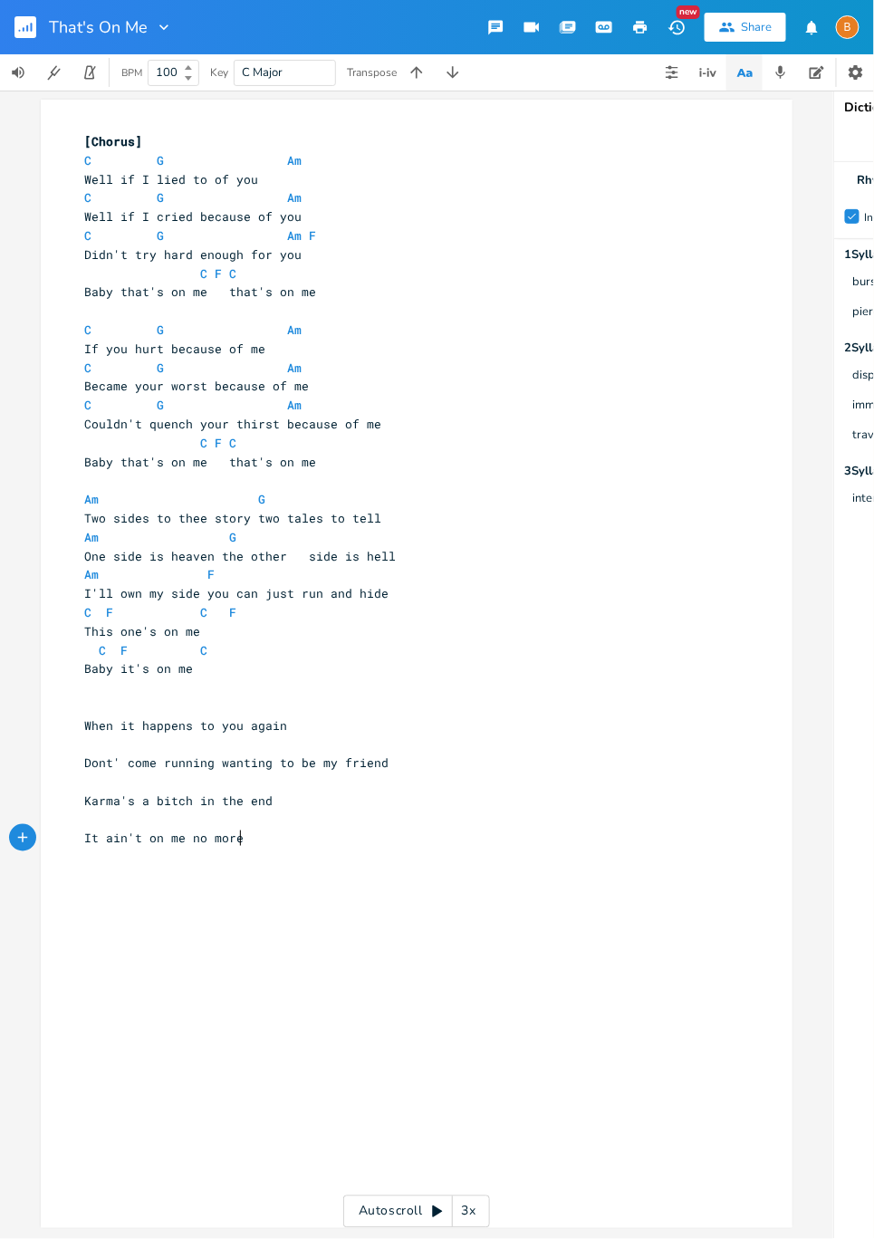
scroll to position [0, 115]
type textarea "It ain't on me no more"
drag, startPoint x: 261, startPoint y: 763, endPoint x: 102, endPoint y: 764, distance: 158.5
click at [102, 764] on span "Dont' come running wanting to be my friend" at bounding box center [236, 763] width 304 height 16
type textarea "'t expect"
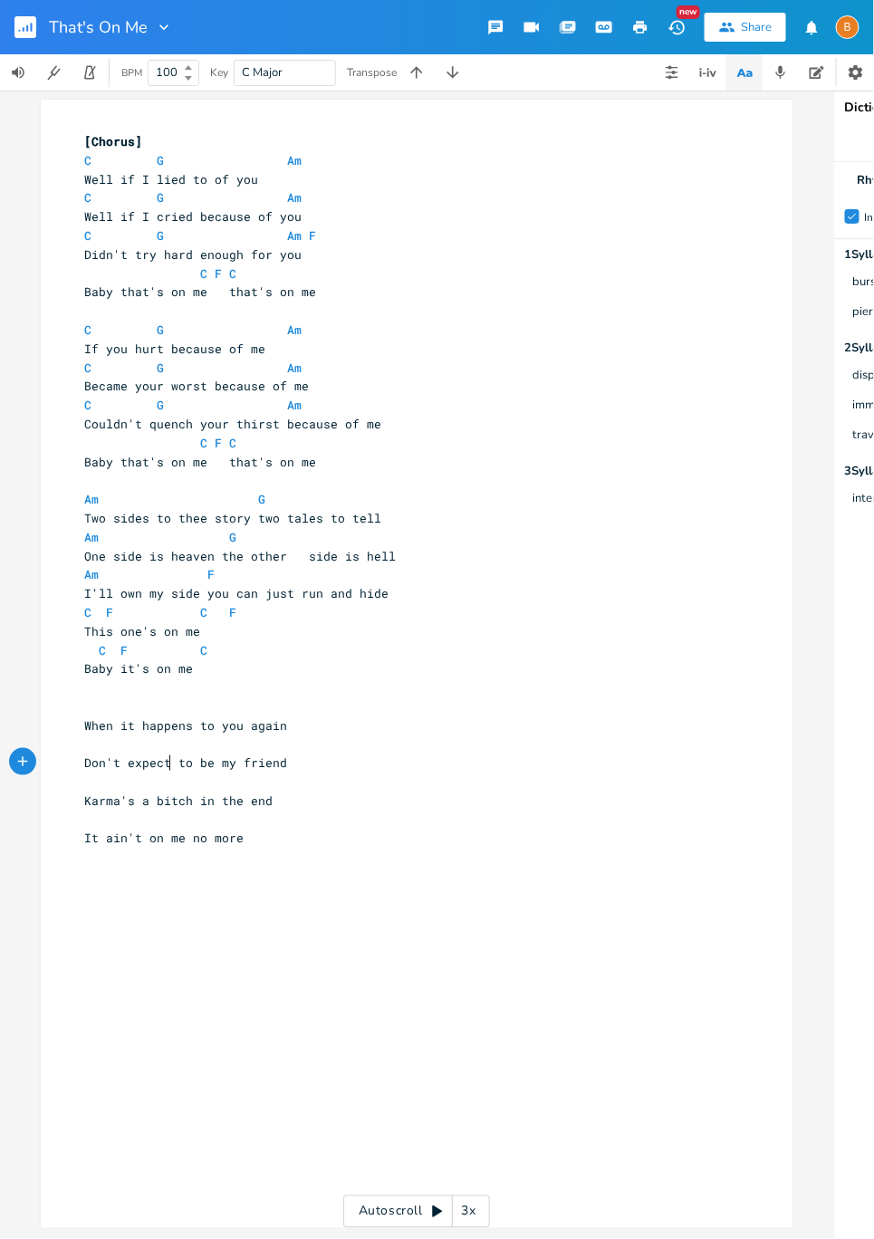
scroll to position [0, 43]
click at [219, 760] on span "Don't expect to be my friend" at bounding box center [185, 763] width 203 height 16
type textarea "your"
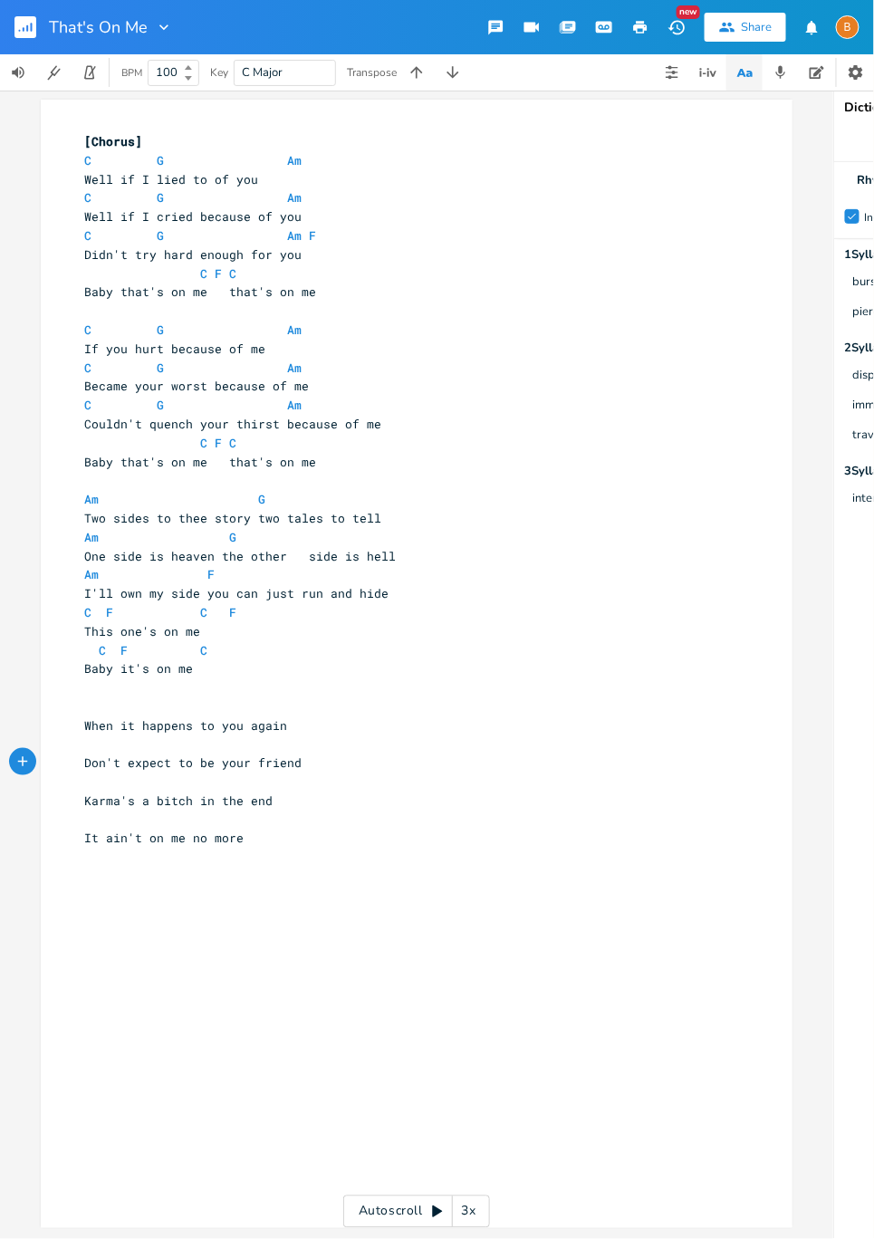
click at [170, 764] on span "Don't expect to be your friend" at bounding box center [192, 763] width 217 height 16
type textarea "me"
click at [432, 758] on pre "Don't expect me to be your friend" at bounding box center [408, 763] width 654 height 19
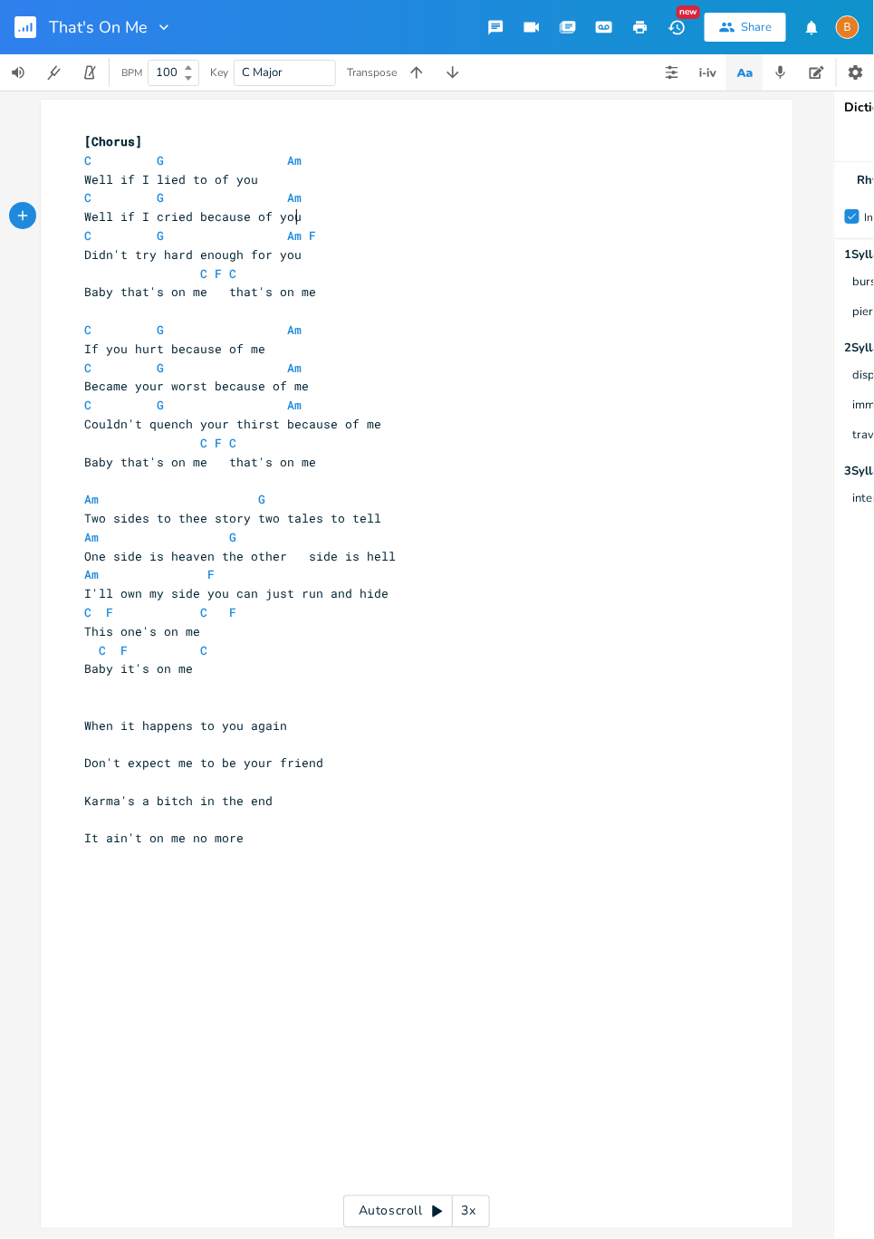
click at [340, 213] on pre "Well if I cried because of you" at bounding box center [408, 216] width 654 height 19
click at [405, 203] on pre "C G Am" at bounding box center [408, 197] width 654 height 19
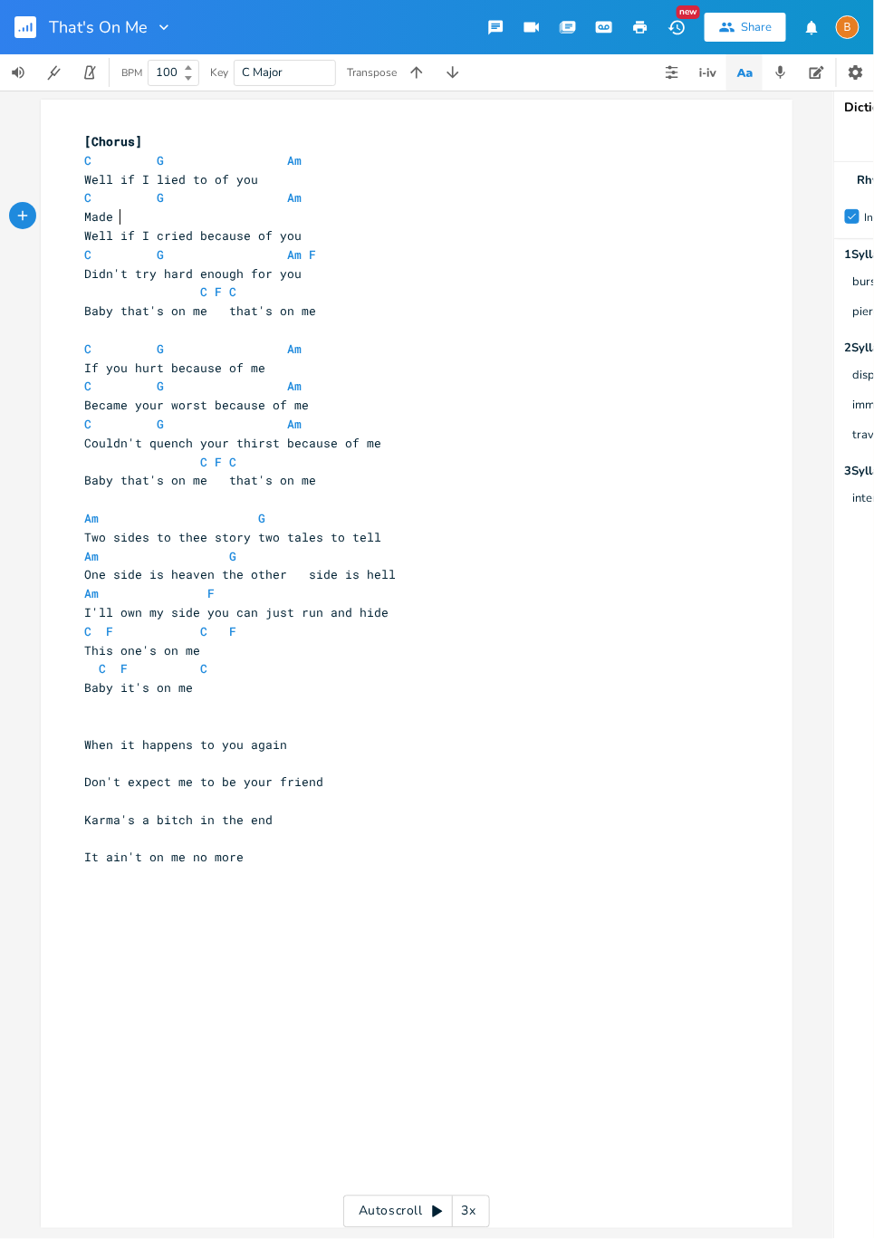
scroll to position [0, 44]
type textarea "Made you cry and made you blue"
click at [261, 238] on span "Well if I cried because of you" at bounding box center [192, 235] width 217 height 16
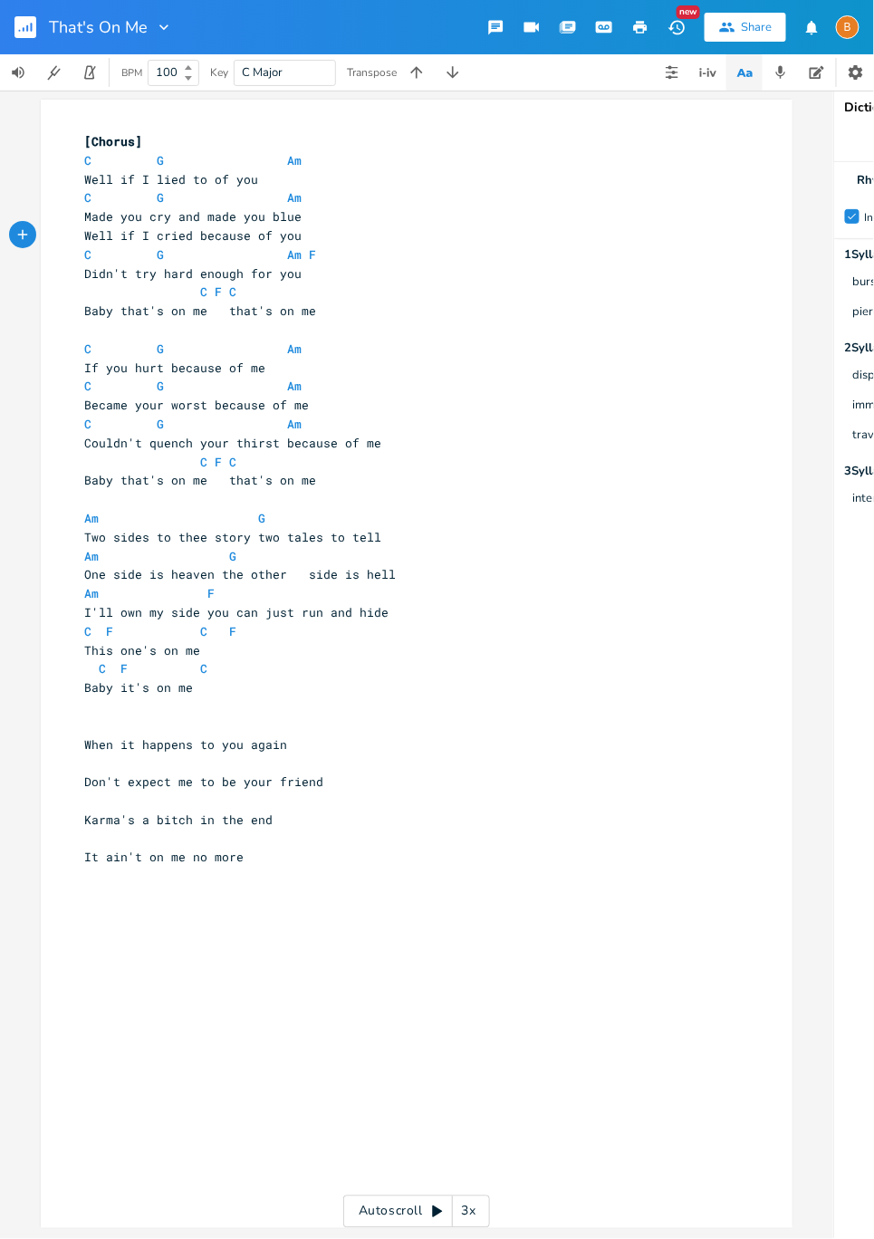
click at [261, 238] on span "Well if I cried because of you" at bounding box center [192, 235] width 217 height 16
type textarea "of"
click at [262, 237] on span "Well if I cried because of you" at bounding box center [192, 235] width 217 height 16
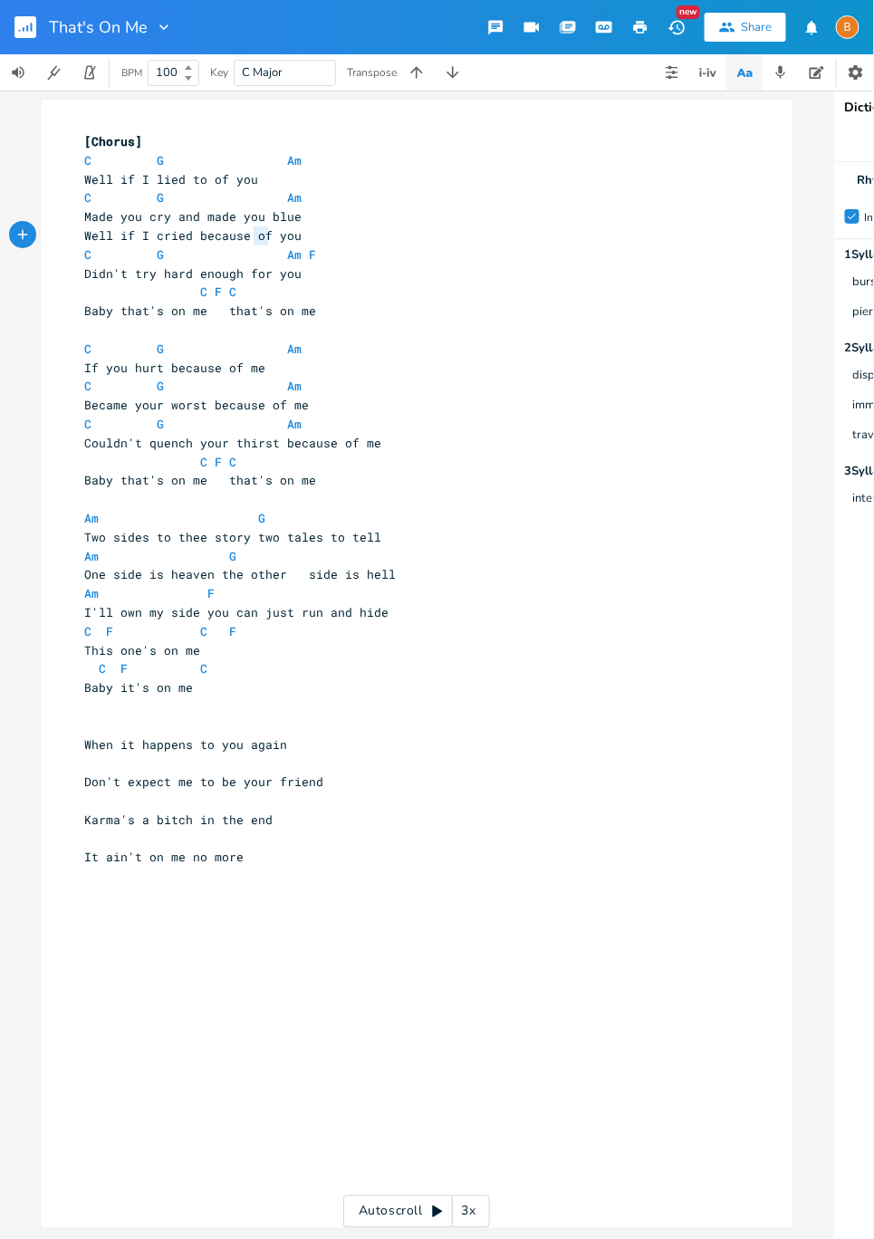
type textarea "Well if I cried because of you"
click at [262, 237] on span "Well if I cried because of you" at bounding box center [192, 235] width 217 height 16
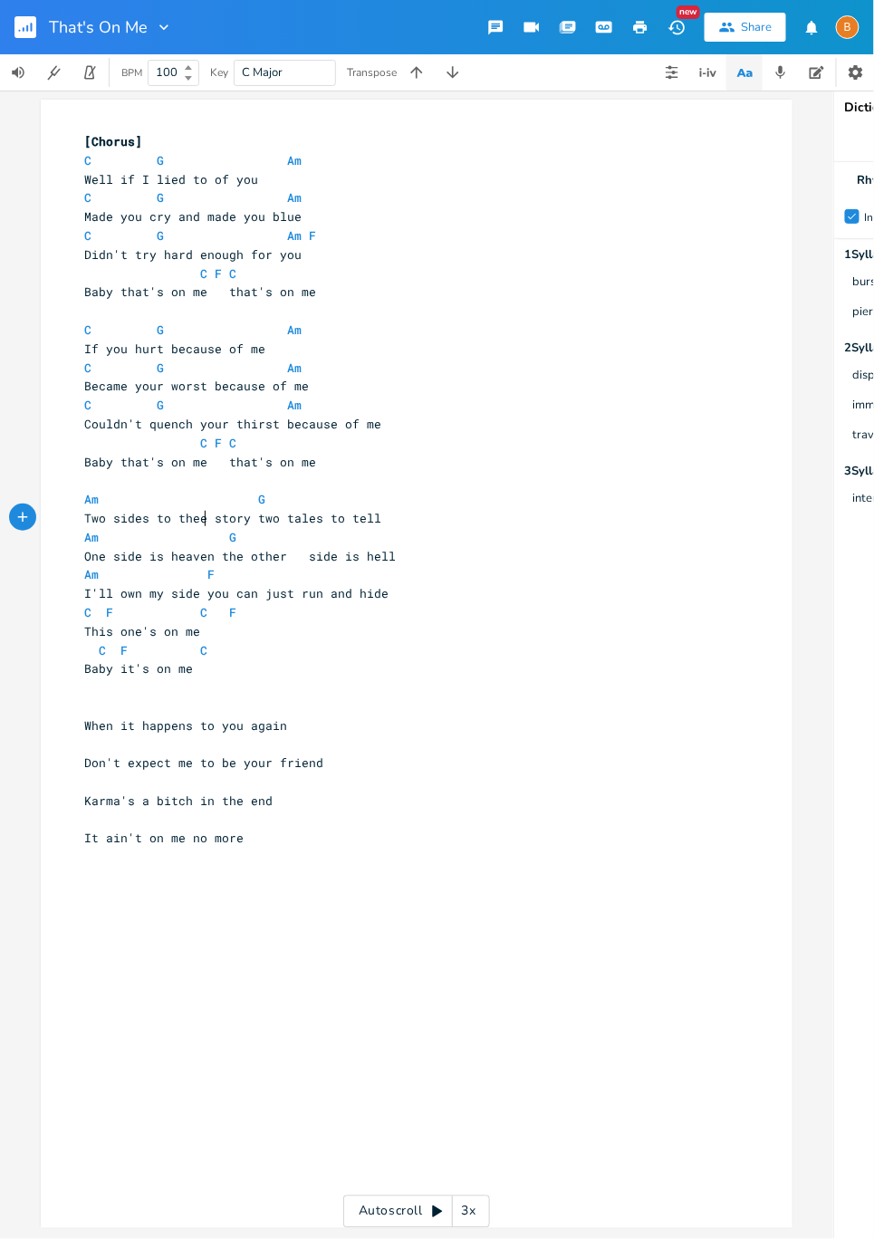
click at [200, 518] on span "Two sides to thee story two tales to tell" at bounding box center [232, 518] width 297 height 16
click at [244, 159] on span at bounding box center [243, 160] width 29 height 19
click at [244, 160] on span at bounding box center [243, 160] width 29 height 19
type textarea "C G Am"
click at [244, 160] on span at bounding box center [243, 160] width 29 height 19
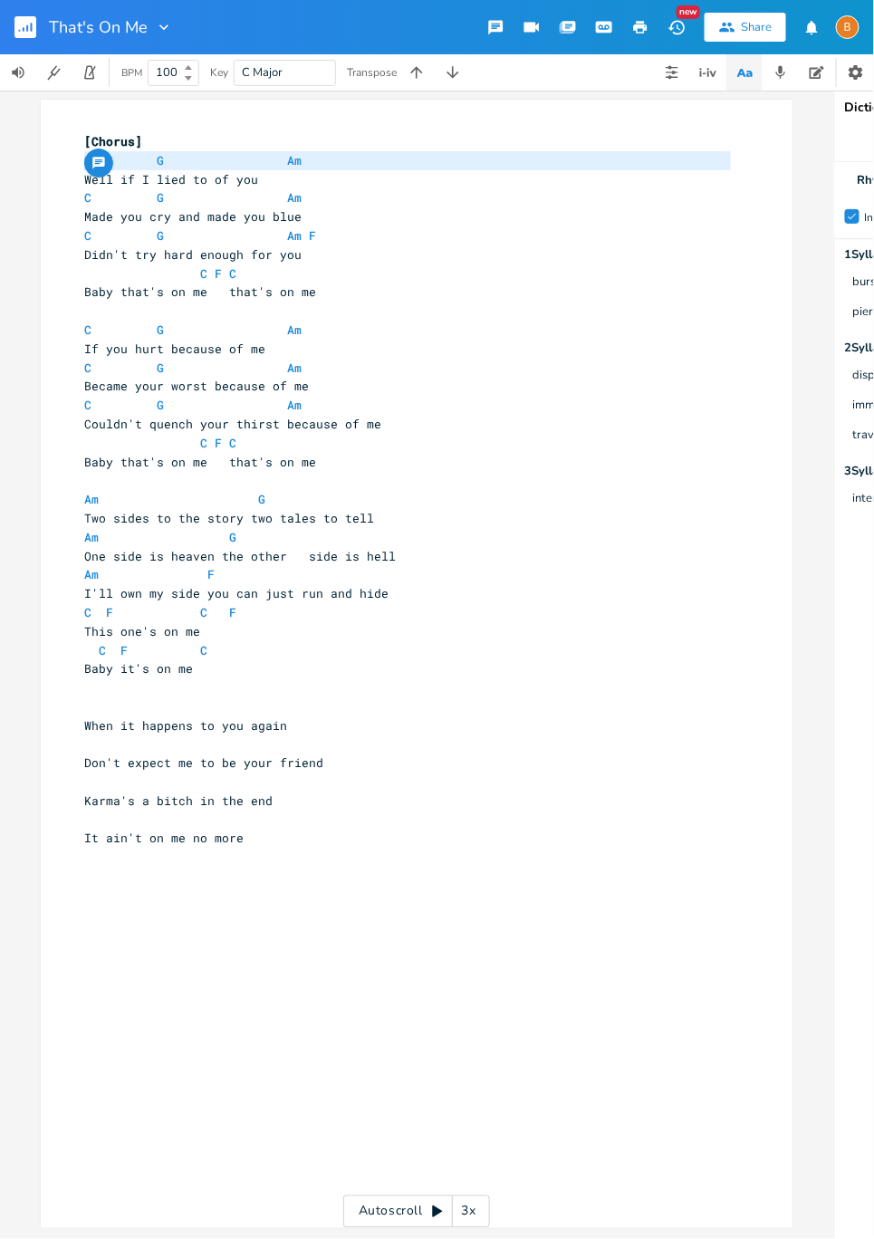
scroll to position [0, 5]
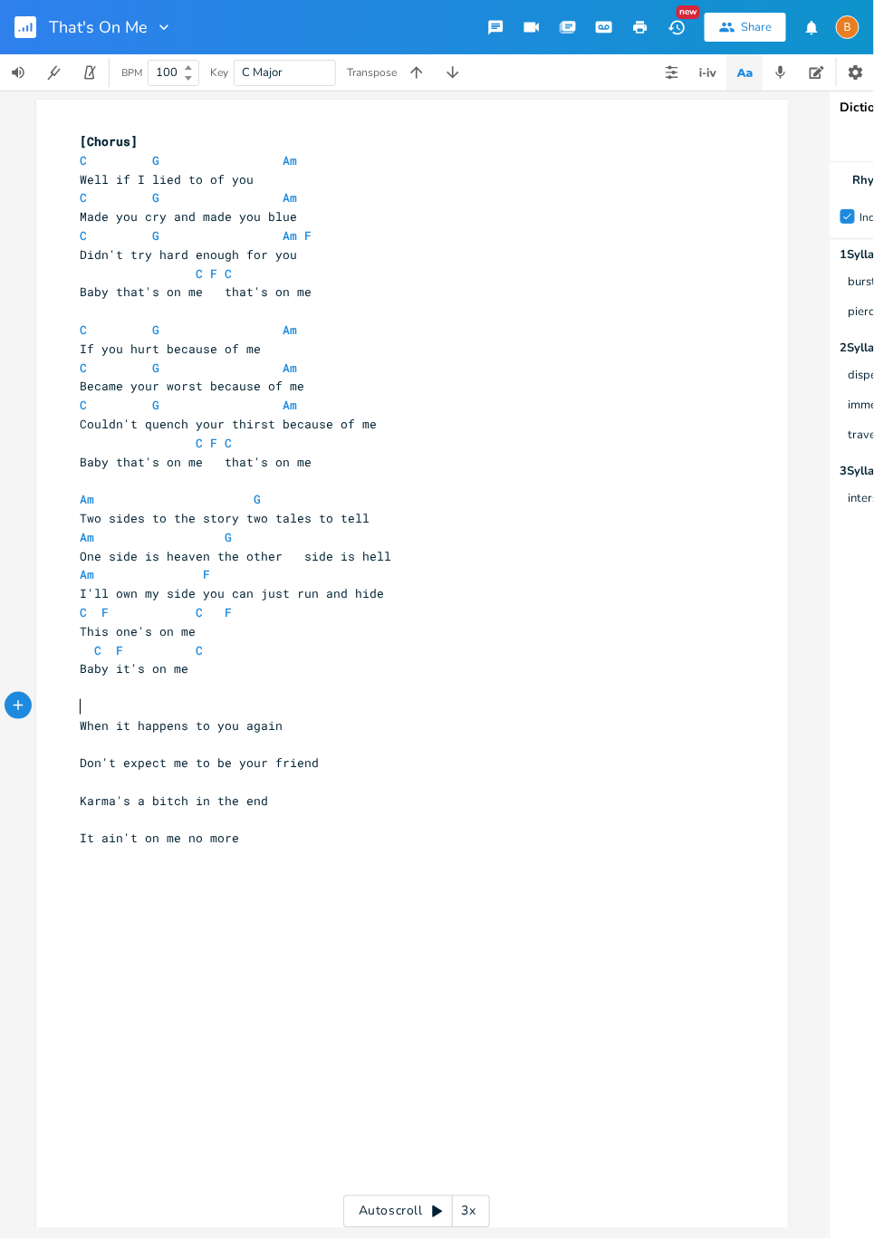
click at [198, 711] on pre "​" at bounding box center [403, 706] width 654 height 19
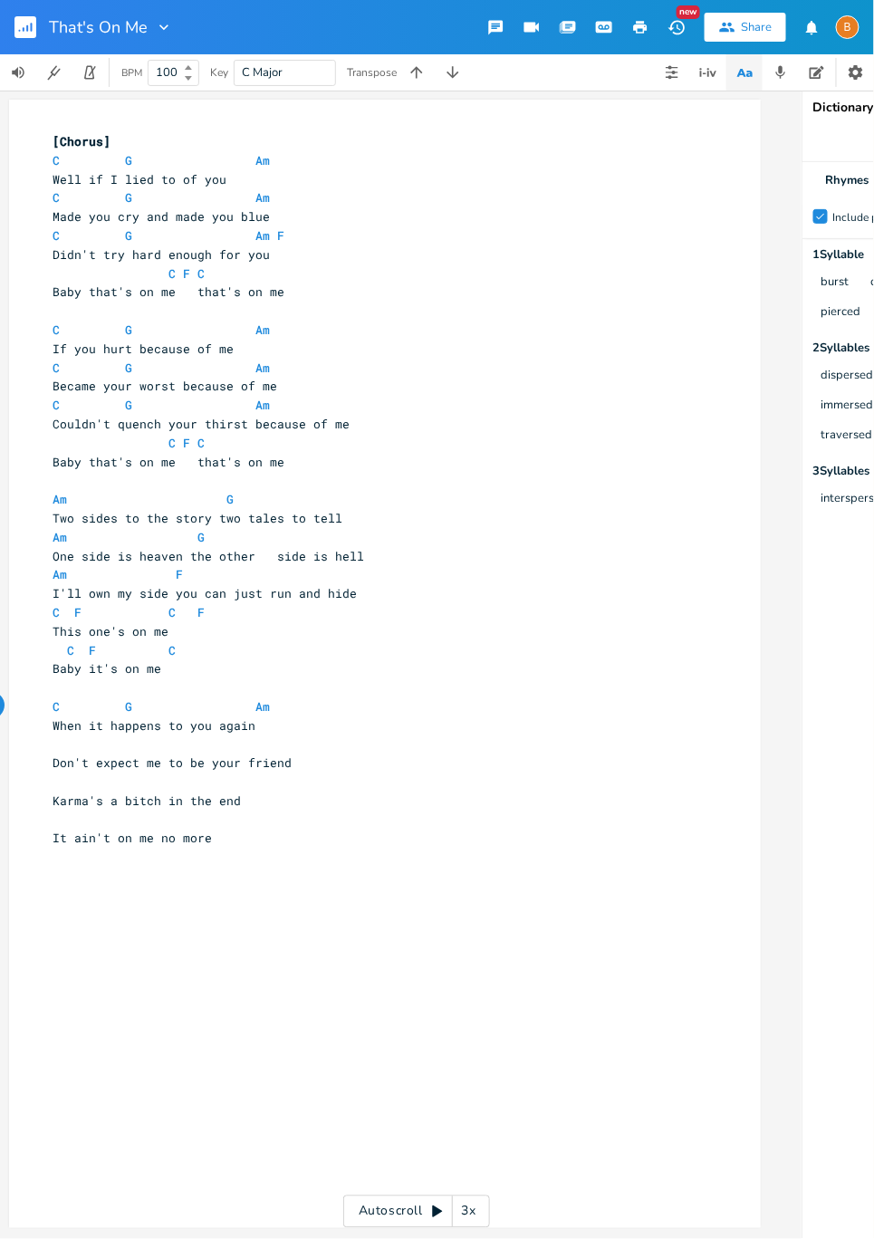
click at [132, 197] on span at bounding box center [135, 197] width 7 height 19
type textarea "C G Am"
click at [132, 197] on span at bounding box center [135, 197] width 7 height 19
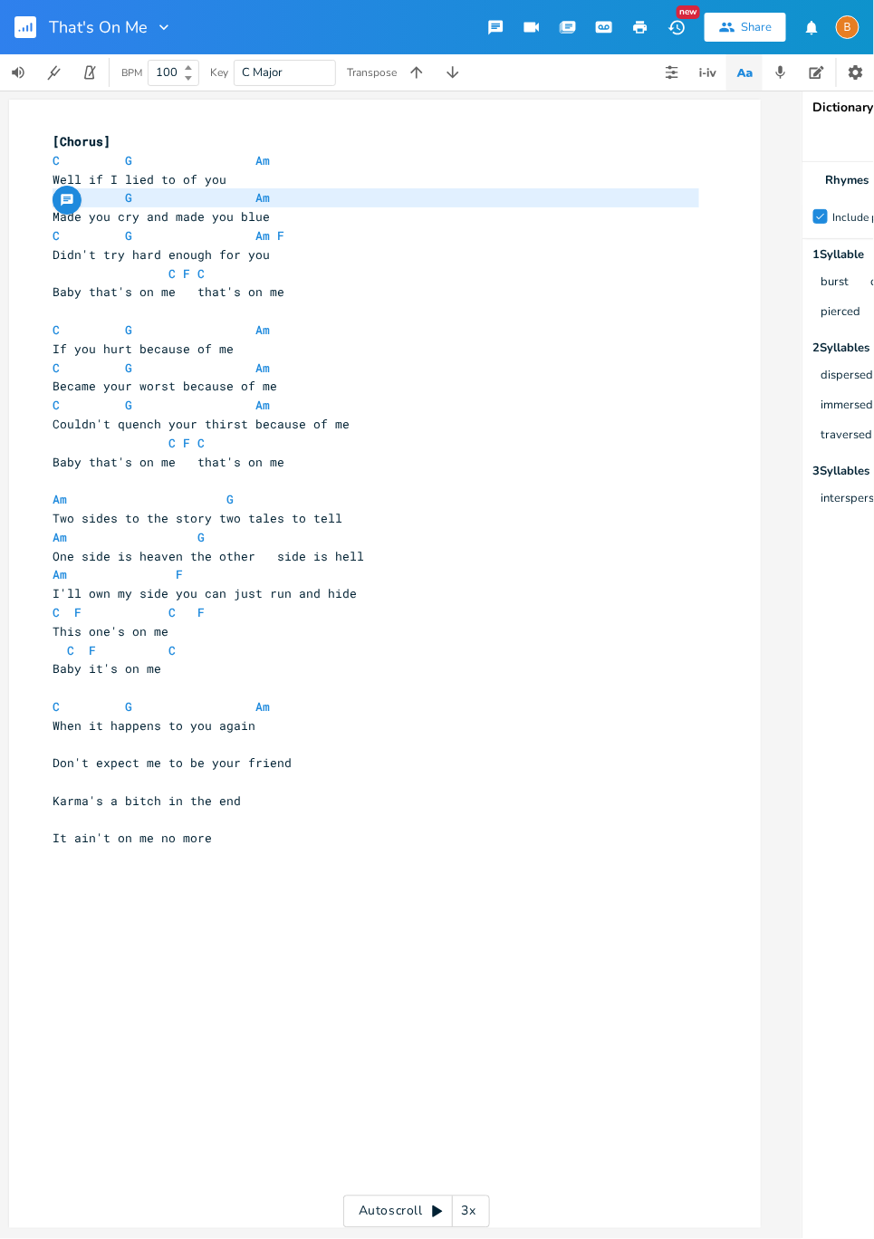
scroll to position [0, 58]
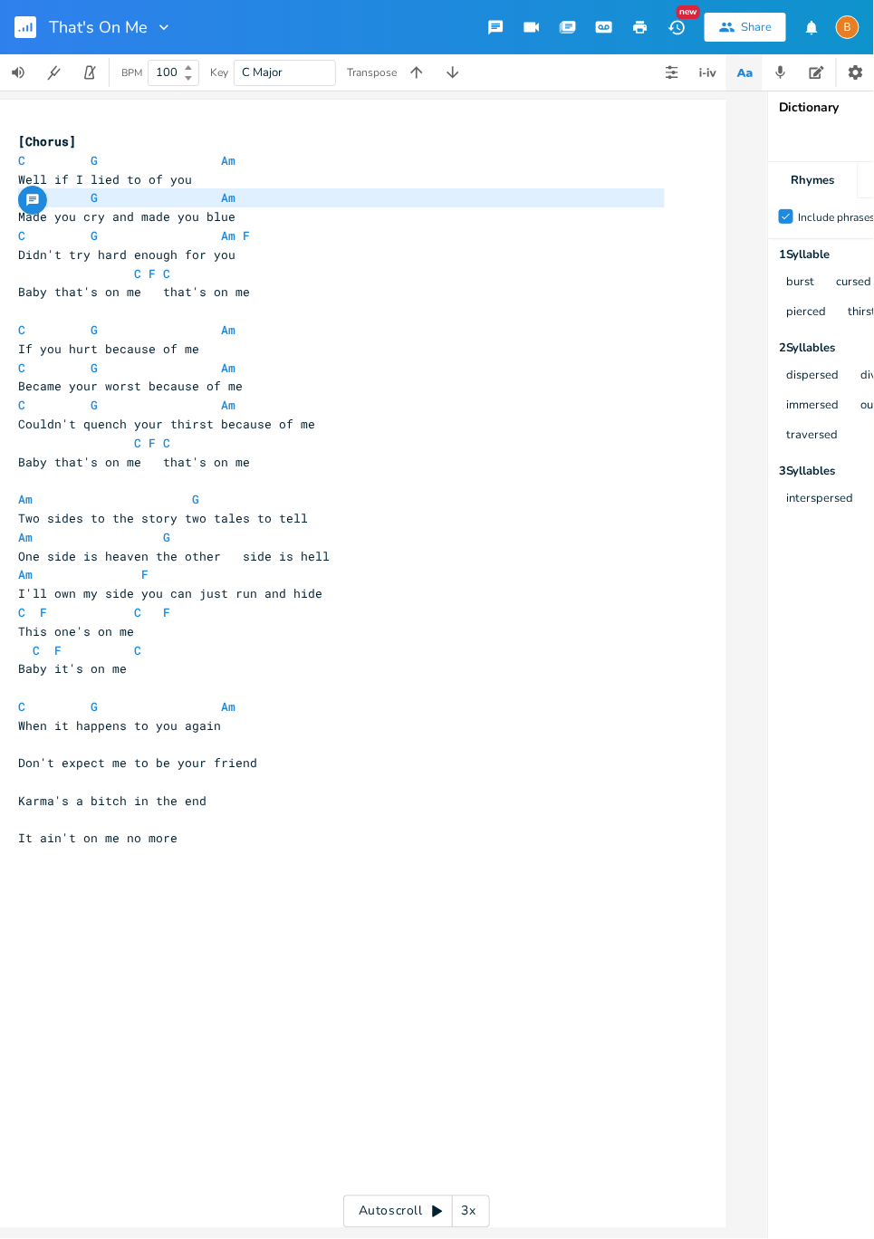
click at [183, 747] on pre "​" at bounding box center [341, 744] width 654 height 19
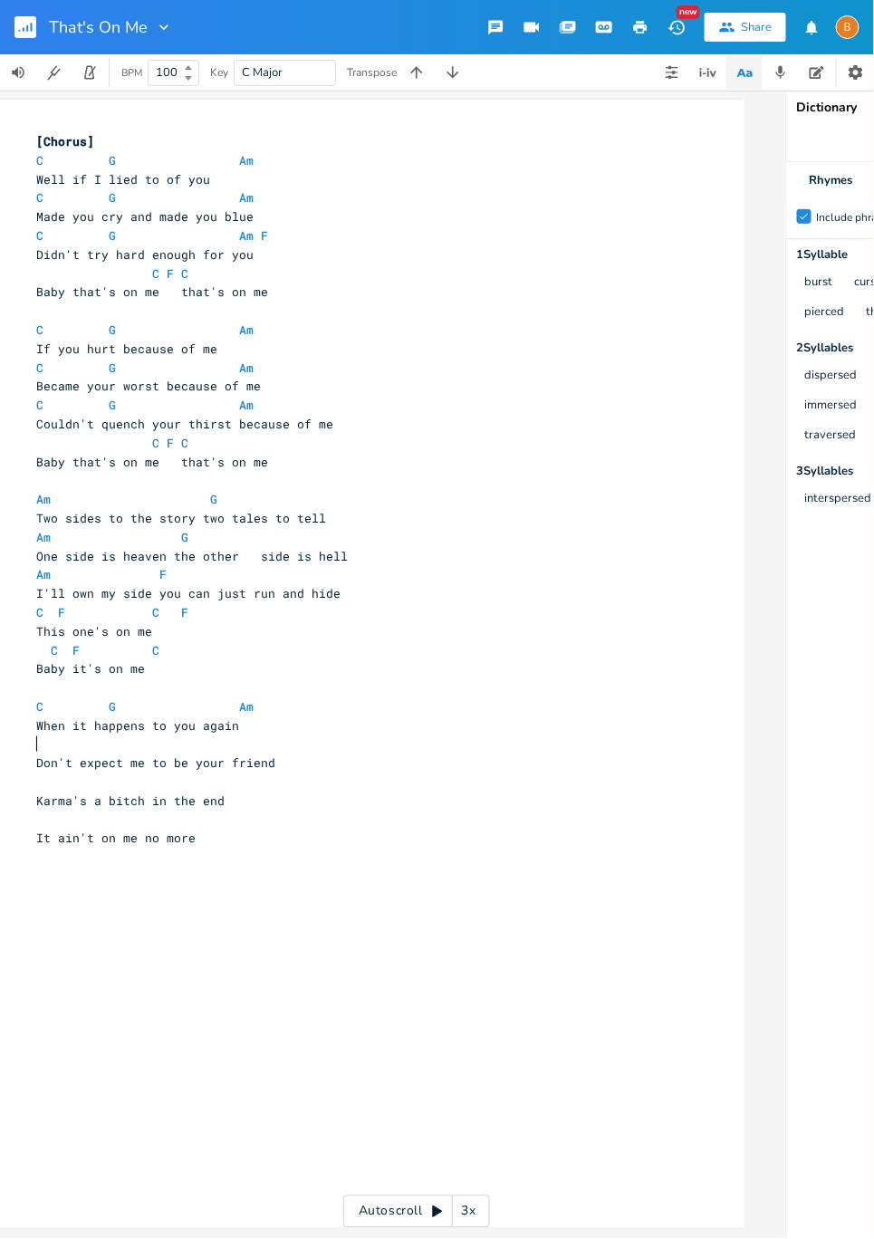
scroll to position [0, 47]
click at [194, 237] on span at bounding box center [196, 235] width 29 height 19
type textarea "C G Am F"
click at [194, 237] on span at bounding box center [196, 235] width 29 height 19
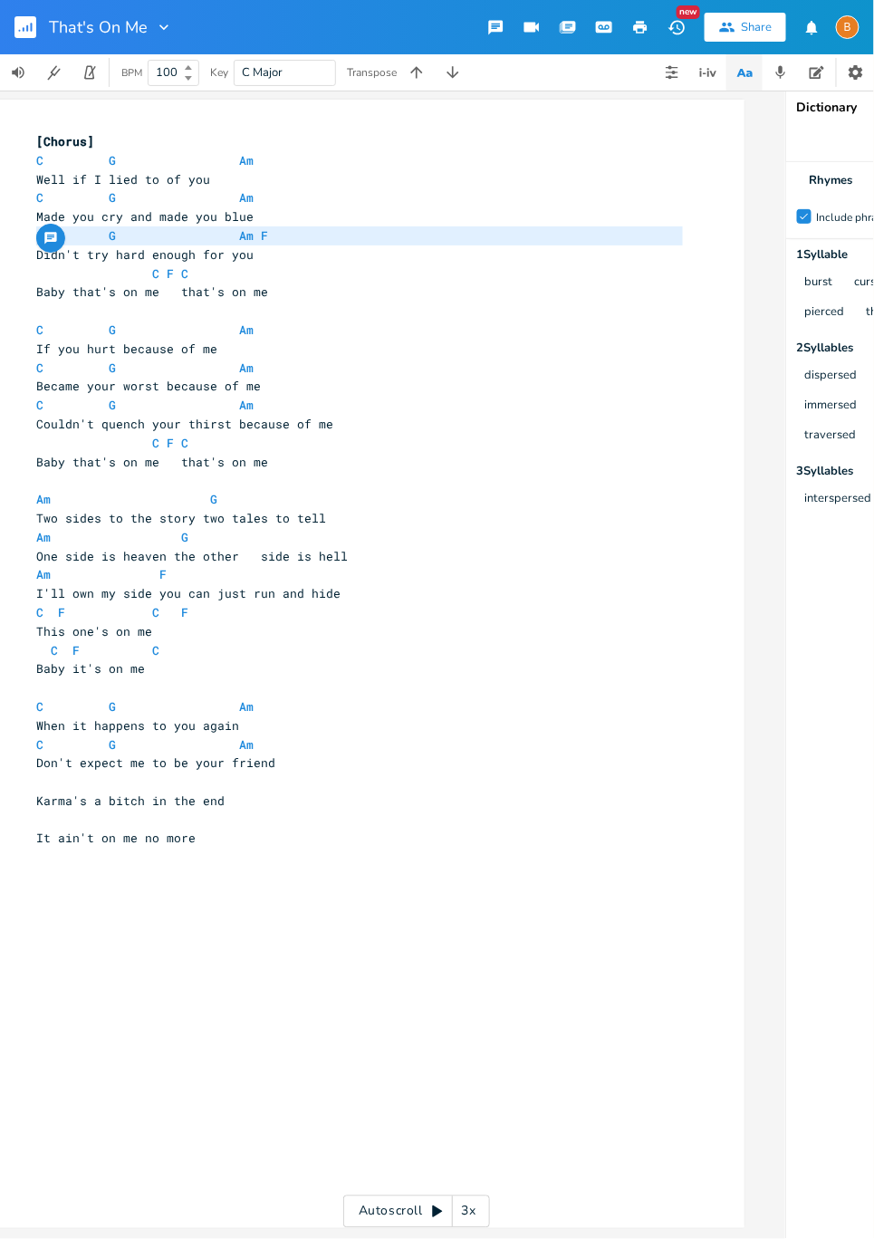
scroll to position [0, 52]
click at [132, 783] on pre "​" at bounding box center [356, 782] width 654 height 19
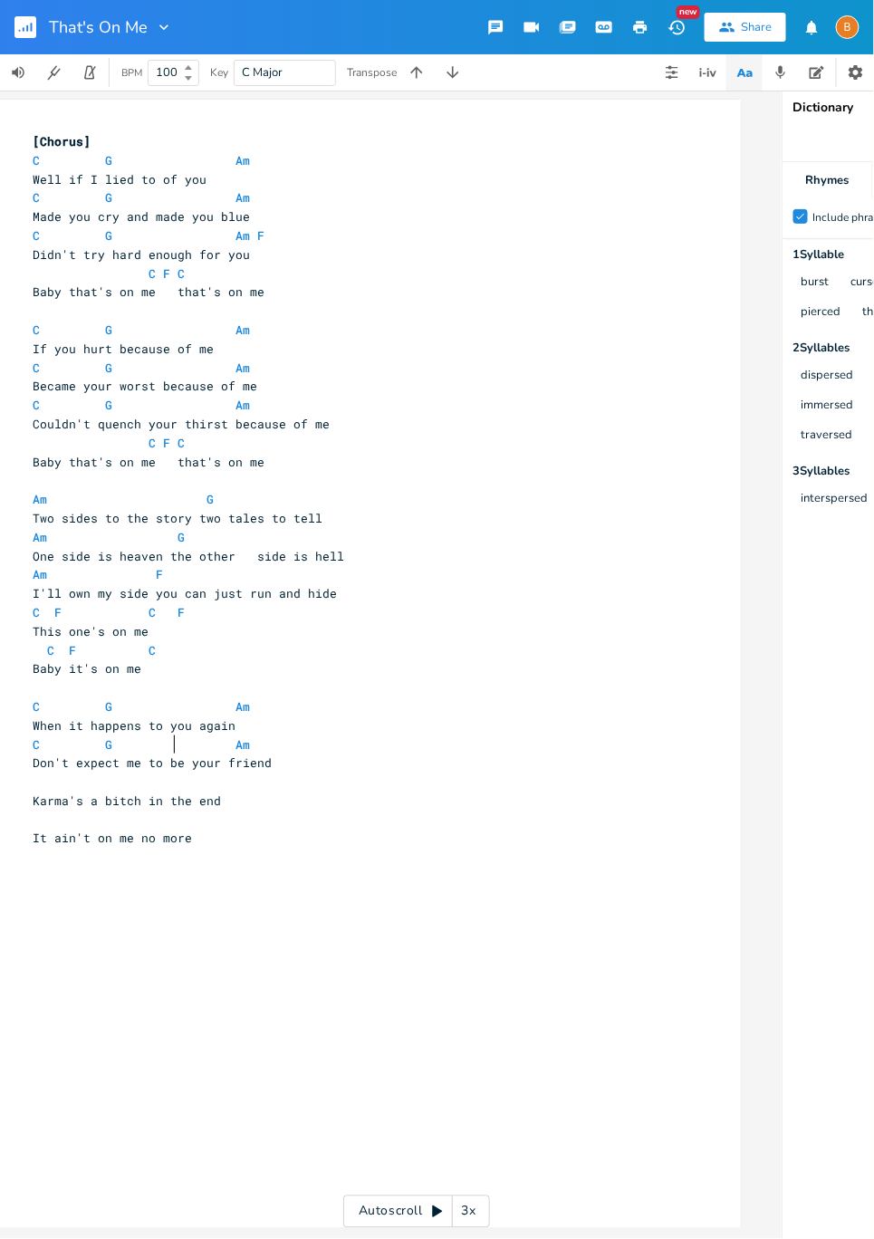
click at [178, 739] on span at bounding box center [192, 744] width 29 height 19
type textarea "C G Am"
click at [178, 739] on span at bounding box center [192, 744] width 29 height 19
click at [173, 778] on pre "​" at bounding box center [356, 782] width 654 height 19
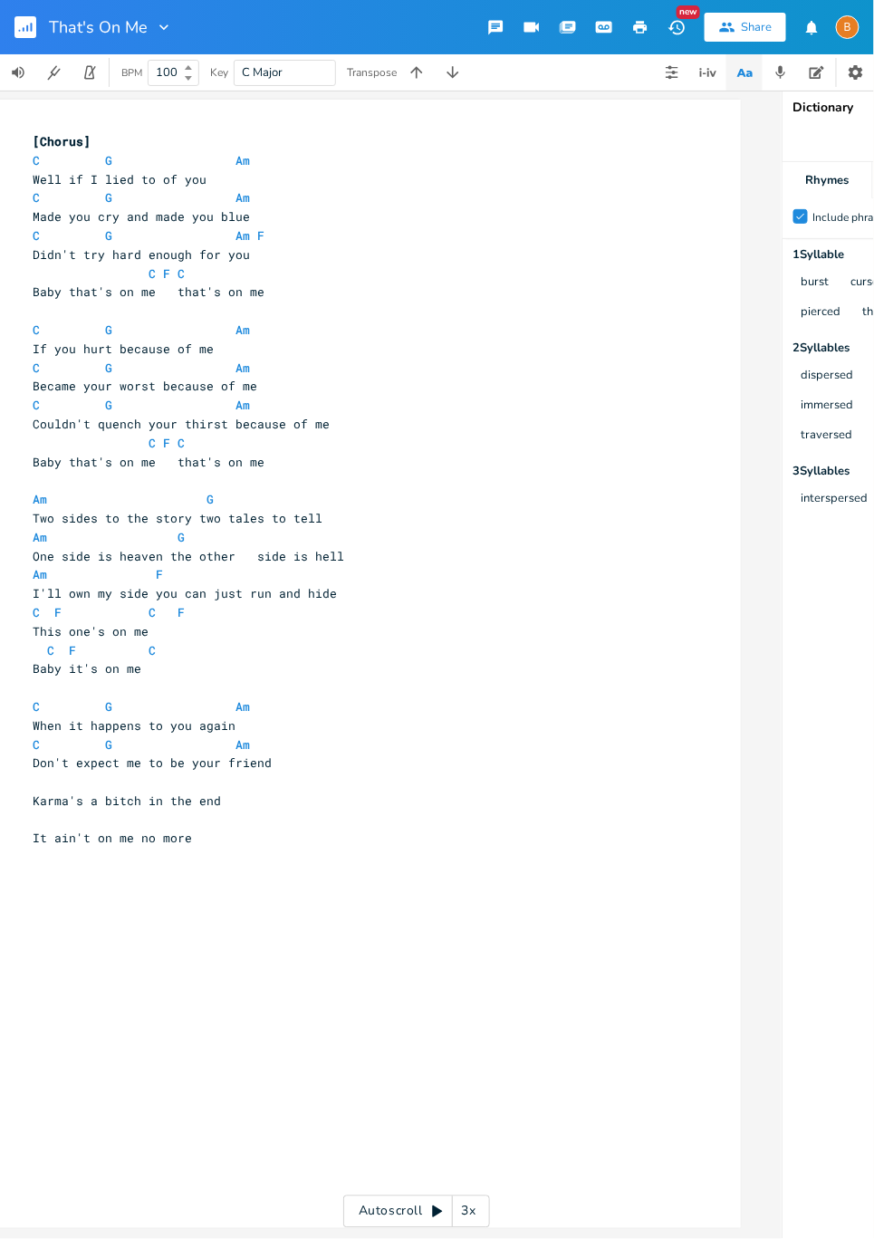
click at [219, 237] on span at bounding box center [221, 235] width 29 height 19
type textarea "C G Am F"
click at [219, 237] on span at bounding box center [221, 235] width 29 height 19
click at [160, 780] on pre "​" at bounding box center [356, 782] width 654 height 19
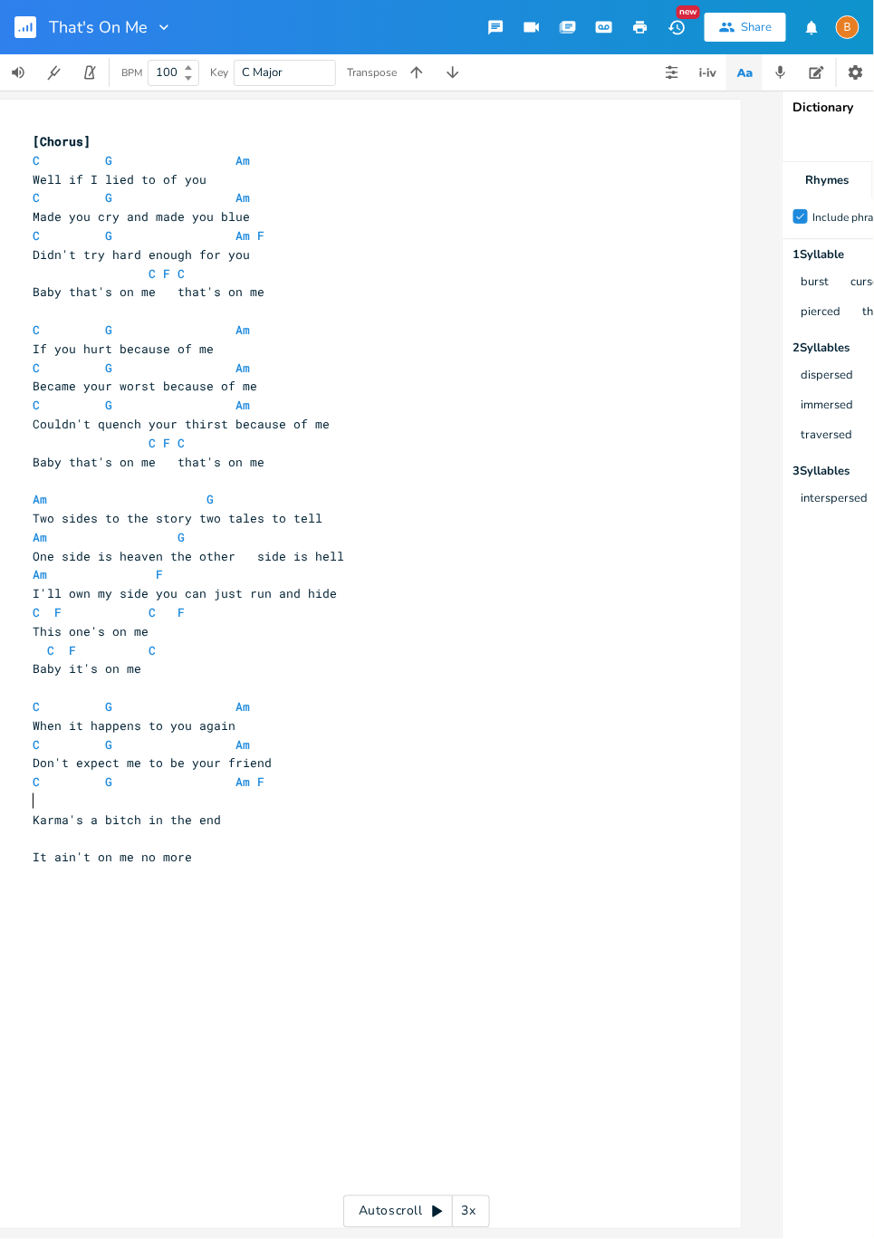
click at [212, 265] on pre "C F C" at bounding box center [356, 273] width 654 height 19
type textarea "C"
click at [212, 265] on pre "C F C" at bounding box center [356, 273] width 654 height 19
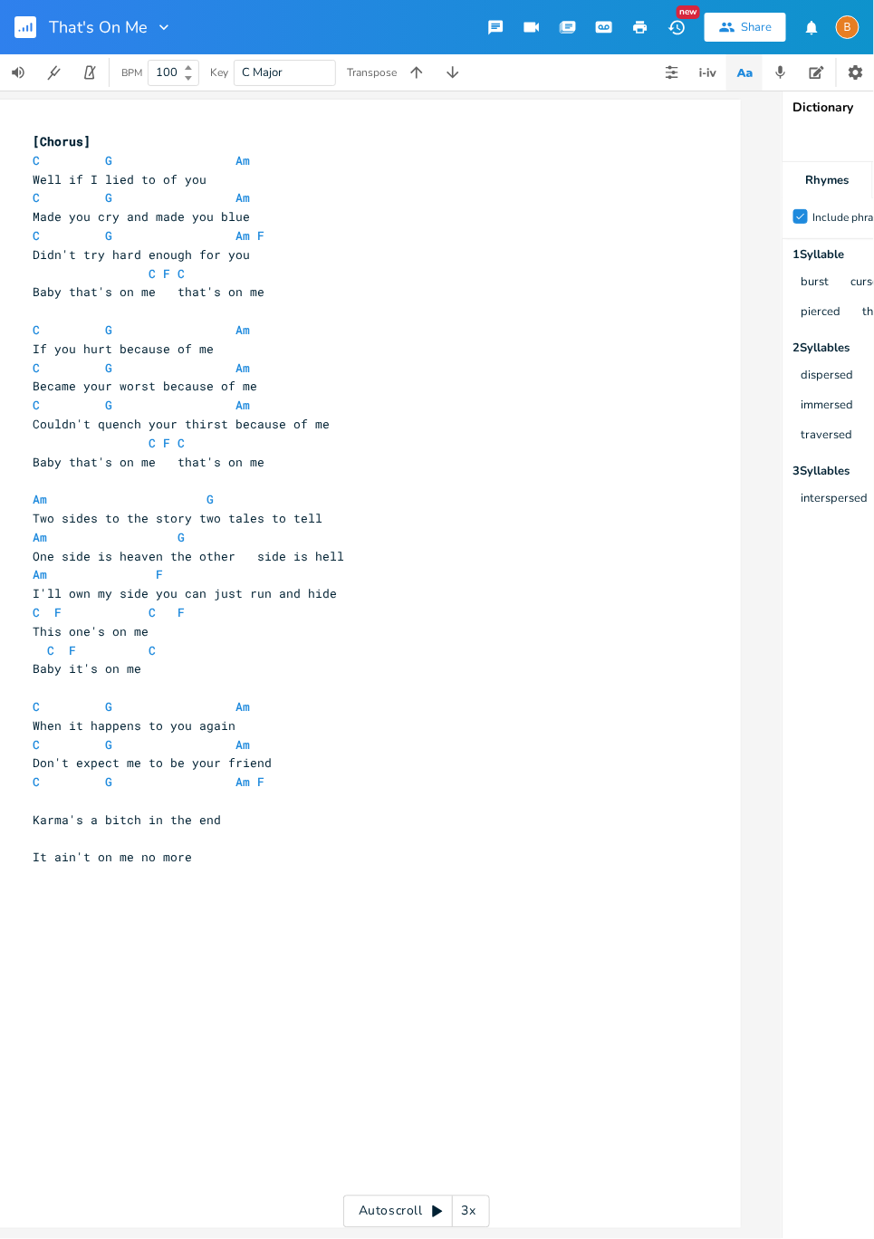
type textarea "C"
click at [212, 265] on pre "C F C" at bounding box center [356, 273] width 654 height 19
click at [150, 276] on span "C F C" at bounding box center [109, 273] width 152 height 16
type textarea "C F C"
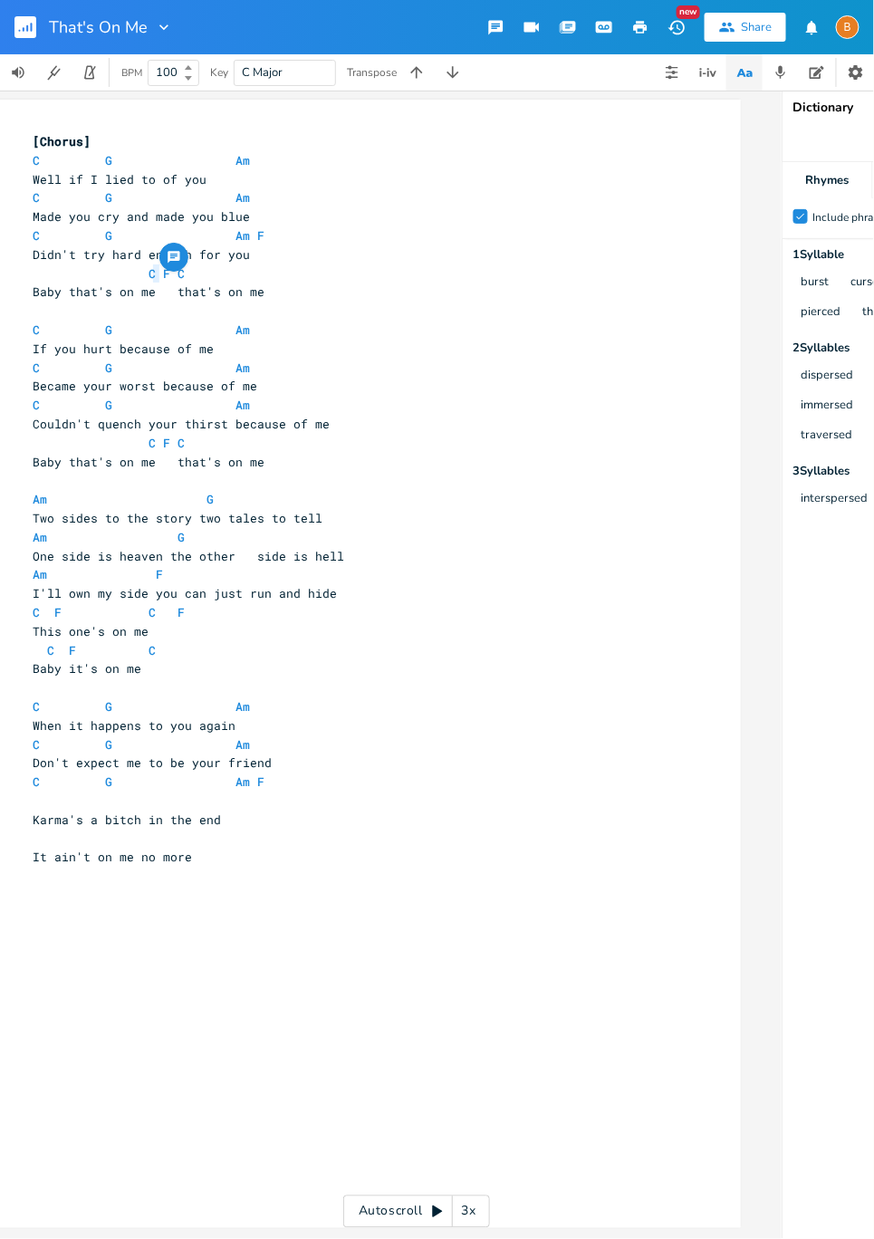
click at [150, 276] on span "C F C" at bounding box center [109, 273] width 152 height 16
click at [319, 793] on pre "​" at bounding box center [356, 801] width 654 height 19
click at [235, 816] on pre "​" at bounding box center [356, 820] width 654 height 19
type textarea "C"
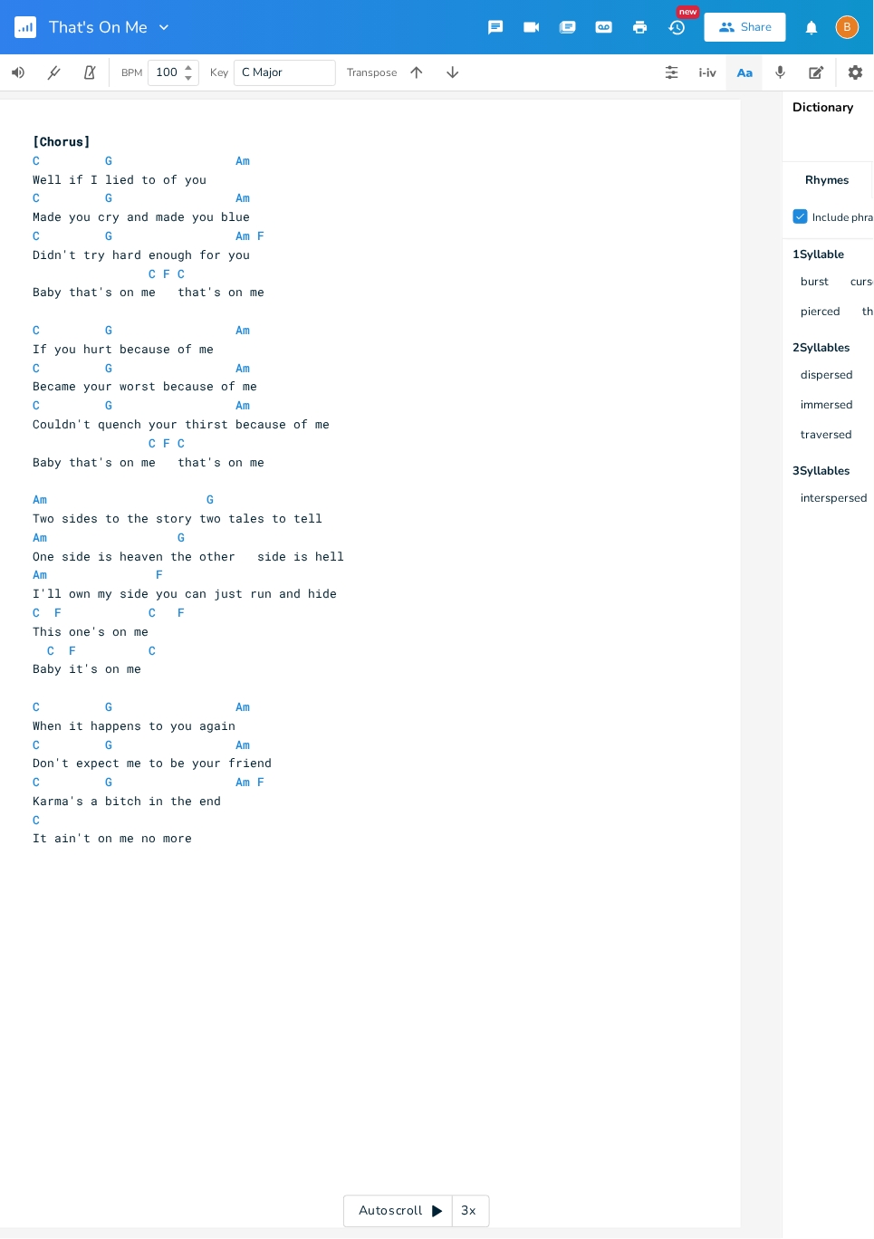
type textarea "G"
type textarea "="
type textarea "C"
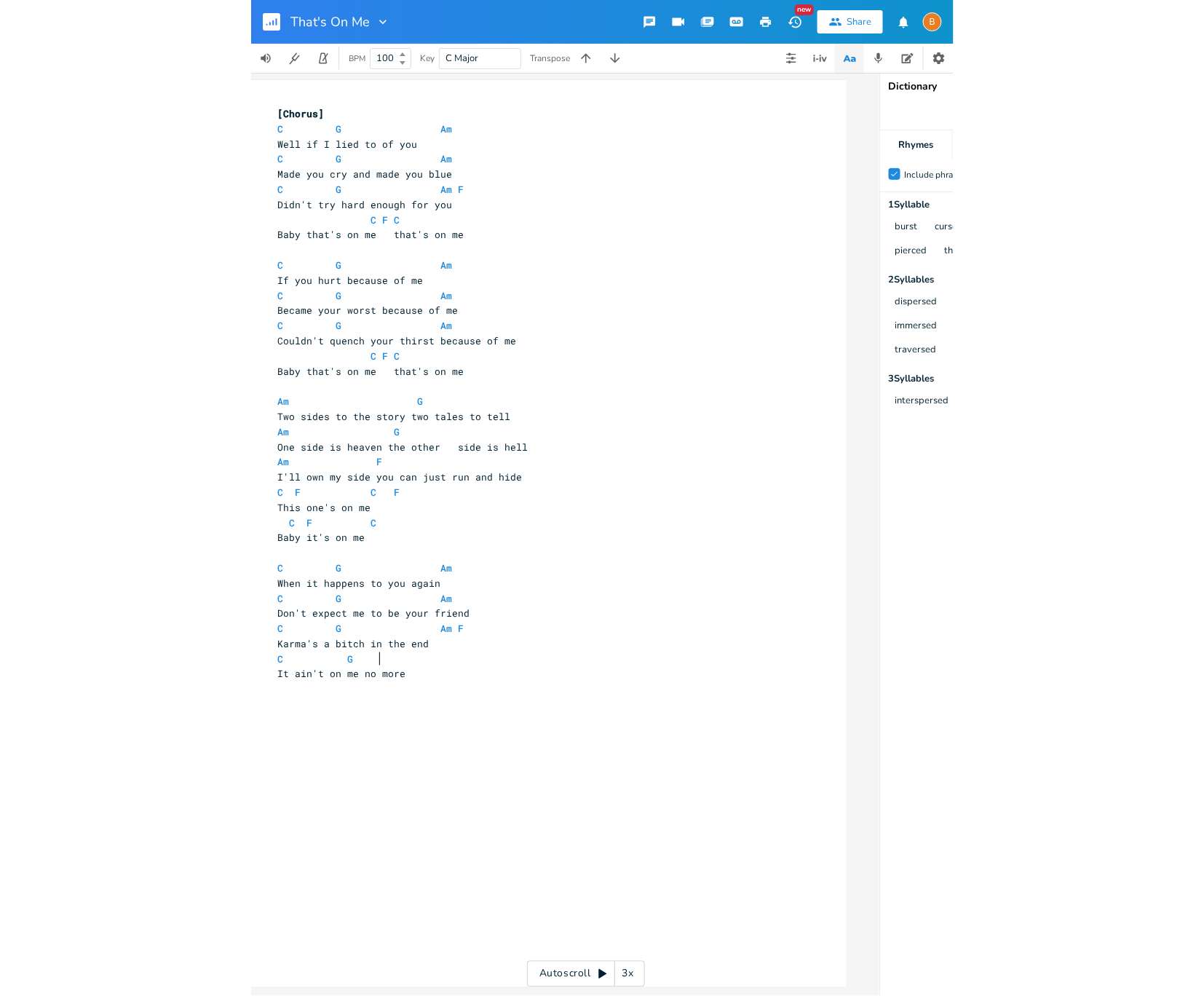
scroll to position [0, 10]
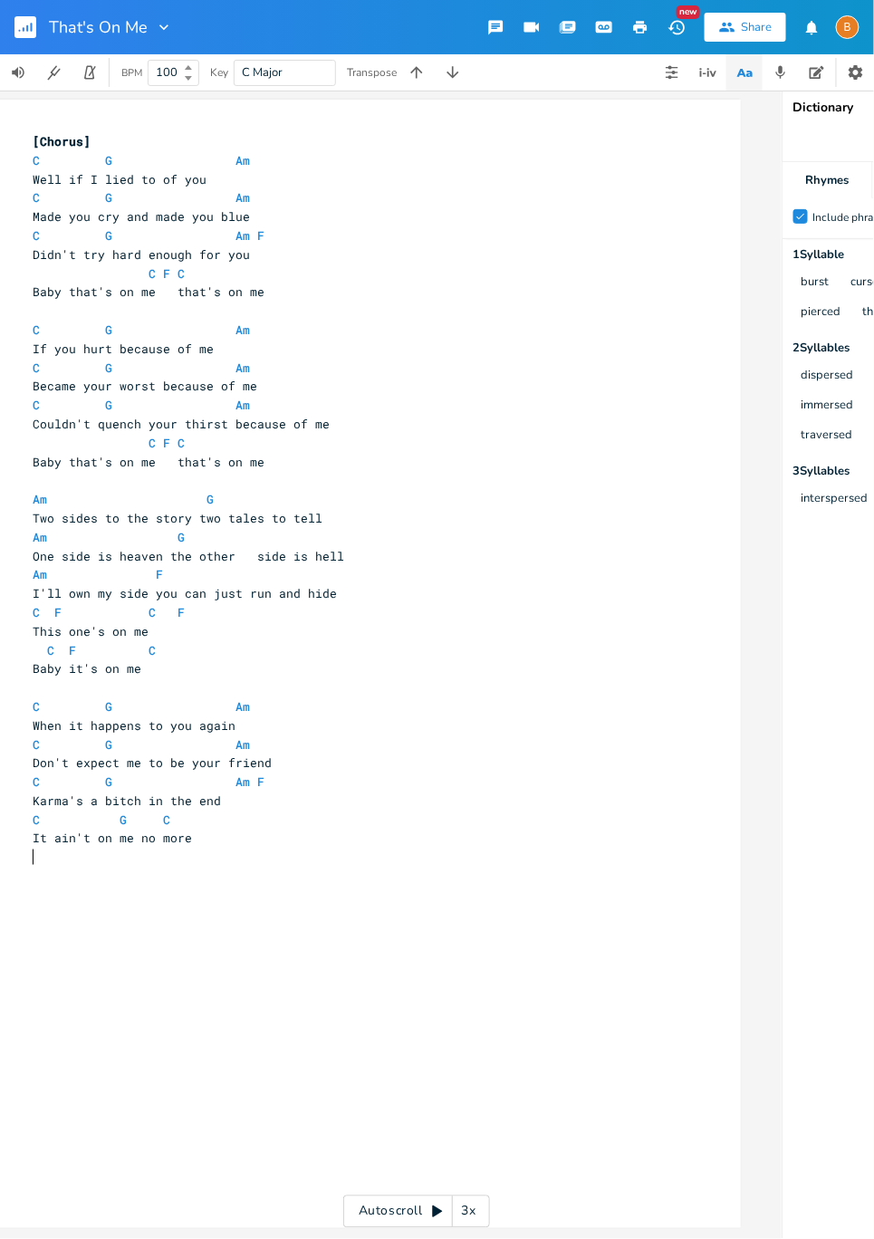
click at [369, 911] on div "x [Chorus] C G Am 7 Well if I lied to of you C G Am 7 Made you cry and made you…" at bounding box center [378, 681] width 699 height 1105
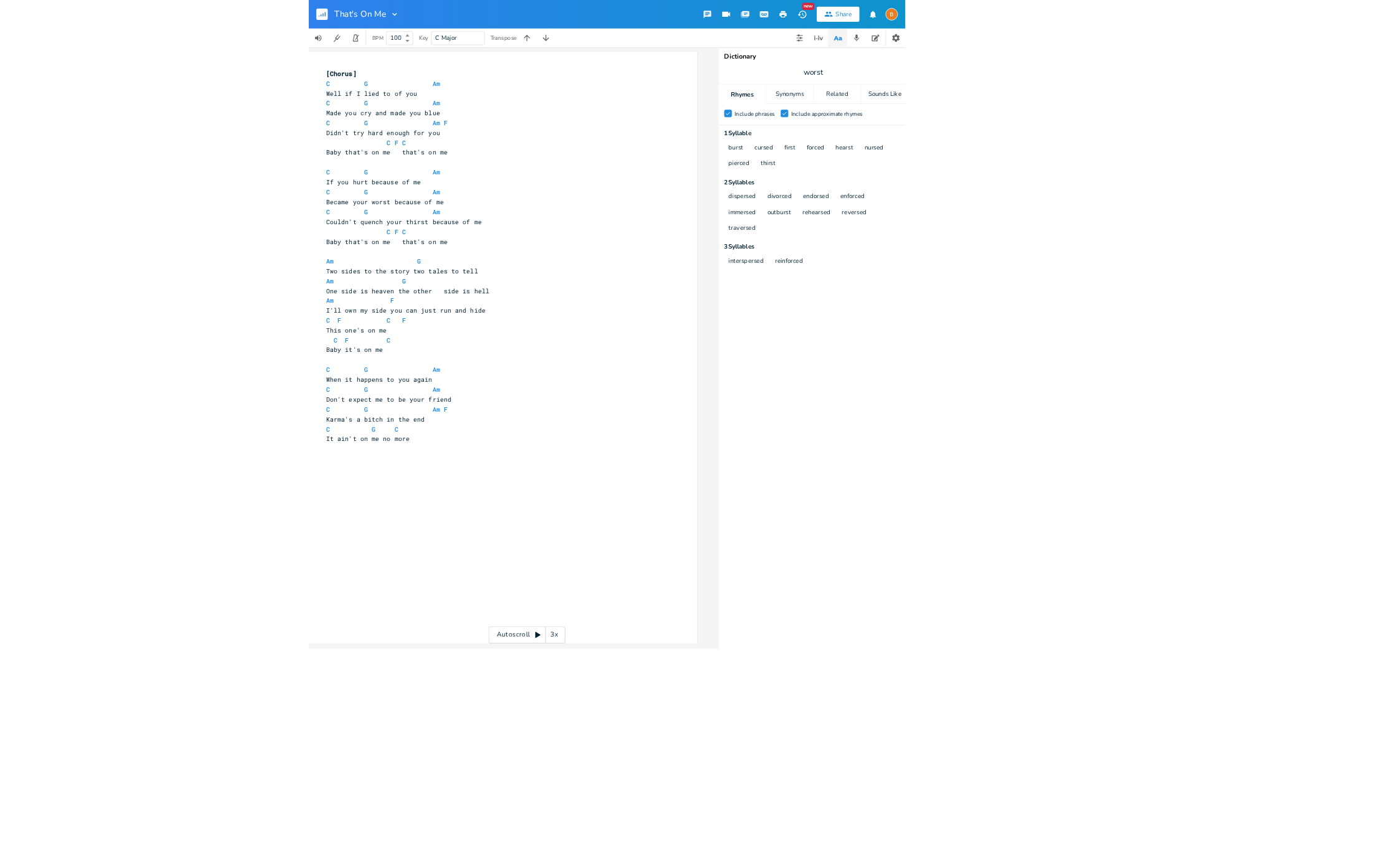
scroll to position [1, 0]
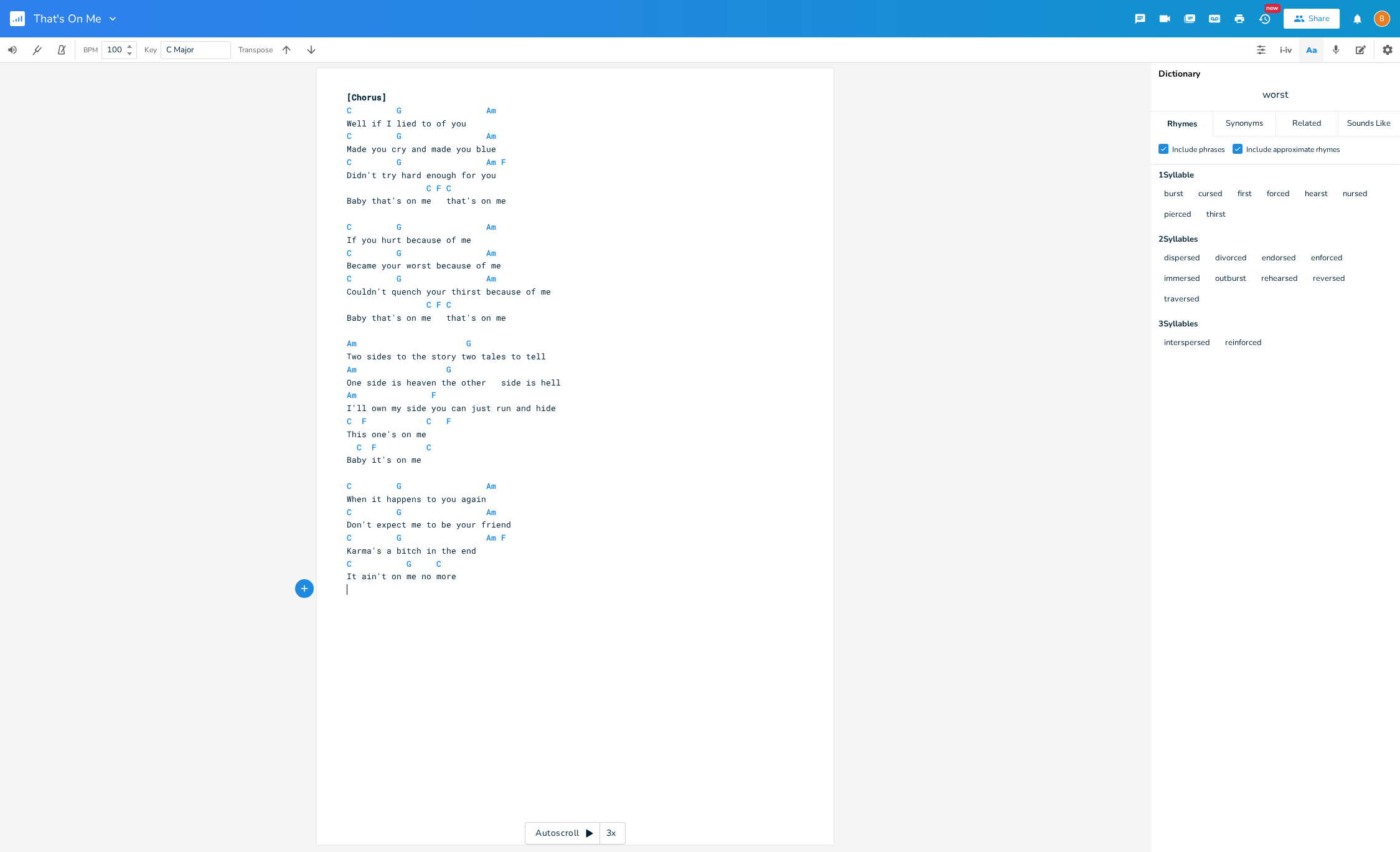
click at [649, 441] on pre "C F C" at bounding box center [569, 447] width 449 height 13
click at [114, 17] on icon "button" at bounding box center [112, 18] width 6 height 3
click at [119, 32] on span "Edit Rename" at bounding box center [124, 35] width 39 height 9
type input "Baby It's On Me"
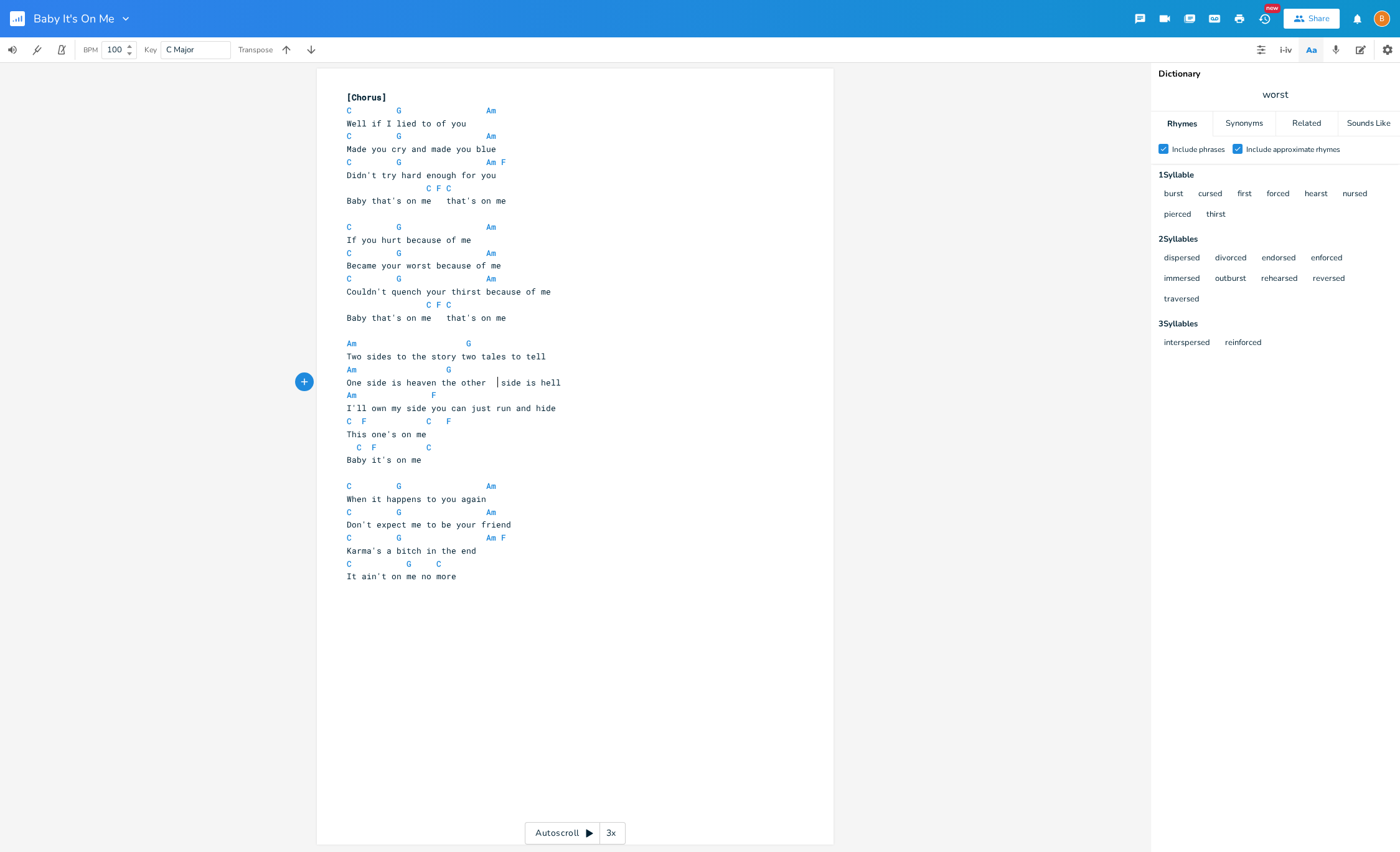
click at [492, 385] on span "One side is heaven the other side is hell" at bounding box center [454, 382] width 214 height 11
click at [377, 176] on span "Didn't try hard enough for you" at bounding box center [421, 175] width 149 height 11
type textarea "even"
click at [366, 268] on span "Became your worst because of me" at bounding box center [424, 265] width 155 height 11
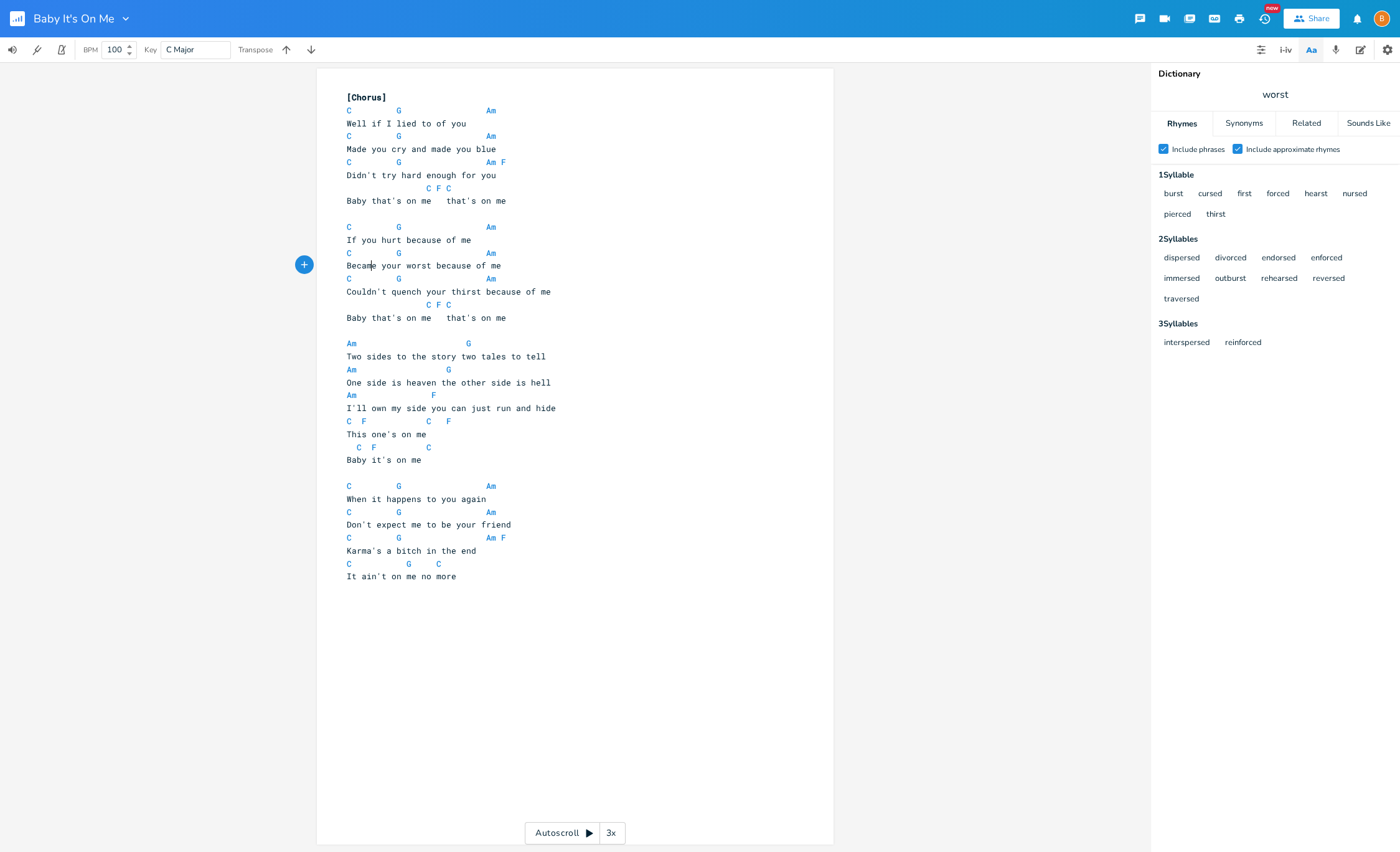
click at [366, 268] on span "Became your worst because of me" at bounding box center [424, 265] width 155 height 11
type textarea "Showed"
click at [348, 500] on span "When it happens to you again" at bounding box center [416, 499] width 140 height 11
type textarea "And w"
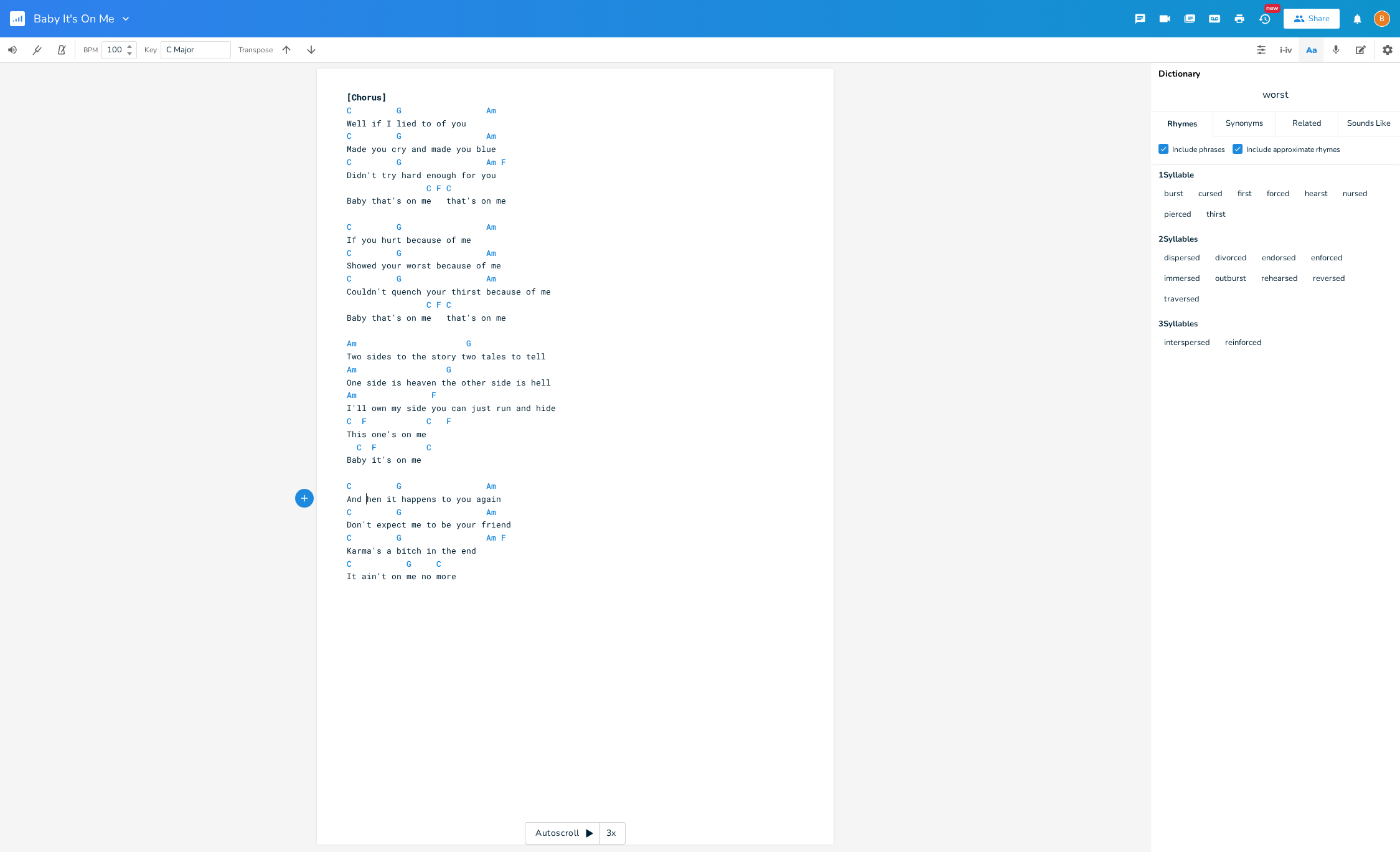
scroll to position [0, 23]
click at [542, 527] on pre "Don't expect me to be your friend" at bounding box center [569, 525] width 449 height 13
type textarea "I won't be there as your friend"
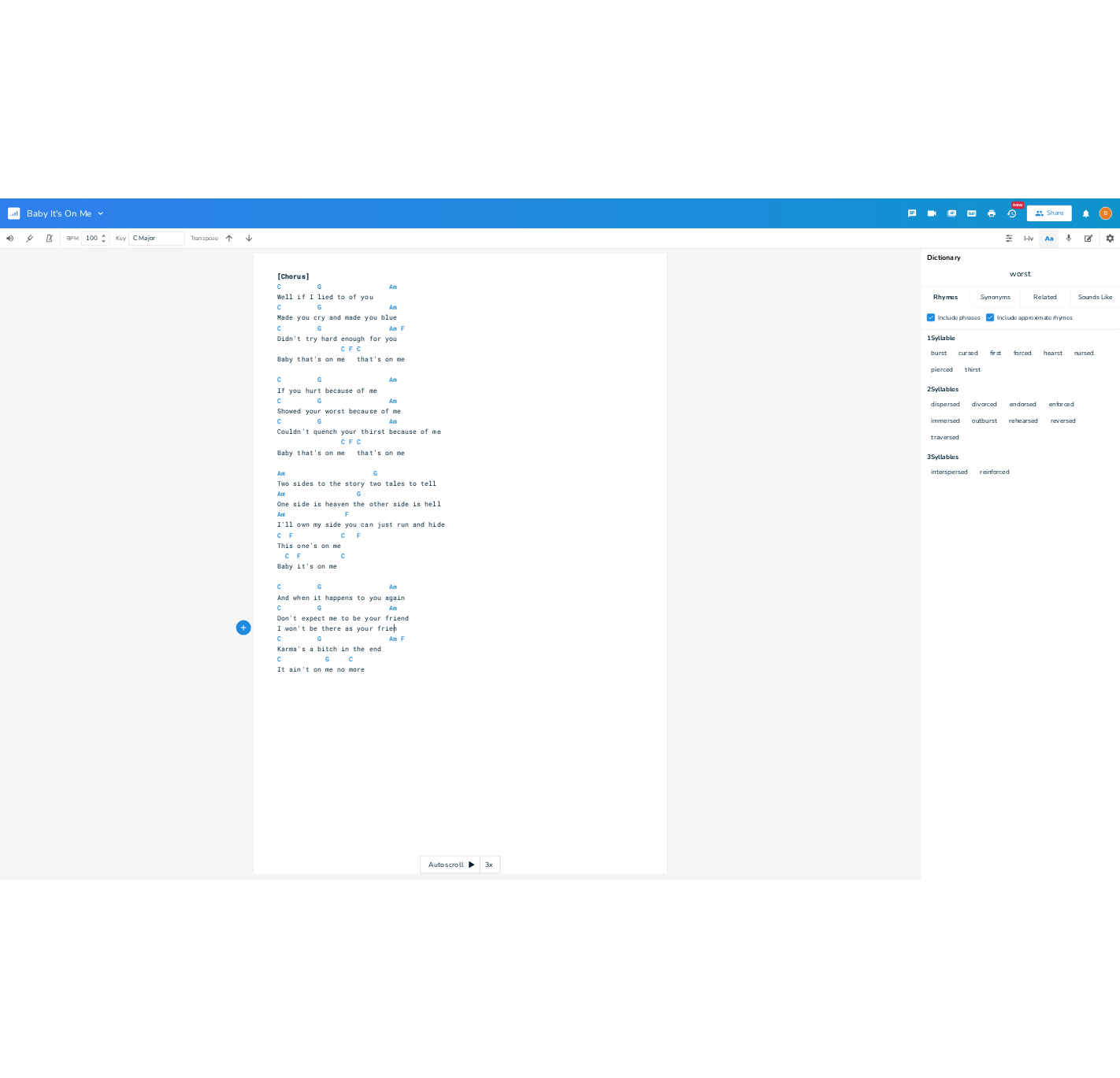
scroll to position [0, 138]
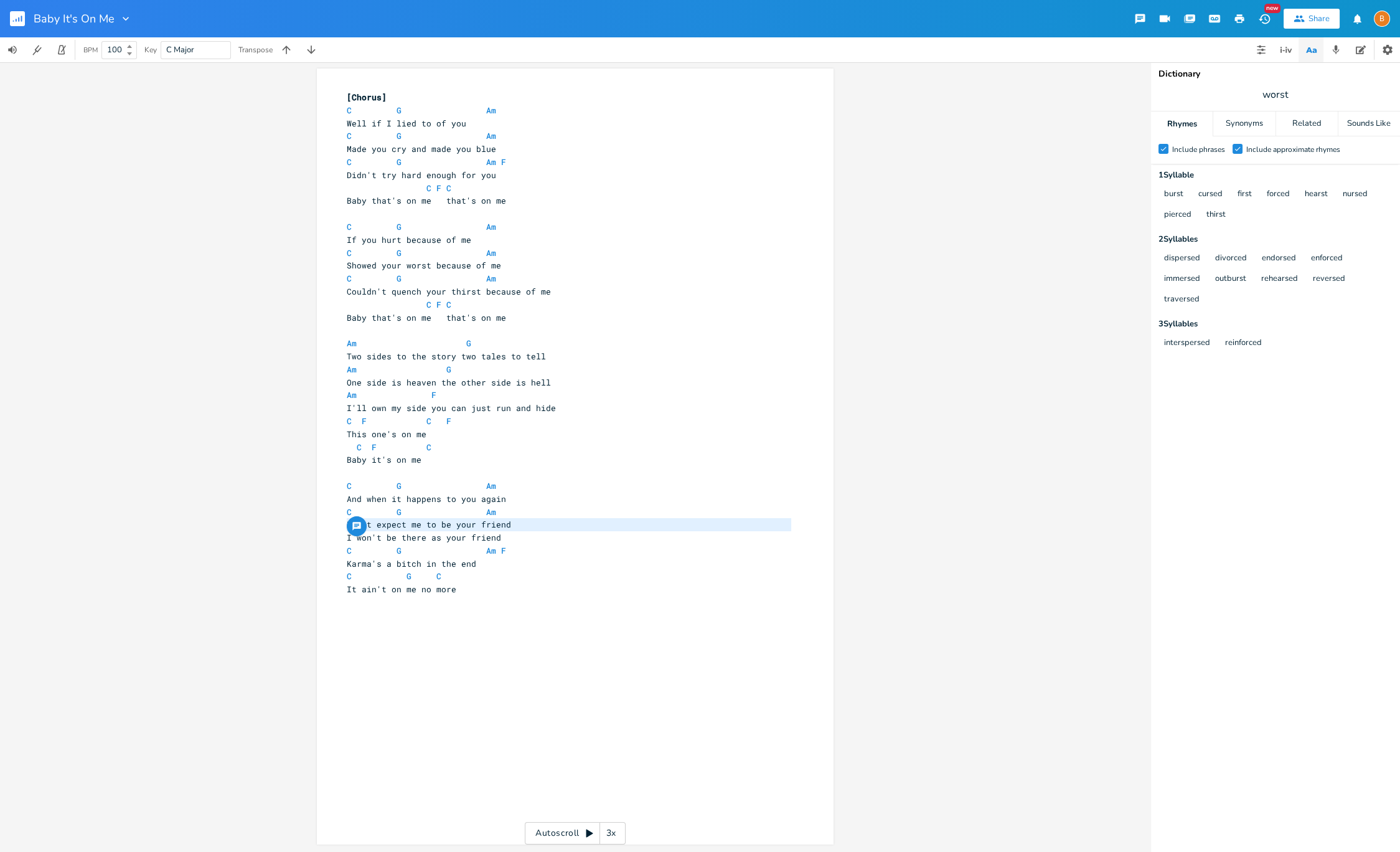
type textarea "Don't expect me to be your friend"
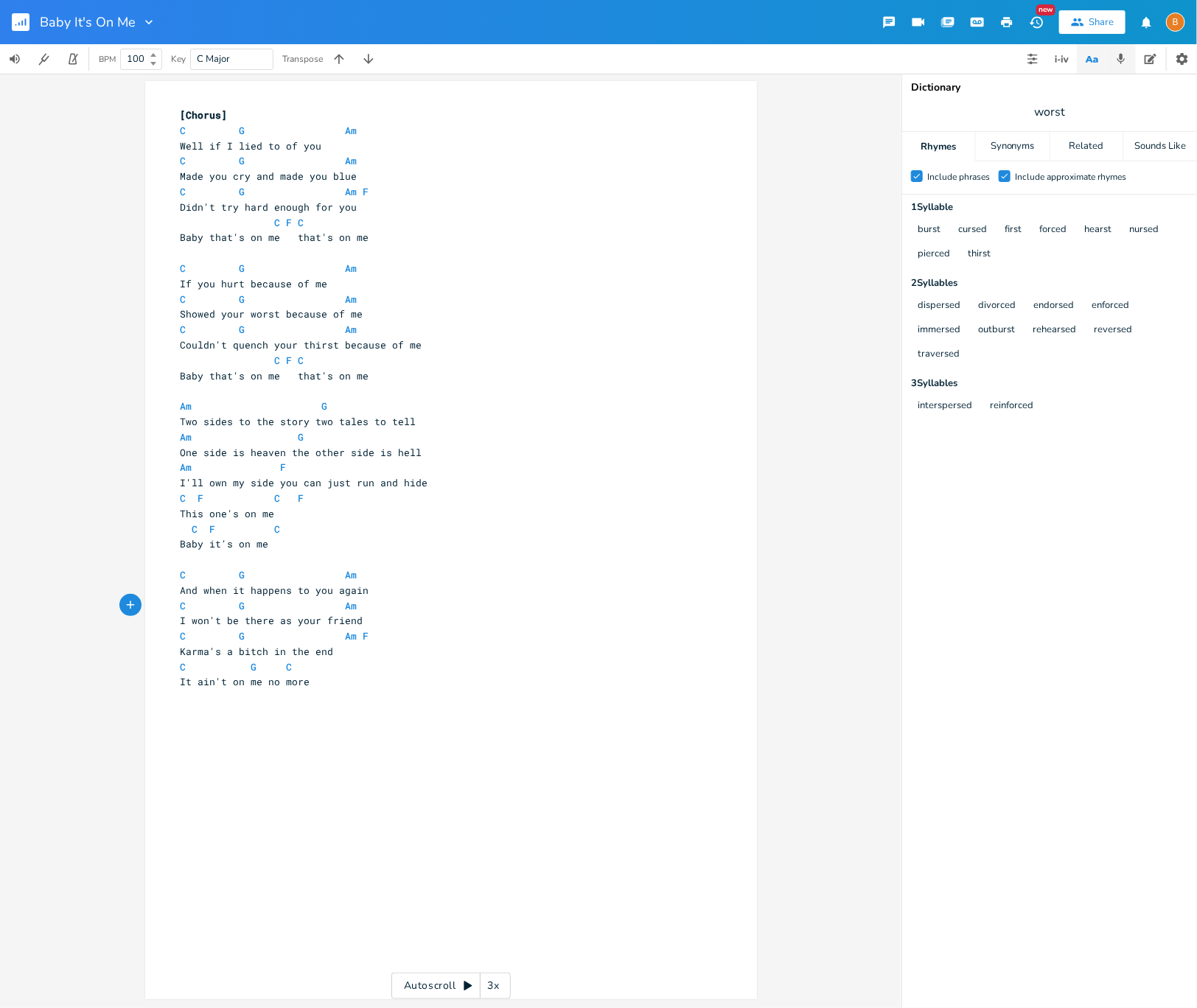
click at [1121, 59] on icon "button" at bounding box center [1121, 59] width 8 height 11
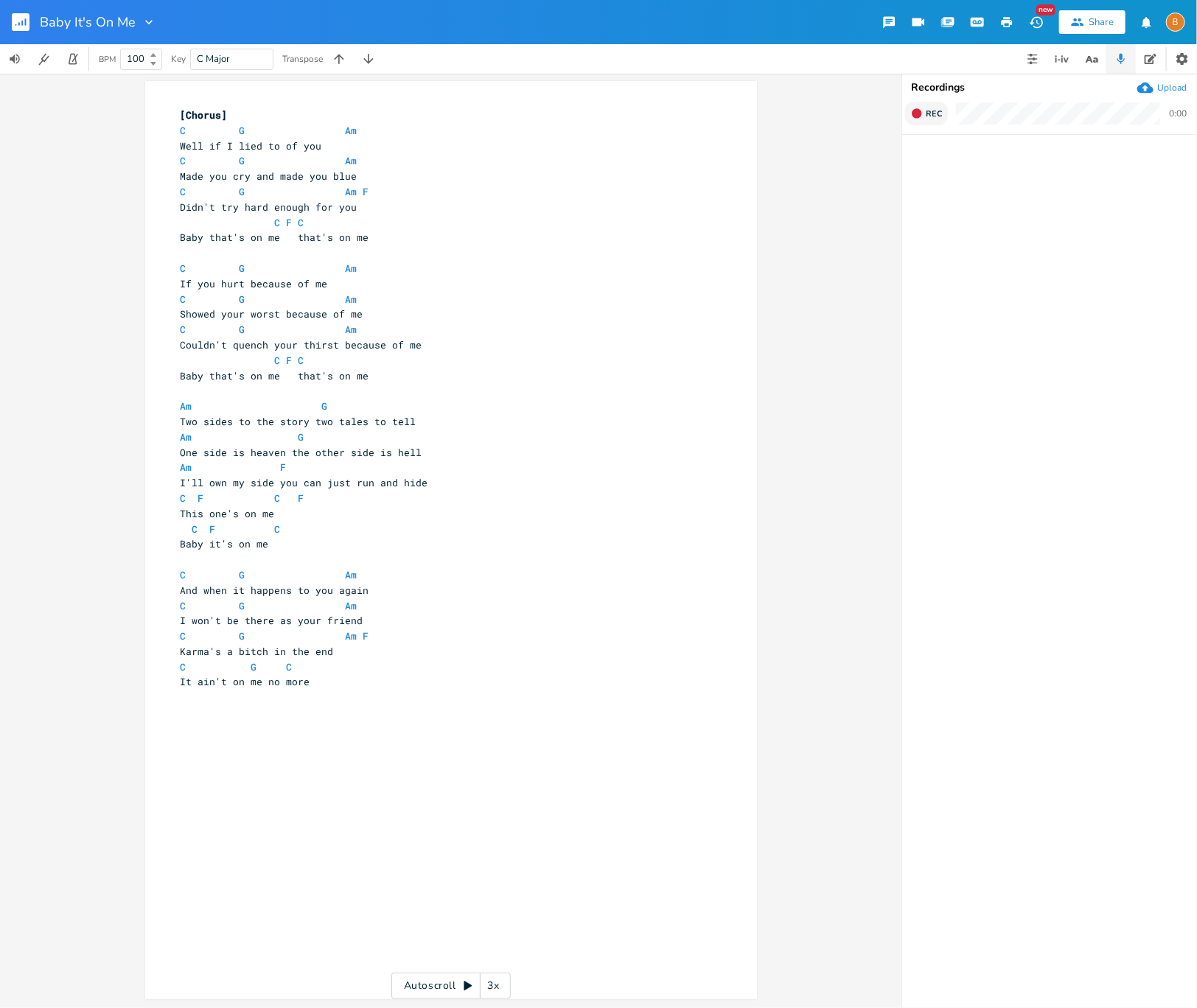
click at [919, 107] on icon "button" at bounding box center [917, 113] width 11 height 11
